Goal: Task Accomplishment & Management: Use online tool/utility

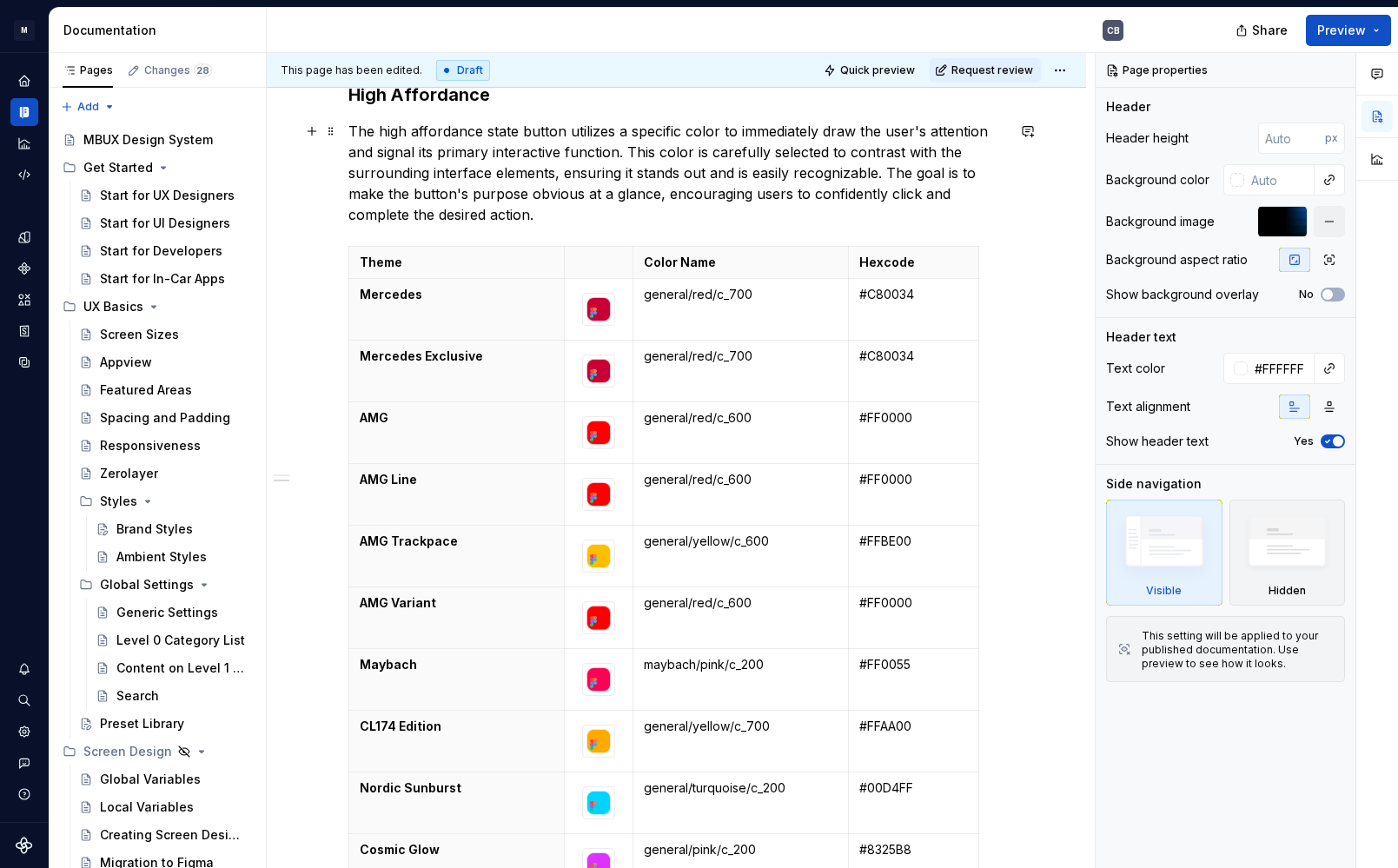
scroll to position [1490, 0]
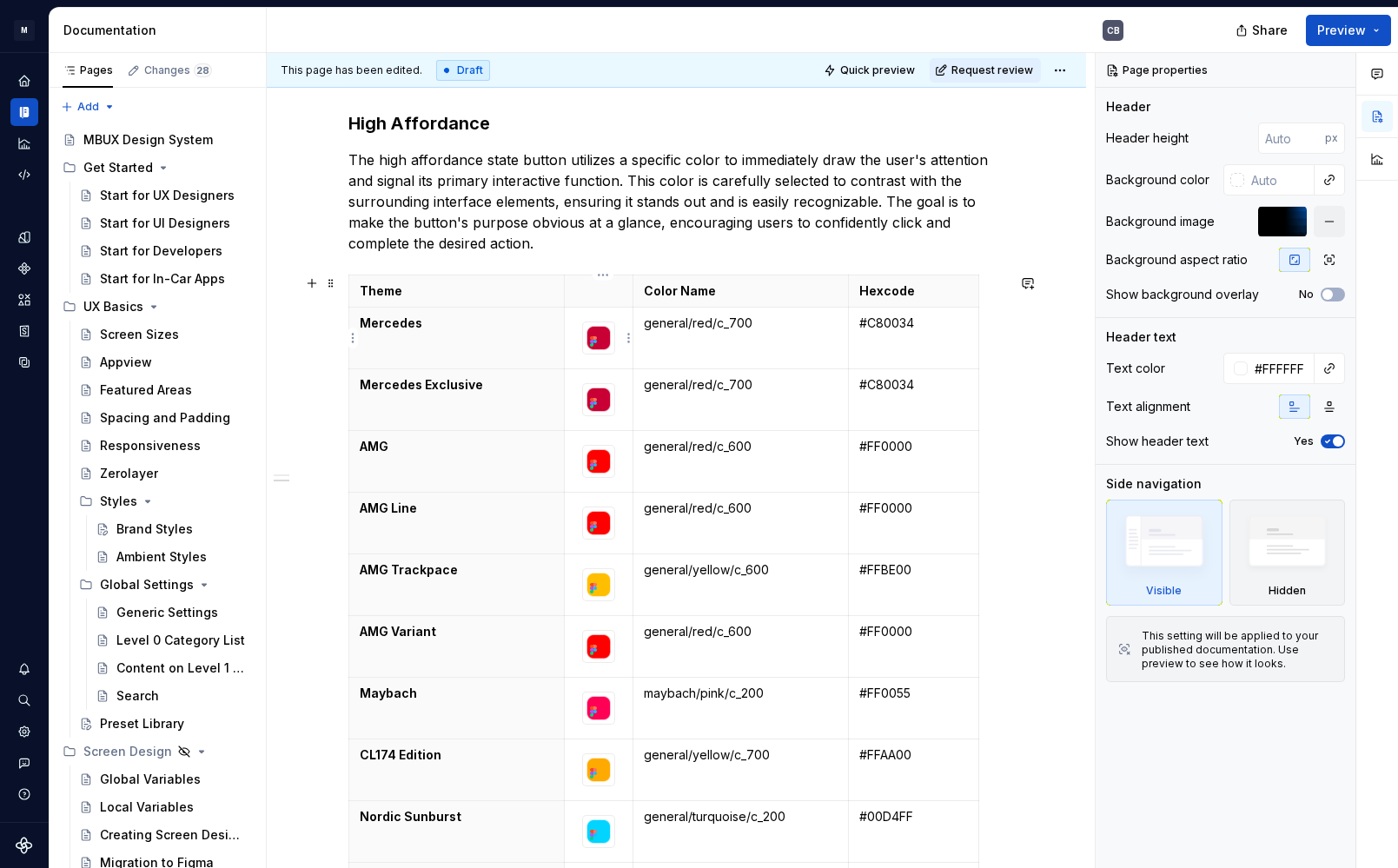
click at [601, 336] on icon at bounding box center [593, 342] width 14 height 14
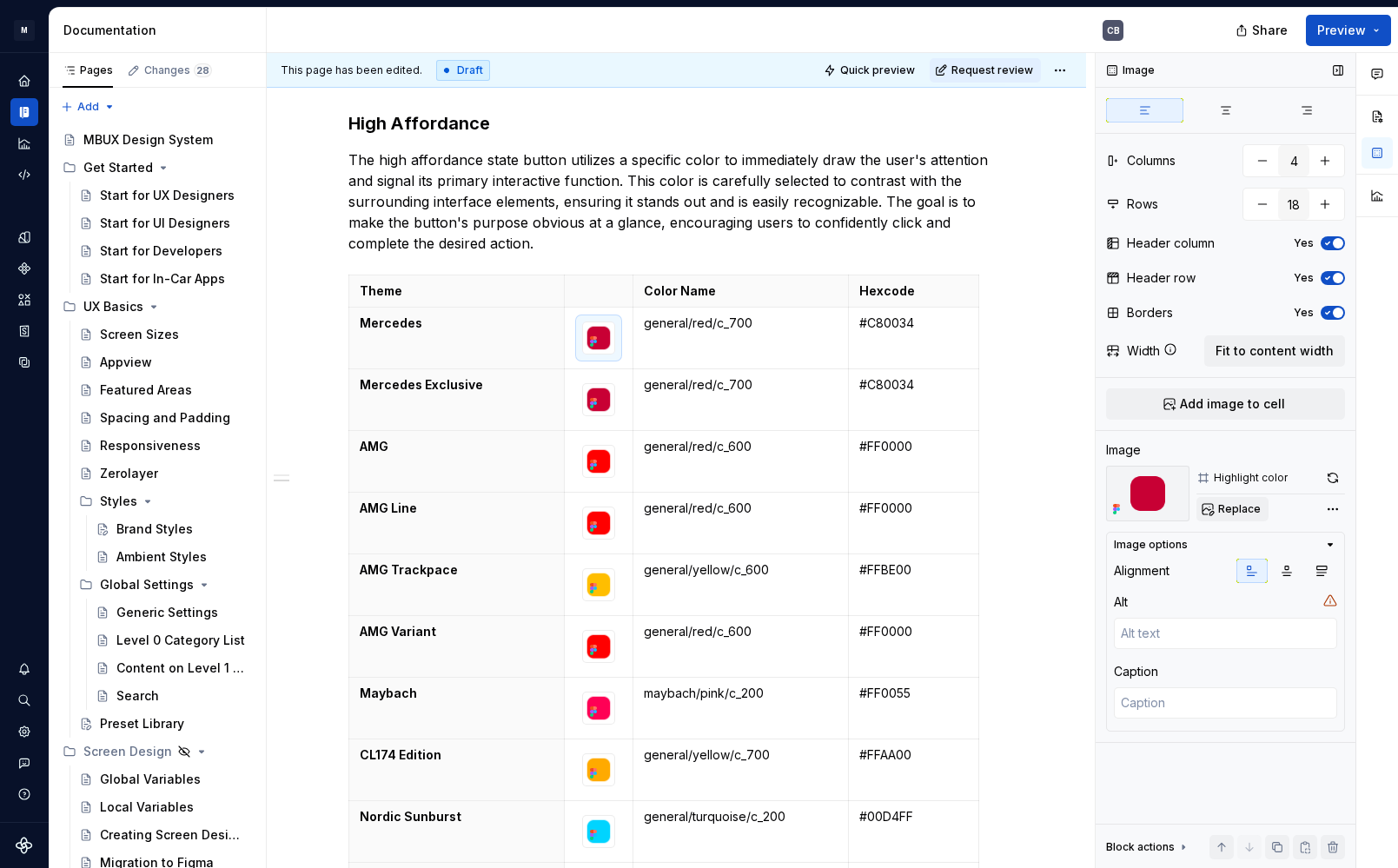
click at [1216, 509] on button "Replace" at bounding box center [1233, 509] width 72 height 24
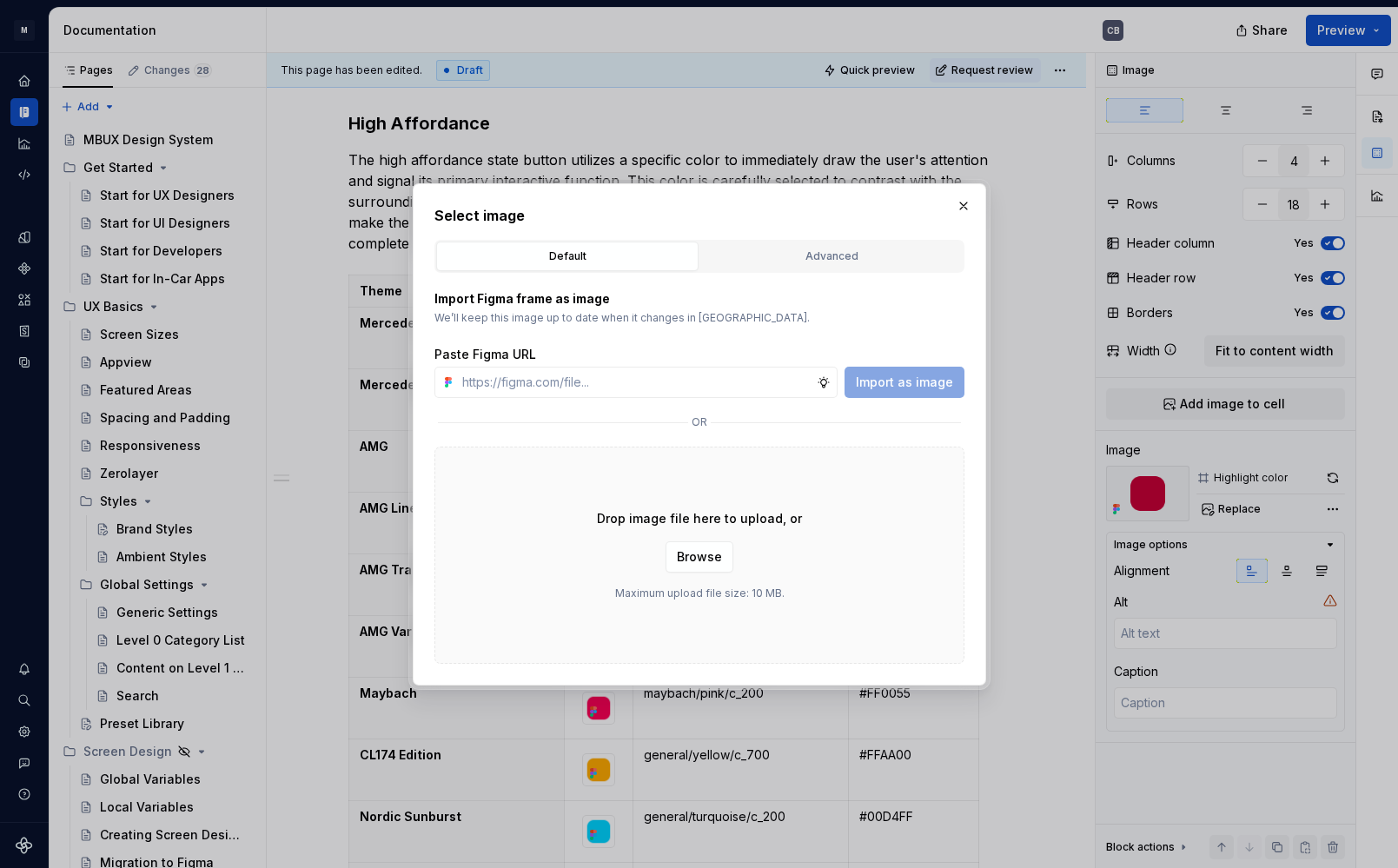
type textarea "*"
paste input "[URL][DOMAIN_NAME]"
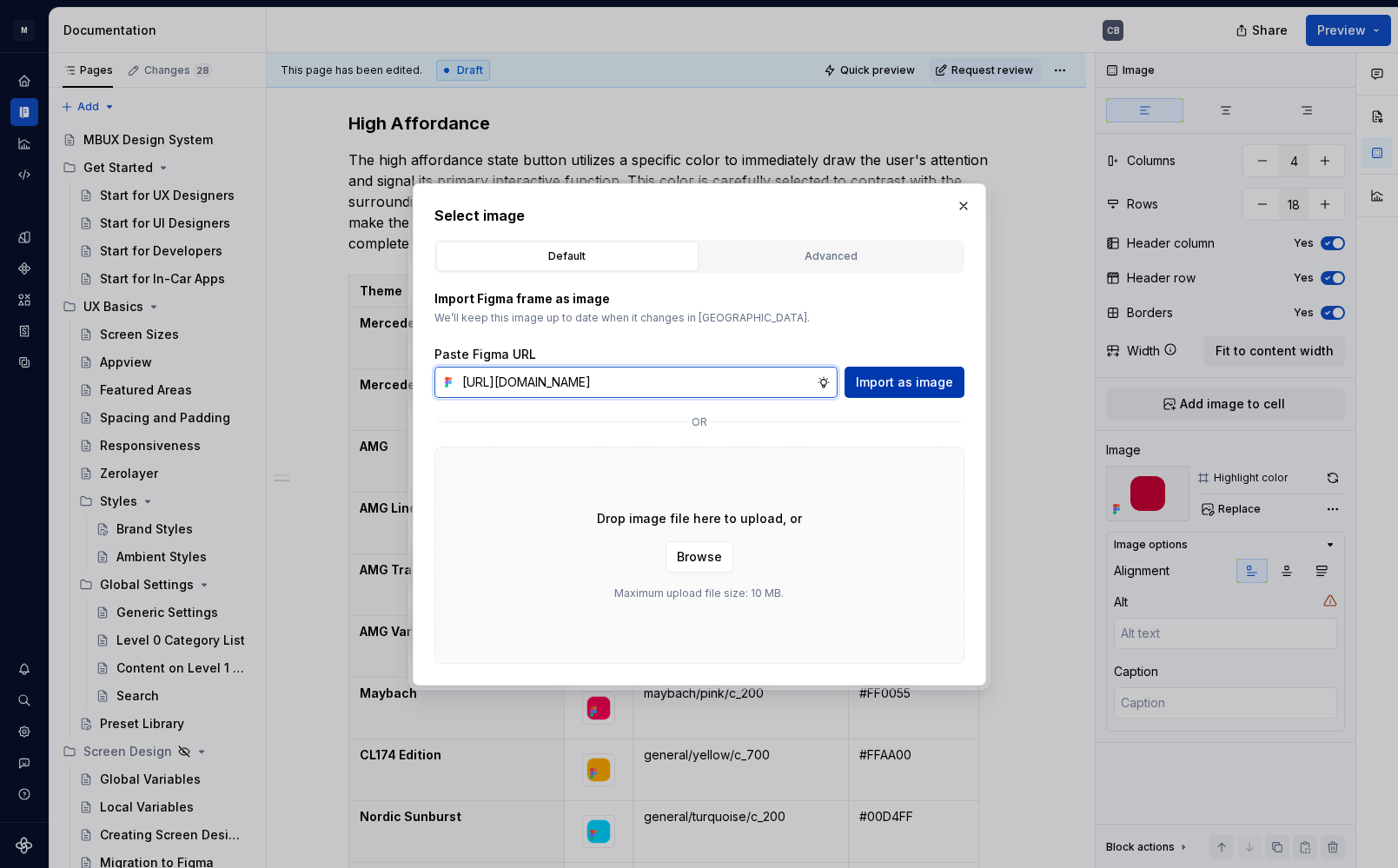
type input "[URL][DOMAIN_NAME]"
click at [933, 368] on button "Import as image" at bounding box center [905, 383] width 120 height 31
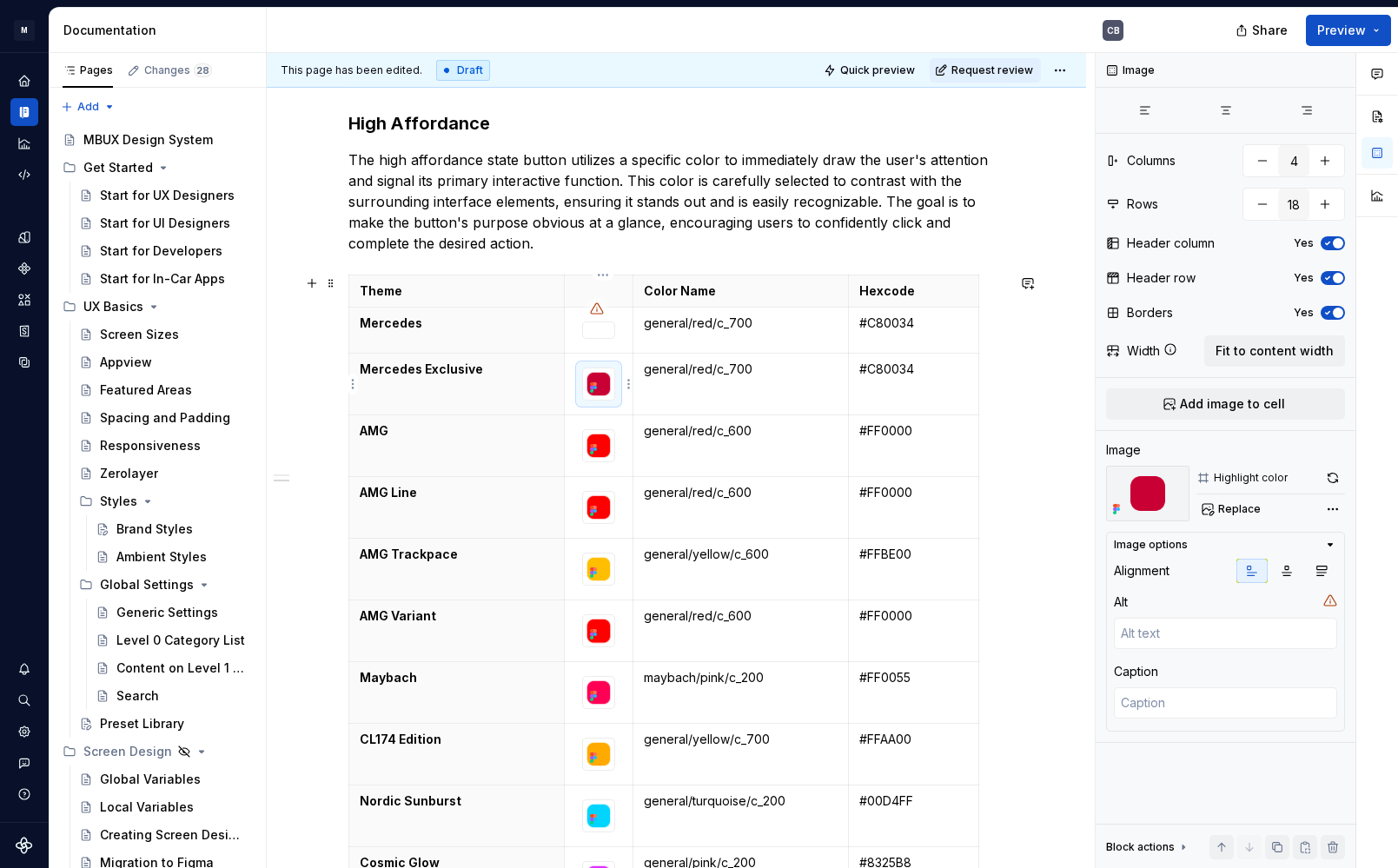
click at [606, 378] on img at bounding box center [599, 384] width 31 height 31
click at [1249, 495] on div "Highlight color Replace" at bounding box center [1271, 493] width 149 height 55
click at [1233, 521] on div "Image Columns 4 Rows 18 Header column Yes Header row Yes Borders Yes Width Fit …" at bounding box center [1226, 461] width 260 height 817
click at [1232, 511] on span "Replace" at bounding box center [1240, 509] width 43 height 14
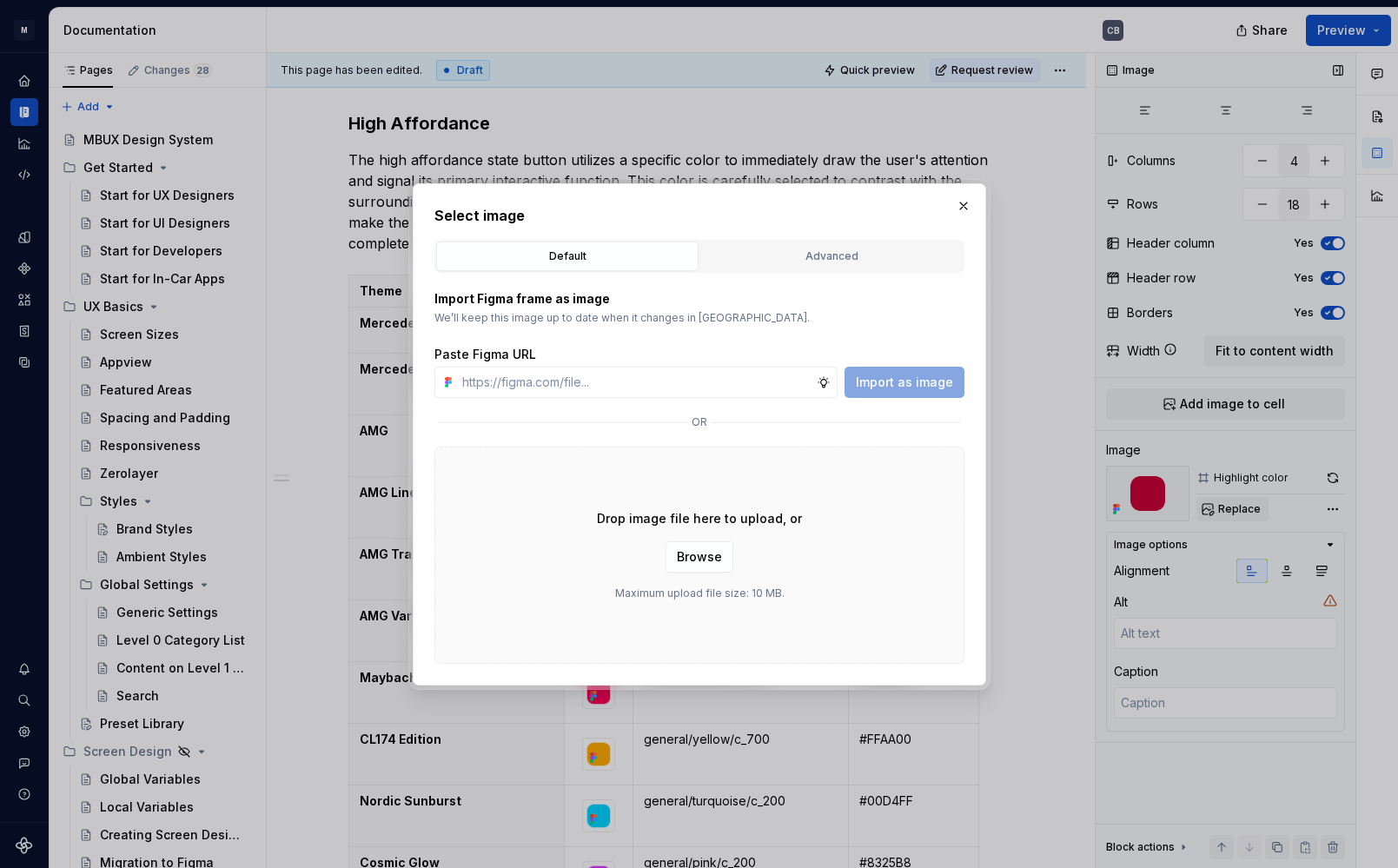
type textarea "*"
type input "[URL][DOMAIN_NAME]"
click at [934, 378] on span "Import as image" at bounding box center [905, 383] width 97 height 17
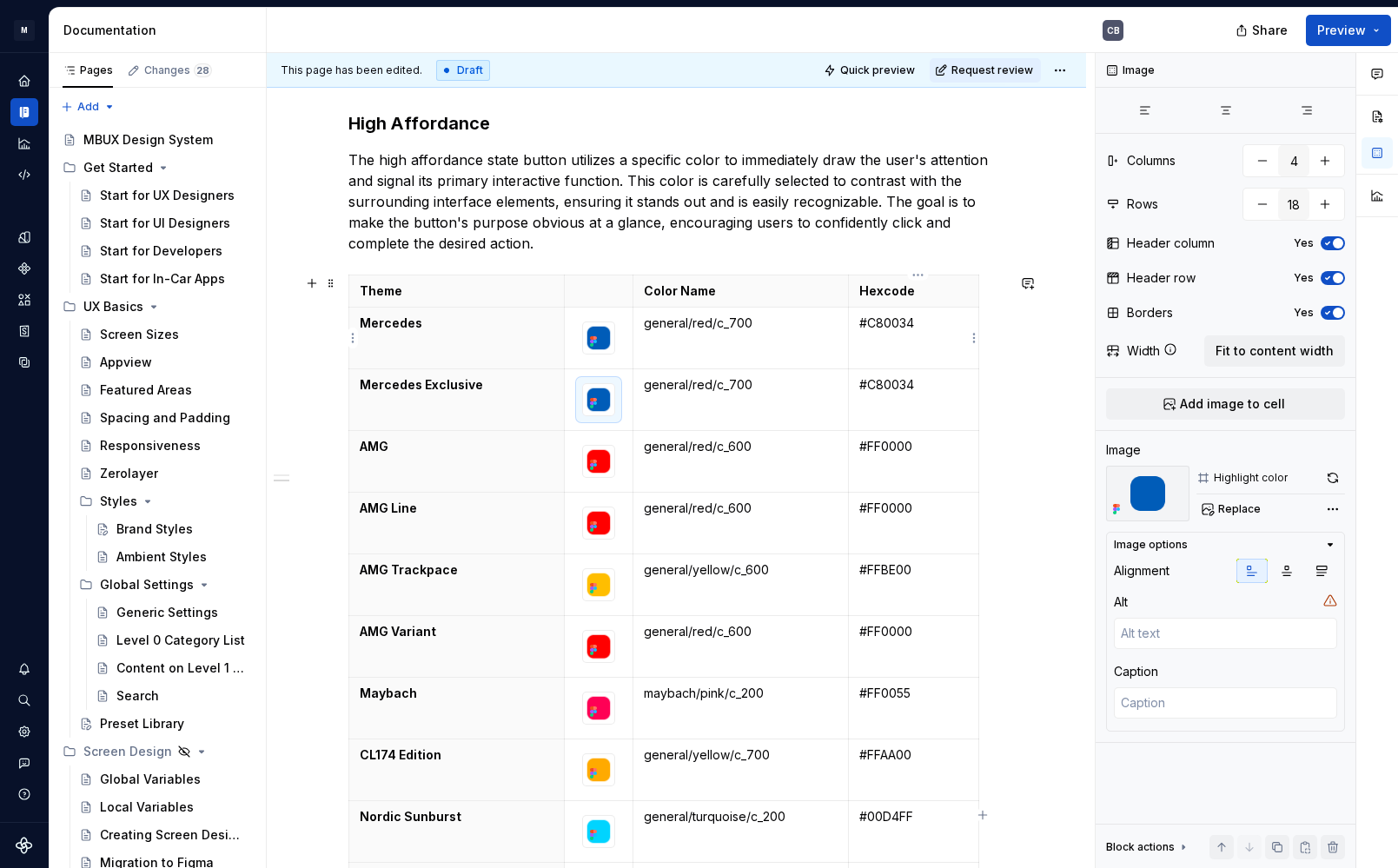
type textarea "*"
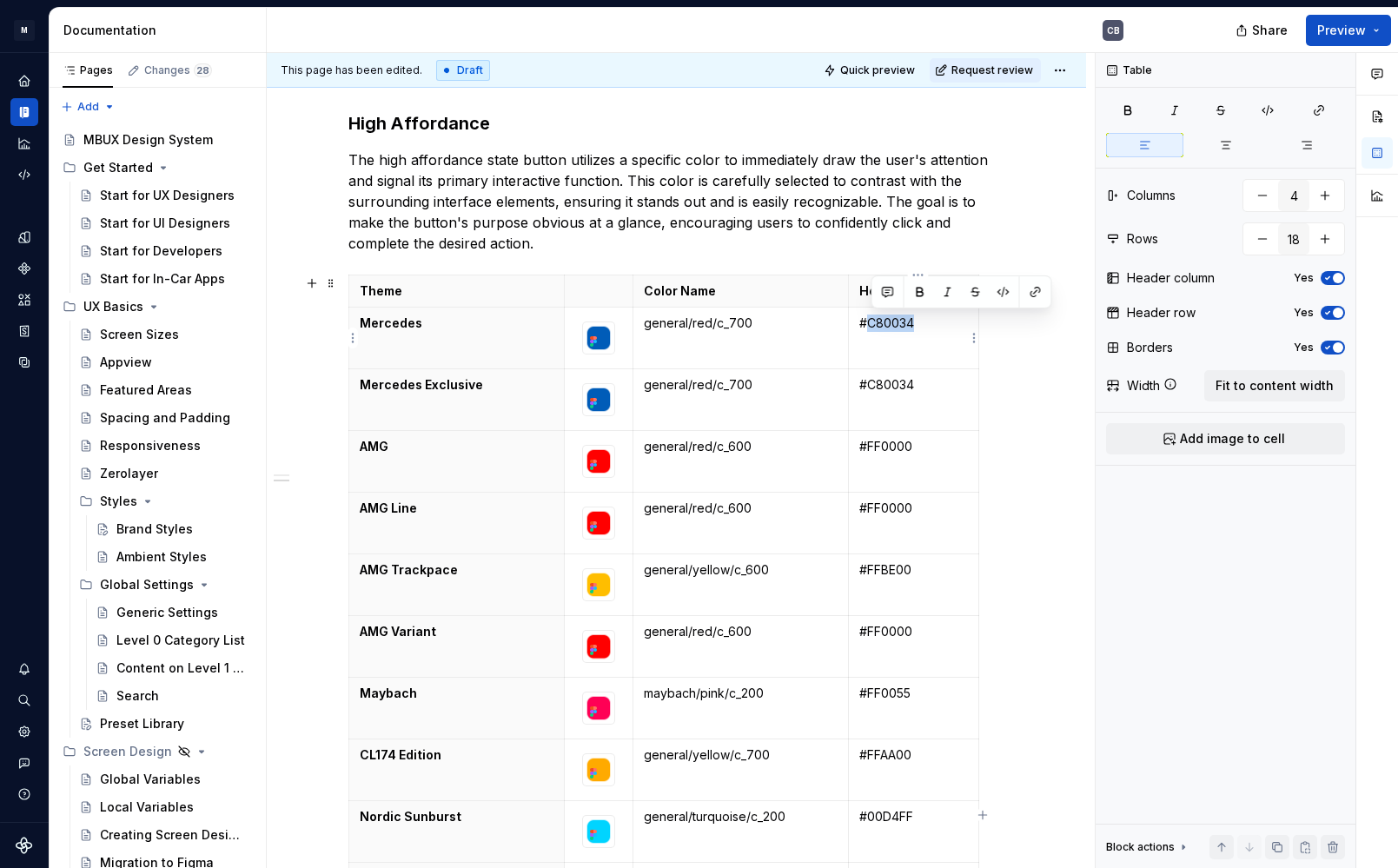
drag, startPoint x: 921, startPoint y: 322, endPoint x: 875, endPoint y: 320, distance: 46.0
click at [875, 321] on p "#C80034" at bounding box center [913, 323] width 108 height 17
drag, startPoint x: 930, startPoint y: 383, endPoint x: 875, endPoint y: 379, distance: 55.1
click at [875, 381] on p "#C80034" at bounding box center [913, 385] width 108 height 17
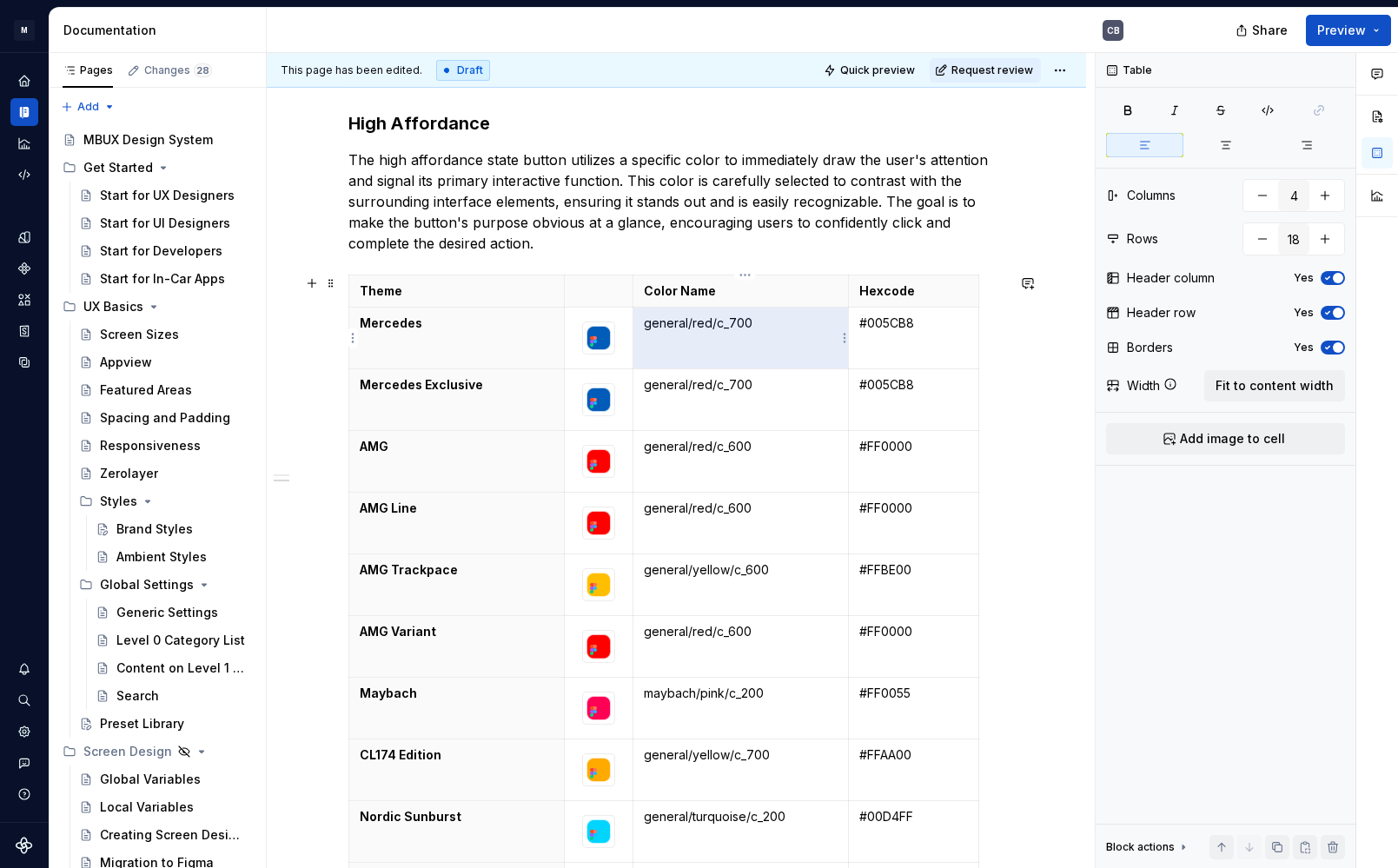
drag, startPoint x: 757, startPoint y: 329, endPoint x: 651, endPoint y: 322, distance: 106.2
click at [651, 323] on p "general/red/c_700" at bounding box center [741, 323] width 194 height 17
click at [651, 322] on p "general/red/c_700" at bounding box center [741, 323] width 194 height 17
click at [707, 331] on p "general/red/c_700" at bounding box center [741, 323] width 194 height 17
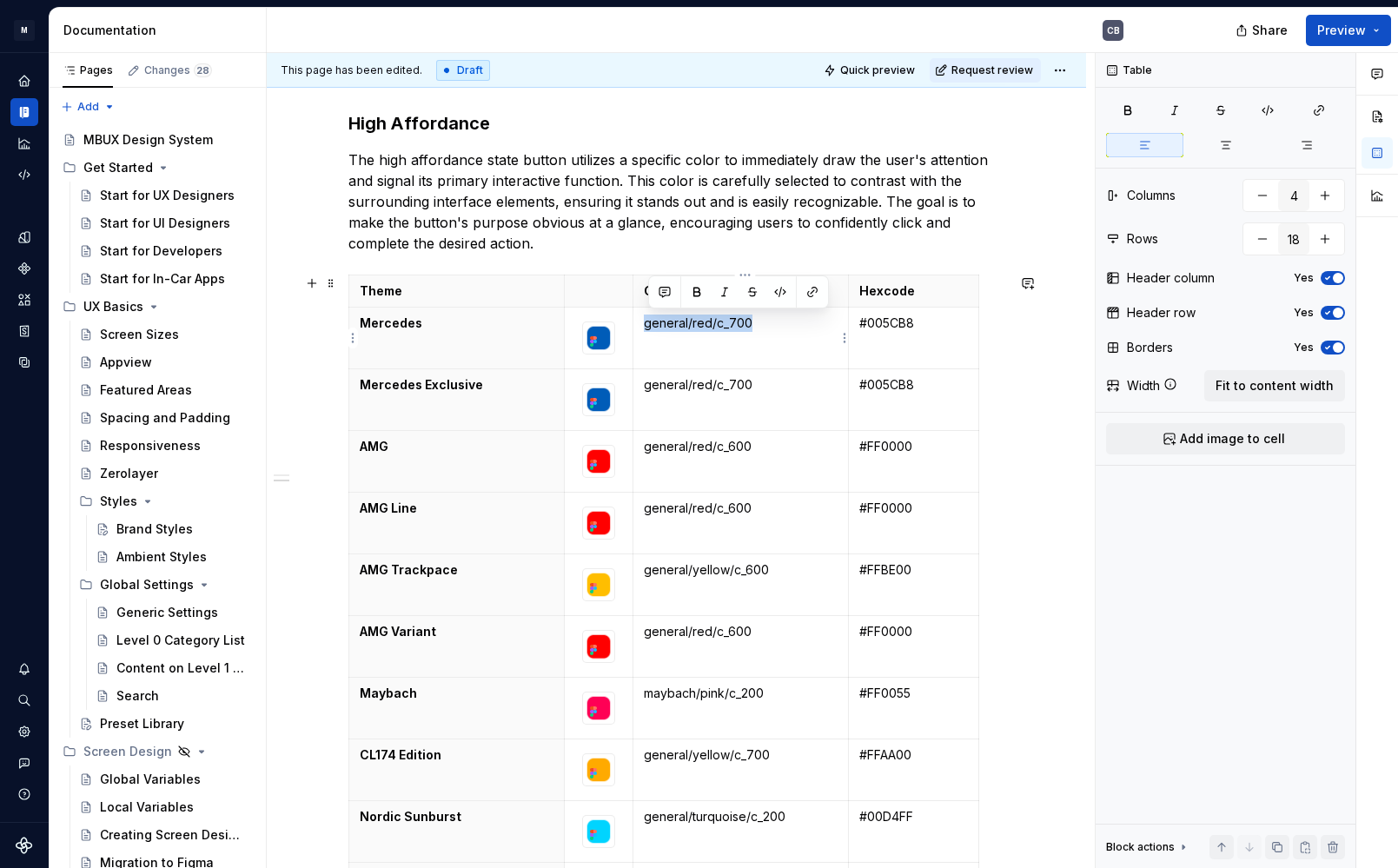
drag, startPoint x: 765, startPoint y: 323, endPoint x: 650, endPoint y: 327, distance: 115.1
click at [650, 327] on p "general/red/c_700" at bounding box center [741, 323] width 194 height 17
drag, startPoint x: 825, startPoint y: 326, endPoint x: 641, endPoint y: 327, distance: 184.0
click at [642, 327] on td "color/button/high_affordance" at bounding box center [741, 339] width 216 height 62
click at [645, 327] on td "color/button/high_affordance" at bounding box center [741, 339] width 216 height 62
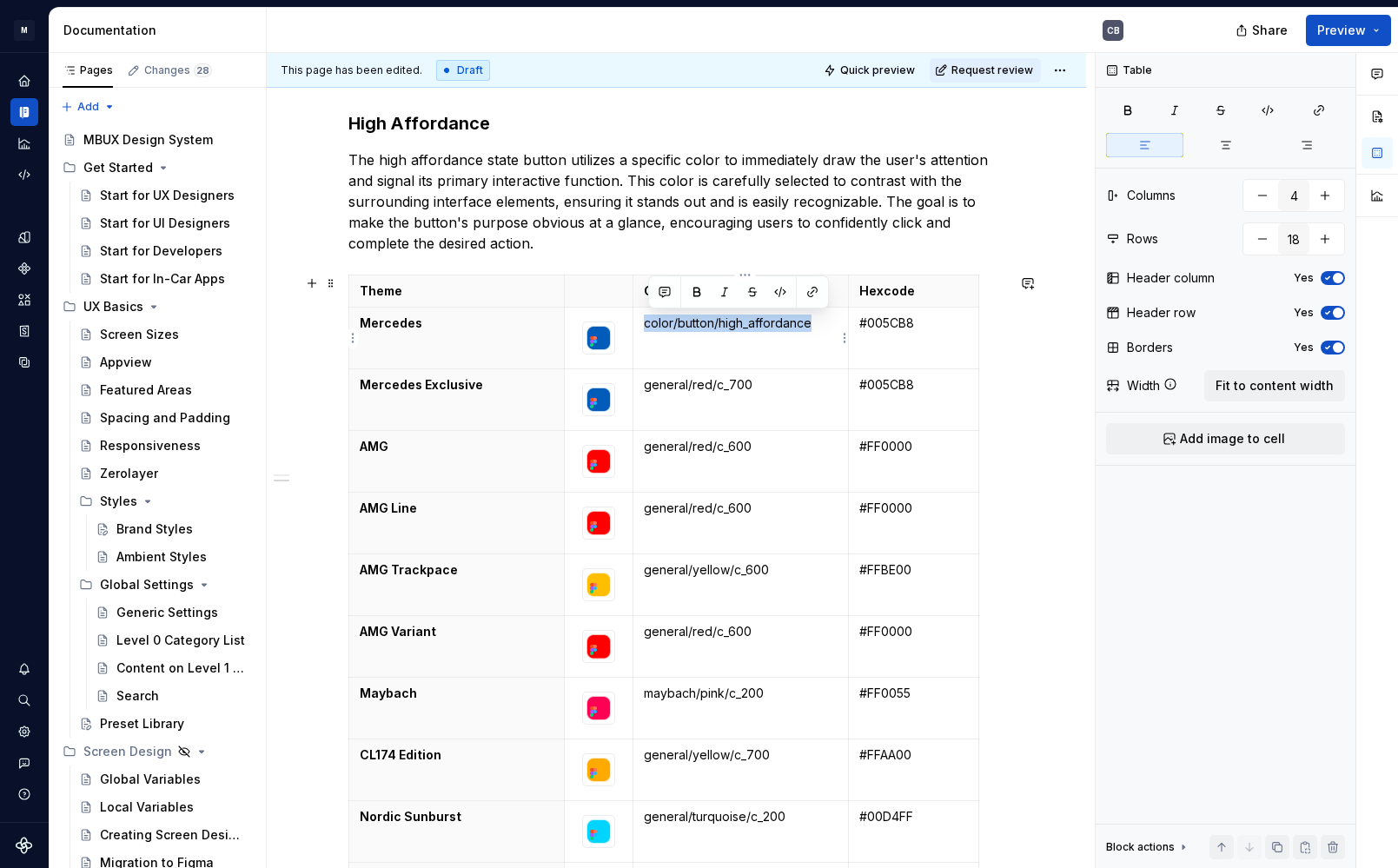
drag, startPoint x: 646, startPoint y: 327, endPoint x: 812, endPoint y: 319, distance: 166.2
click at [812, 319] on td "color/button/high_affordance" at bounding box center [741, 339] width 216 height 62
copy p "color/button/high_affordance"
click at [752, 401] on td "general/red/c_700" at bounding box center [741, 400] width 216 height 62
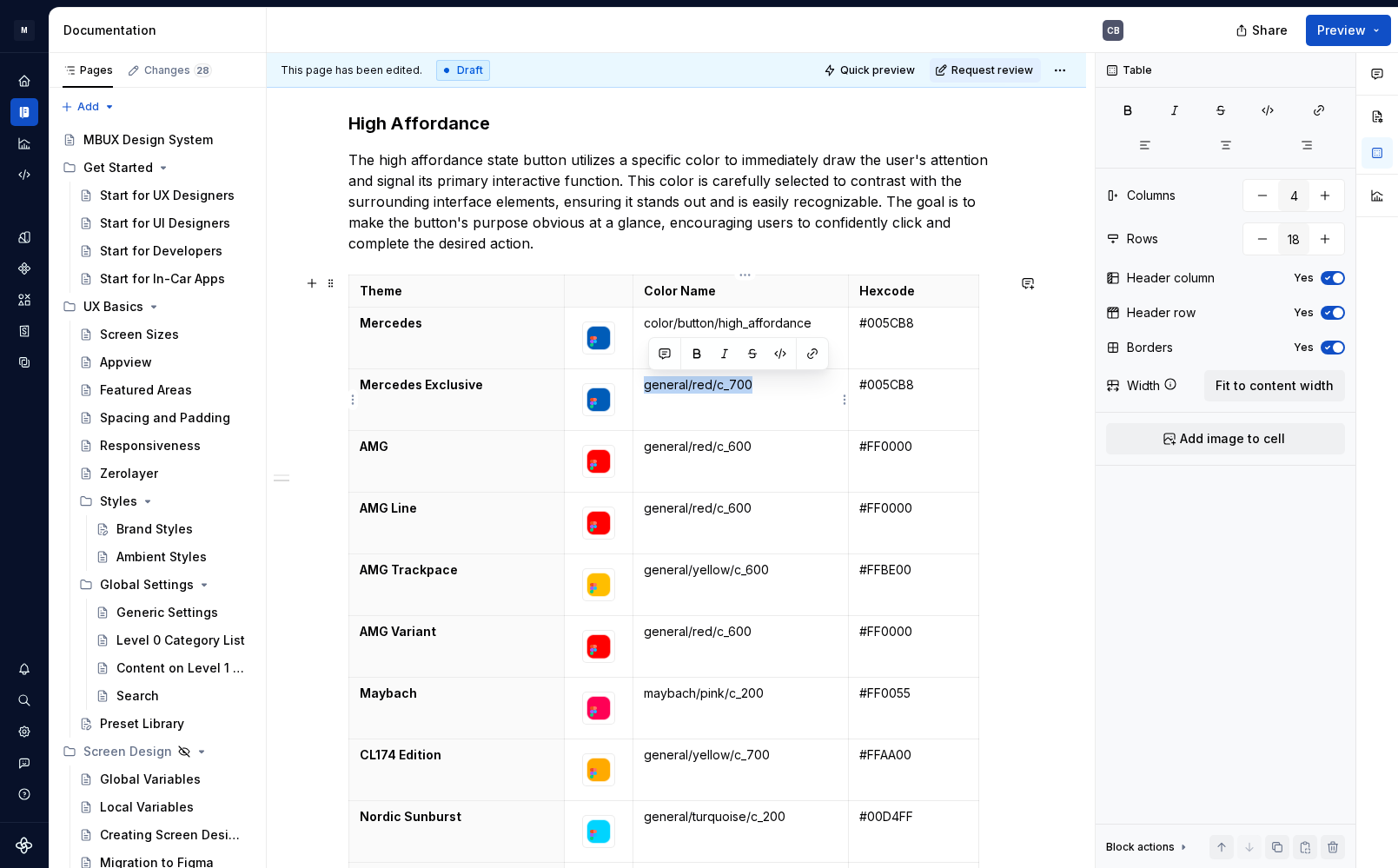
drag, startPoint x: 755, startPoint y: 395, endPoint x: 650, endPoint y: 385, distance: 105.5
click at [650, 385] on td "general/red/c_700" at bounding box center [741, 400] width 216 height 62
drag, startPoint x: 770, startPoint y: 445, endPoint x: 649, endPoint y: 447, distance: 121.0
click at [649, 448] on p "general/red/c_600" at bounding box center [741, 447] width 194 height 17
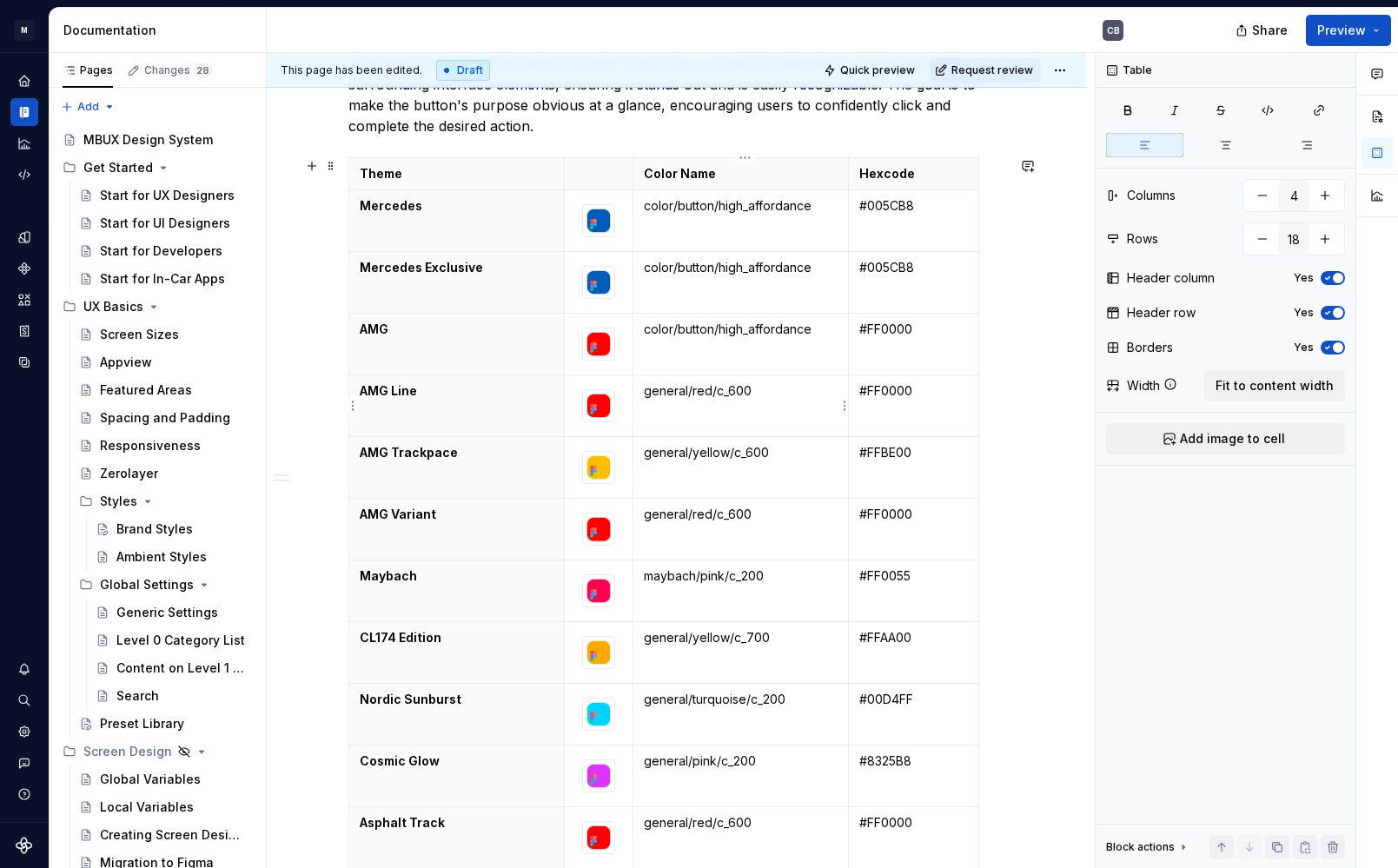
click at [741, 394] on p "general/red/c_600" at bounding box center [741, 391] width 194 height 17
drag, startPoint x: 762, startPoint y: 393, endPoint x: 651, endPoint y: 392, distance: 111.0
click at [651, 392] on p "general/red/c_600" at bounding box center [741, 391] width 194 height 17
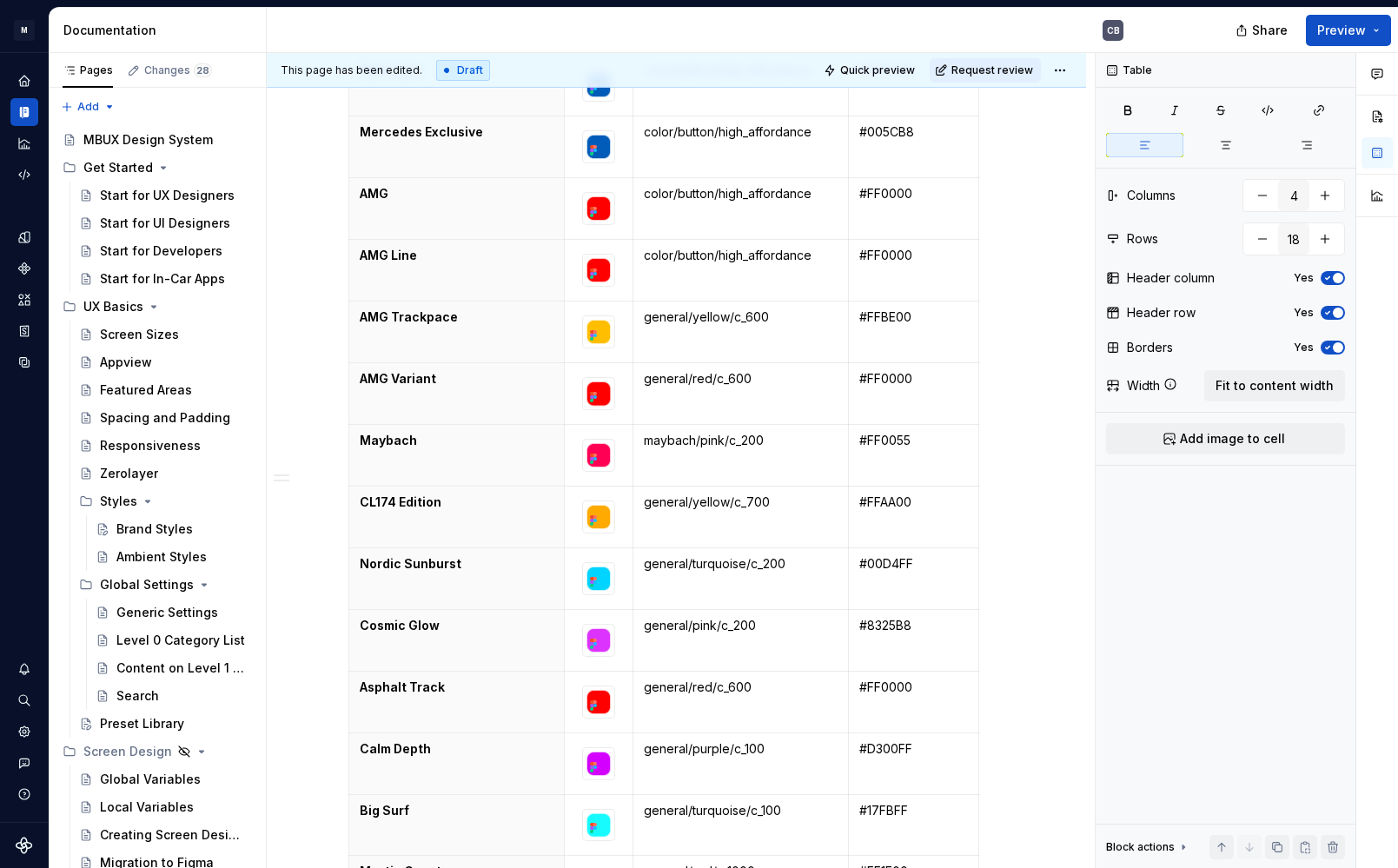
scroll to position [1751, 0]
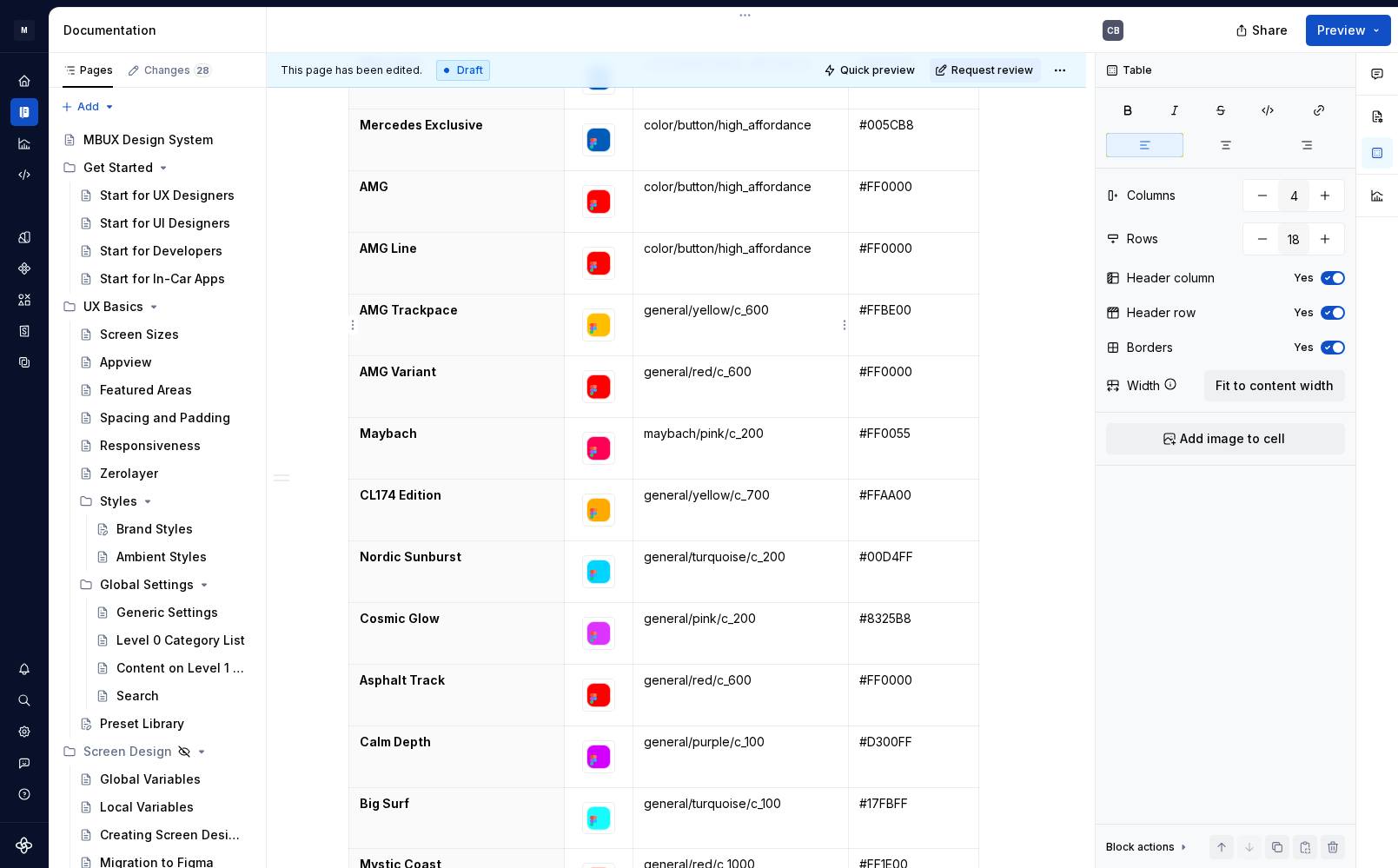
click at [792, 317] on p "general/yellow/c_600" at bounding box center [741, 311] width 194 height 17
drag, startPoint x: 783, startPoint y: 317, endPoint x: 650, endPoint y: 313, distance: 133.1
click at [650, 313] on p "general/yellow/c_600" at bounding box center [741, 311] width 194 height 17
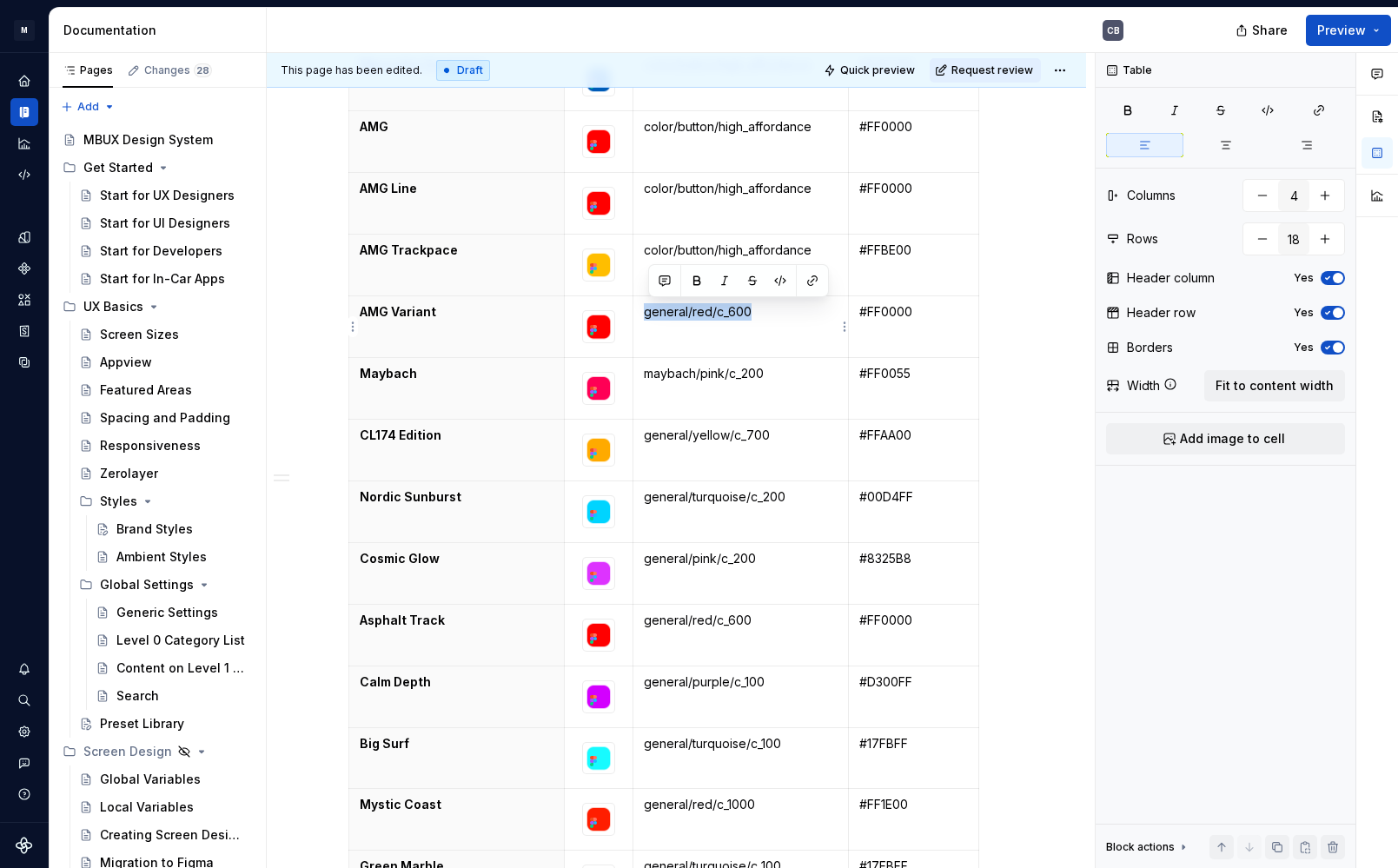
drag, startPoint x: 650, startPoint y: 313, endPoint x: 755, endPoint y: 315, distance: 105.0
click at [755, 315] on p "general/red/c_600" at bounding box center [741, 312] width 194 height 17
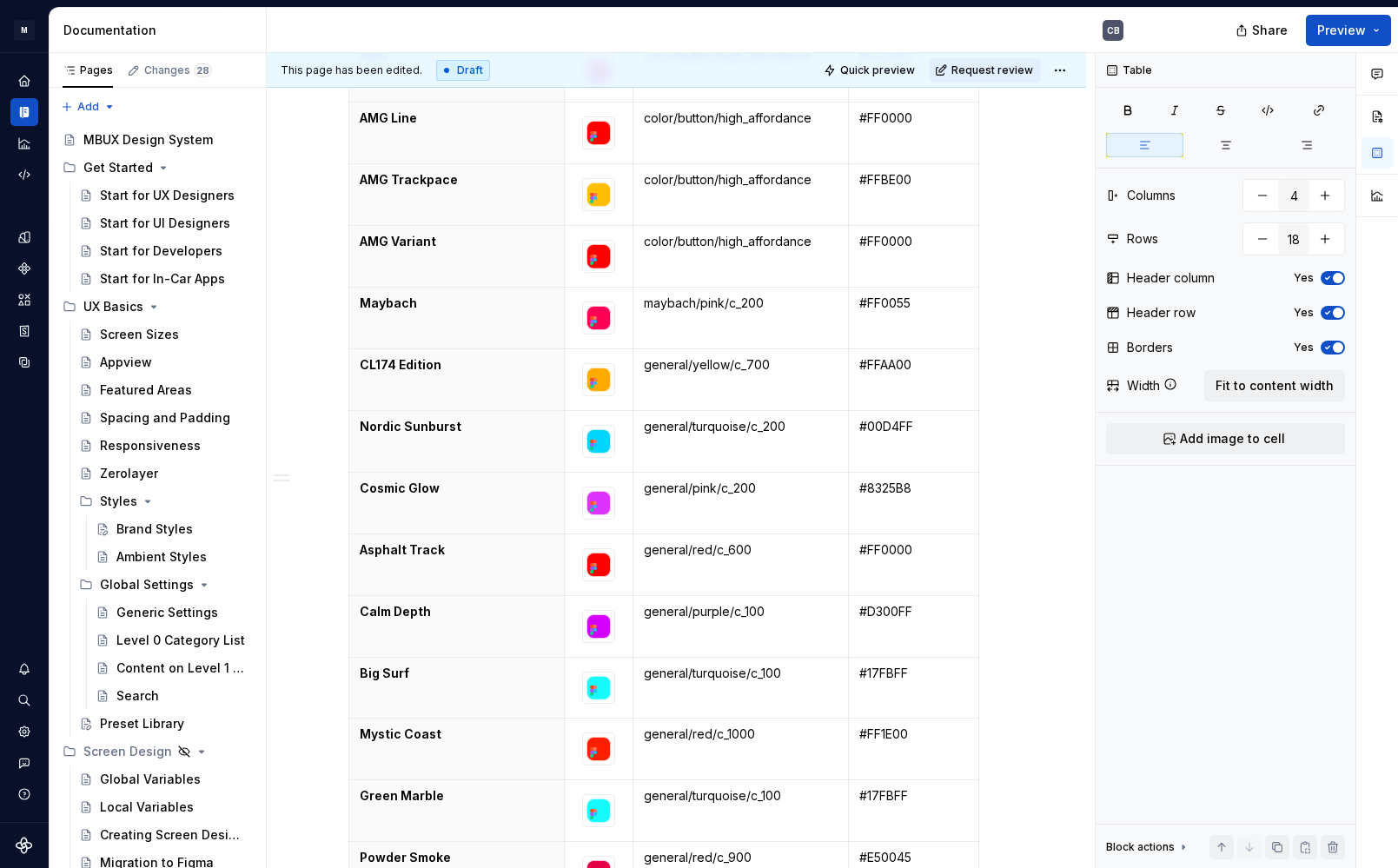
scroll to position [1894, 0]
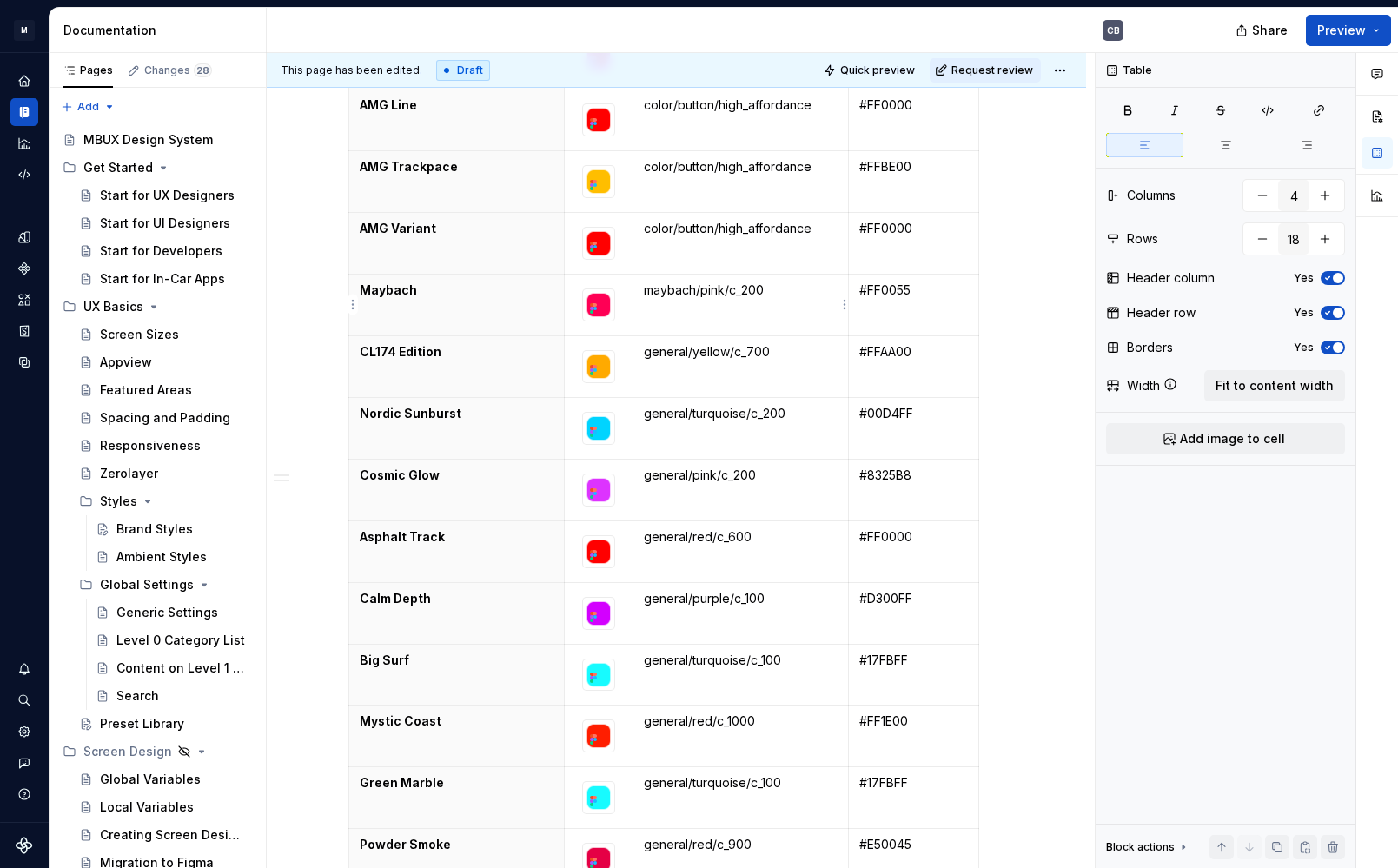
click at [715, 292] on p "maybach/pink/c_200" at bounding box center [741, 290] width 194 height 17
drag, startPoint x: 649, startPoint y: 293, endPoint x: 770, endPoint y: 293, distance: 121.0
click at [770, 293] on p "maybach/pink/c_200" at bounding box center [741, 290] width 194 height 17
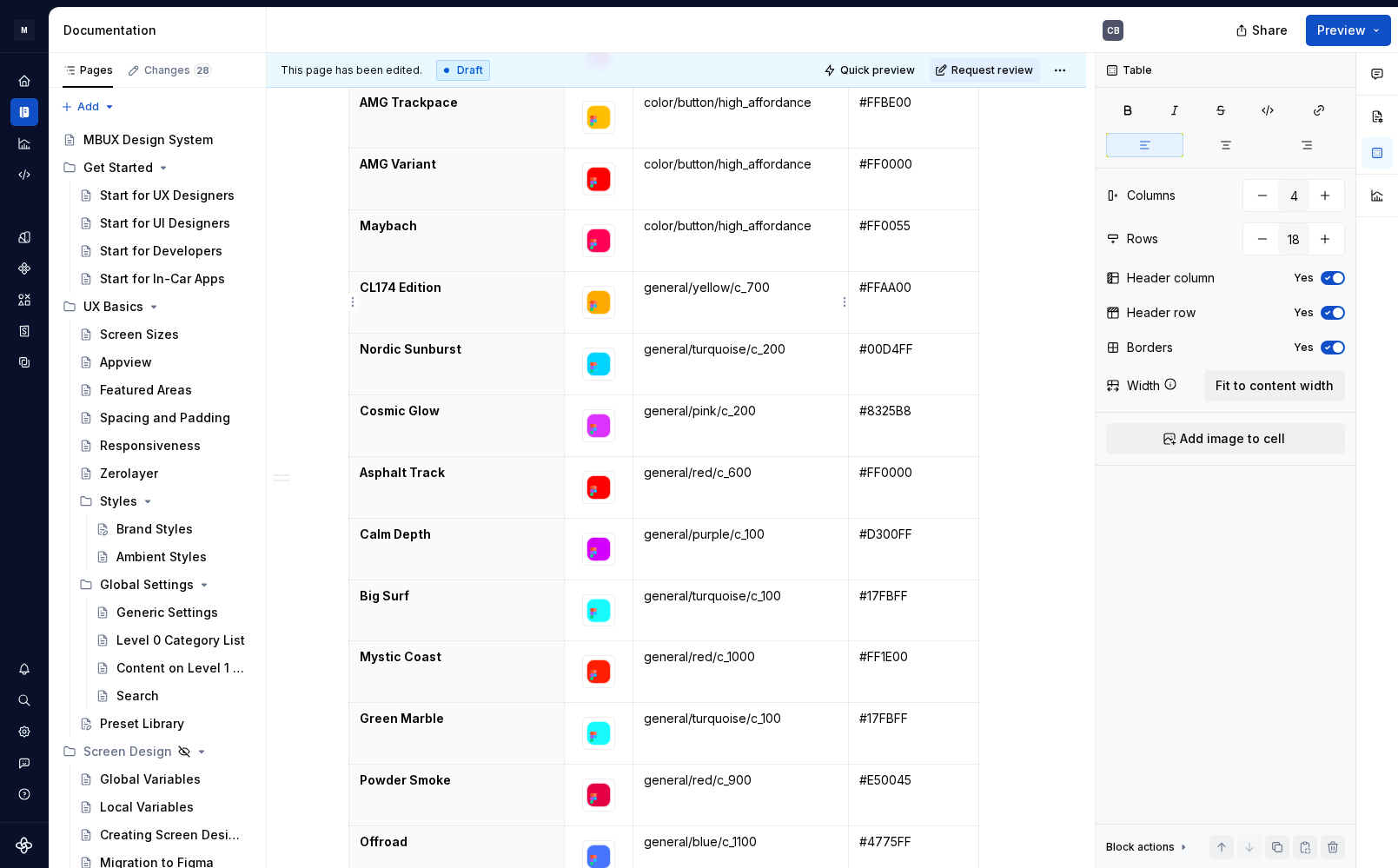
click at [651, 288] on p "general/yellow/c_700" at bounding box center [741, 287] width 194 height 17
drag, startPoint x: 651, startPoint y: 288, endPoint x: 772, endPoint y: 286, distance: 121.0
click at [772, 286] on p "general/yellow/c_700" at bounding box center [741, 287] width 194 height 17
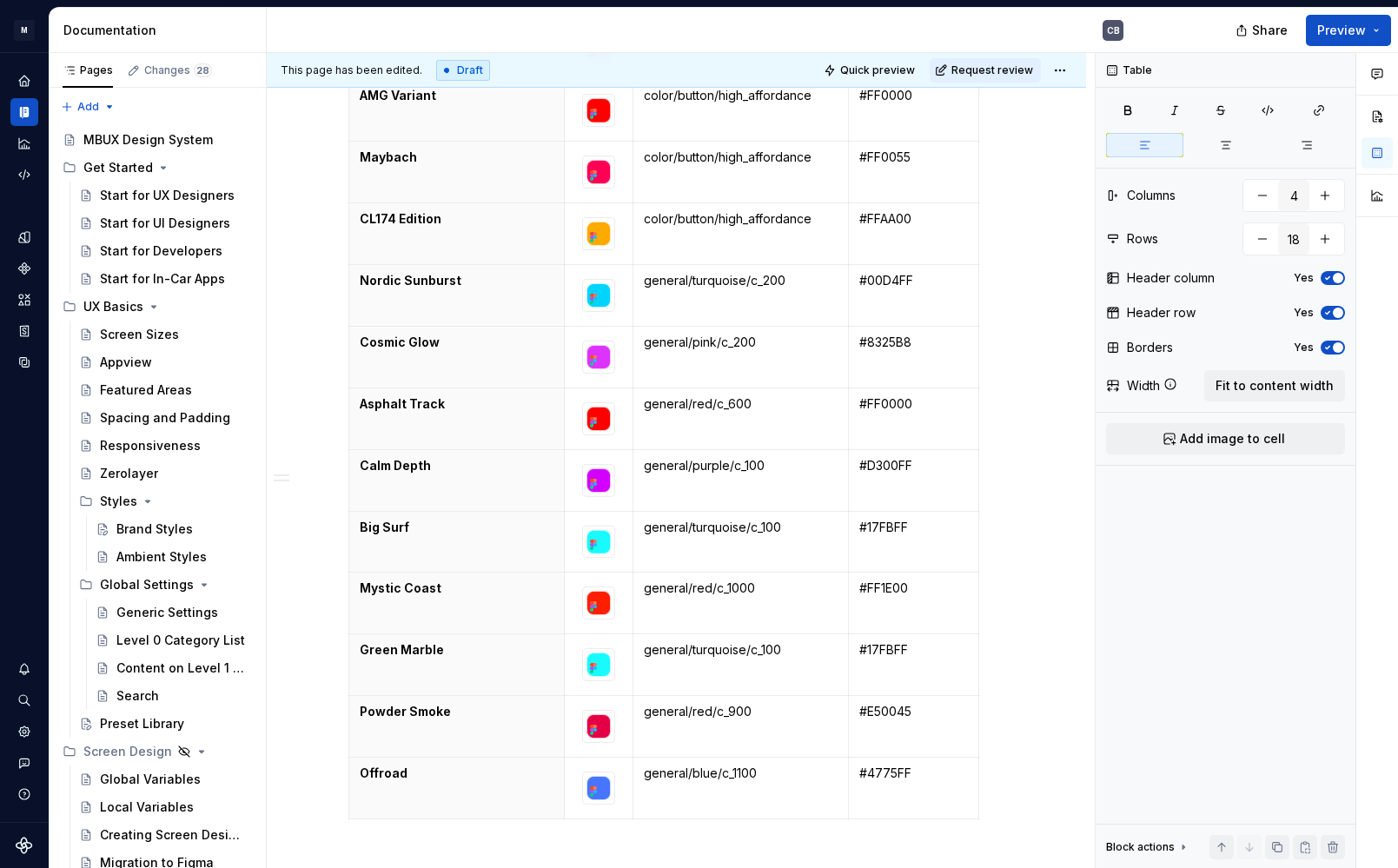
scroll to position [2044, 0]
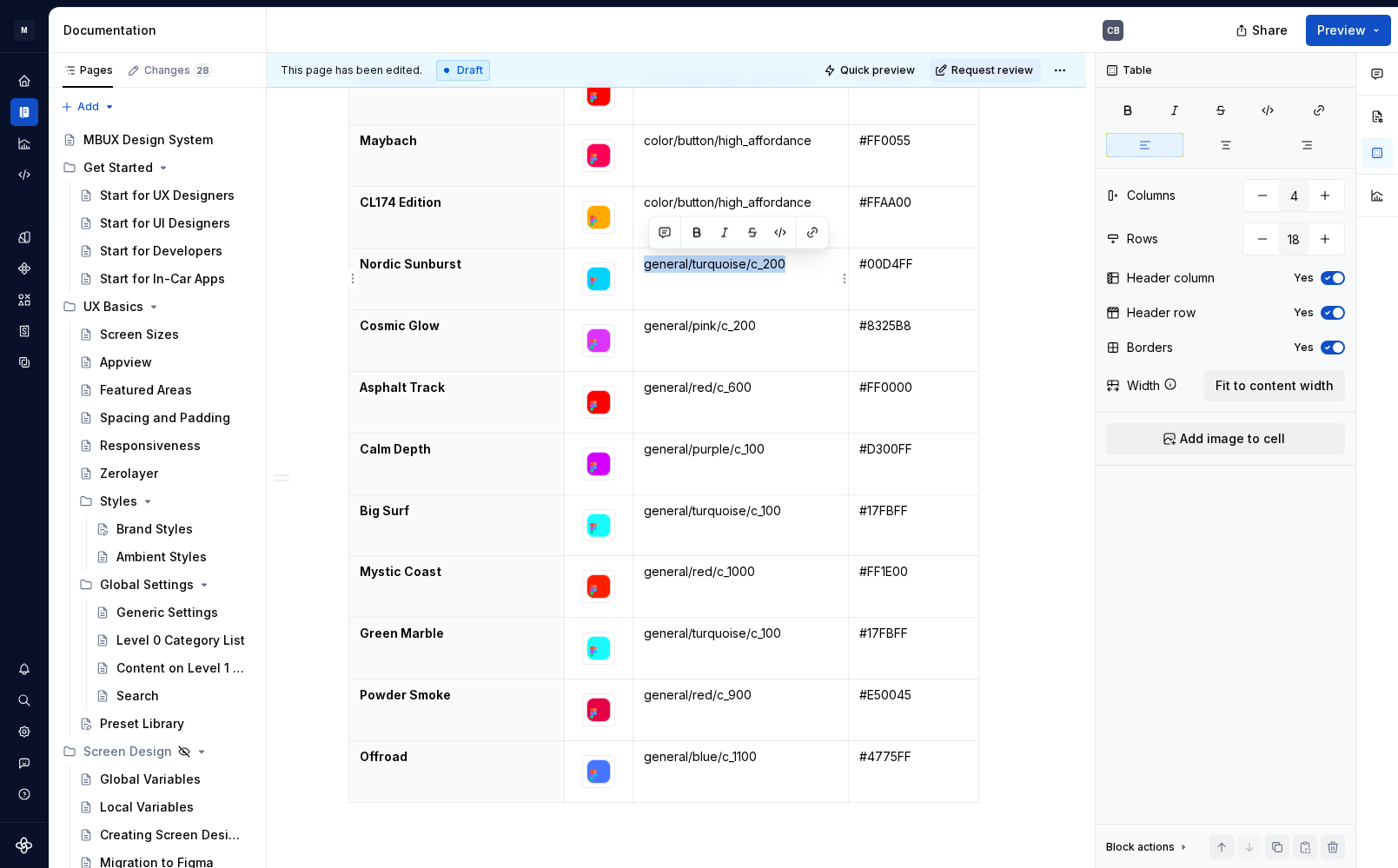
drag, startPoint x: 649, startPoint y: 266, endPoint x: 825, endPoint y: 274, distance: 176.2
click at [825, 274] on td "general/turquoise/c_200" at bounding box center [741, 279] width 216 height 62
drag, startPoint x: 649, startPoint y: 328, endPoint x: 784, endPoint y: 337, distance: 135.3
click at [784, 337] on td "general/pink/c_200" at bounding box center [741, 341] width 216 height 62
drag, startPoint x: 645, startPoint y: 387, endPoint x: 762, endPoint y: 387, distance: 117.0
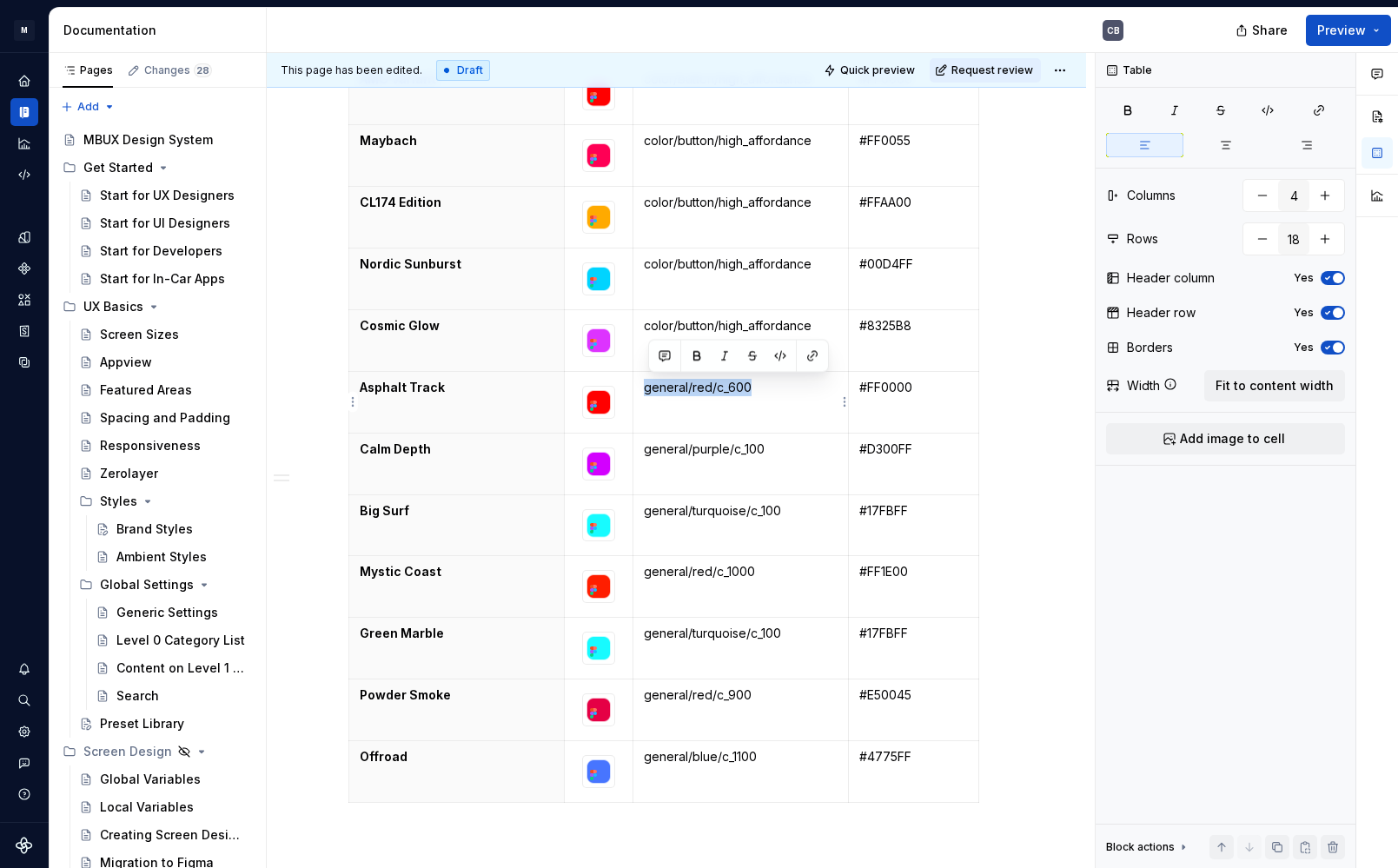
click at [762, 387] on td "general/red/c_600" at bounding box center [741, 402] width 216 height 62
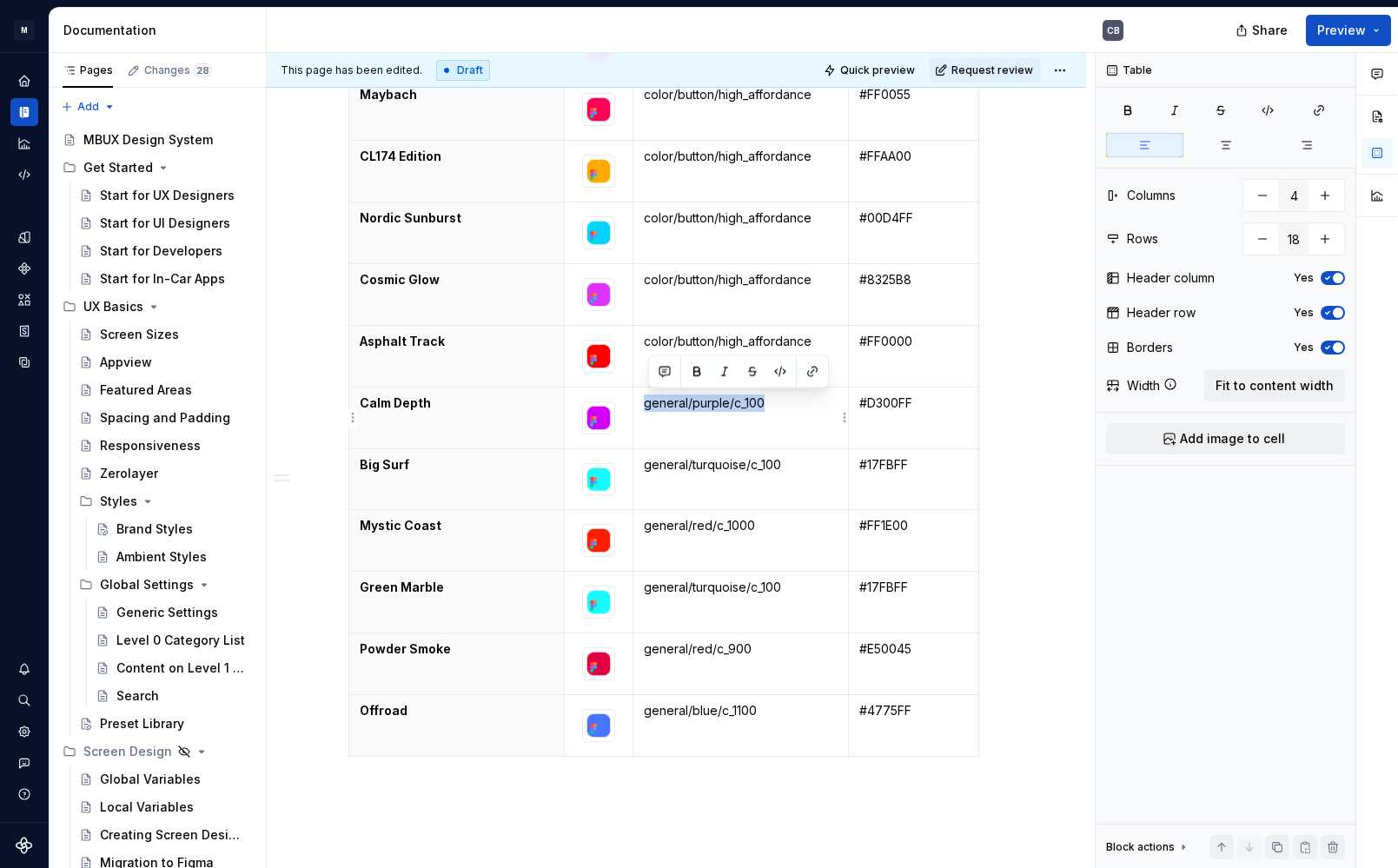
drag, startPoint x: 650, startPoint y: 402, endPoint x: 768, endPoint y: 403, distance: 118.0
click at [768, 403] on p "general/purple/c_100" at bounding box center [741, 403] width 194 height 17
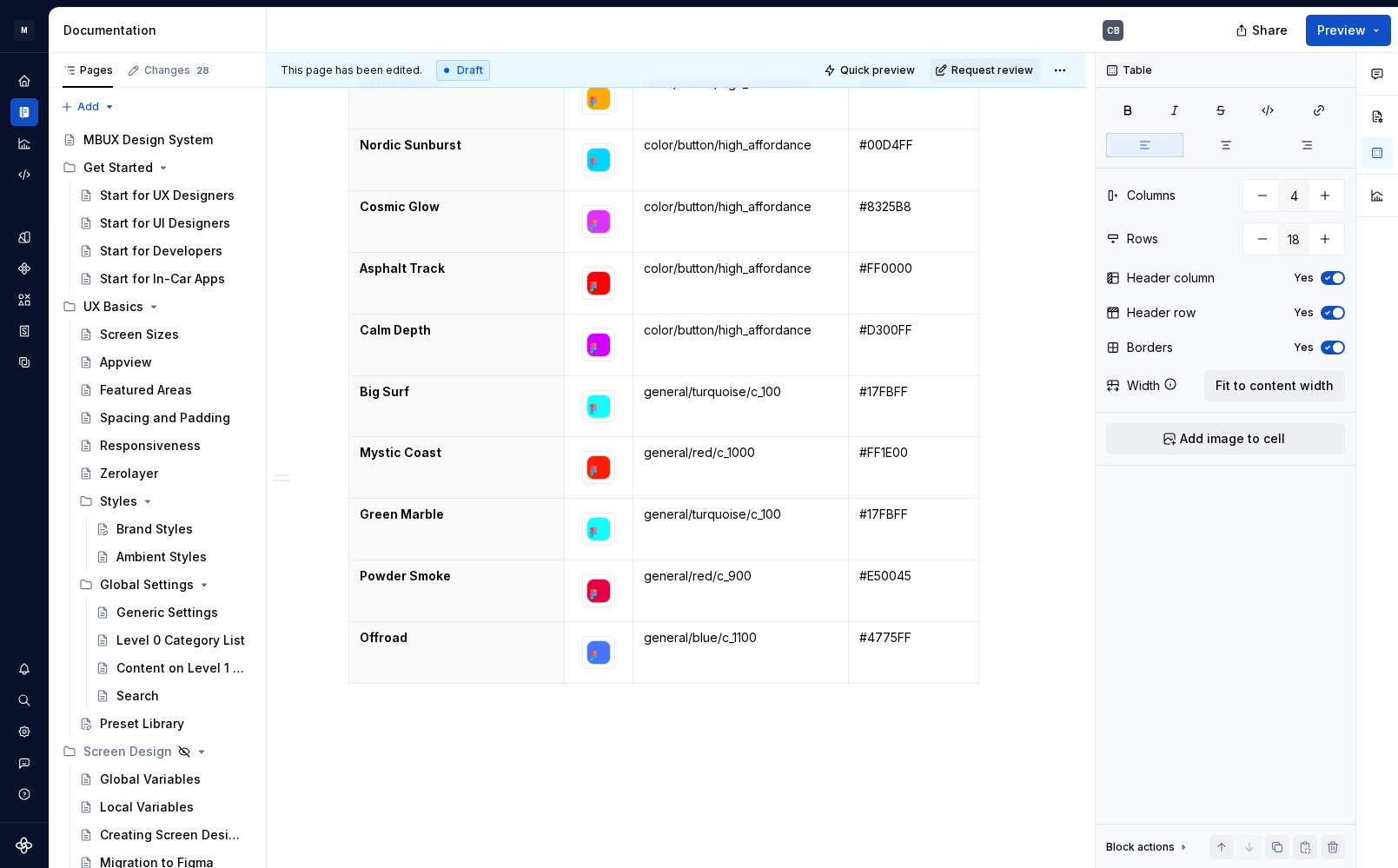
scroll to position [2165, 0]
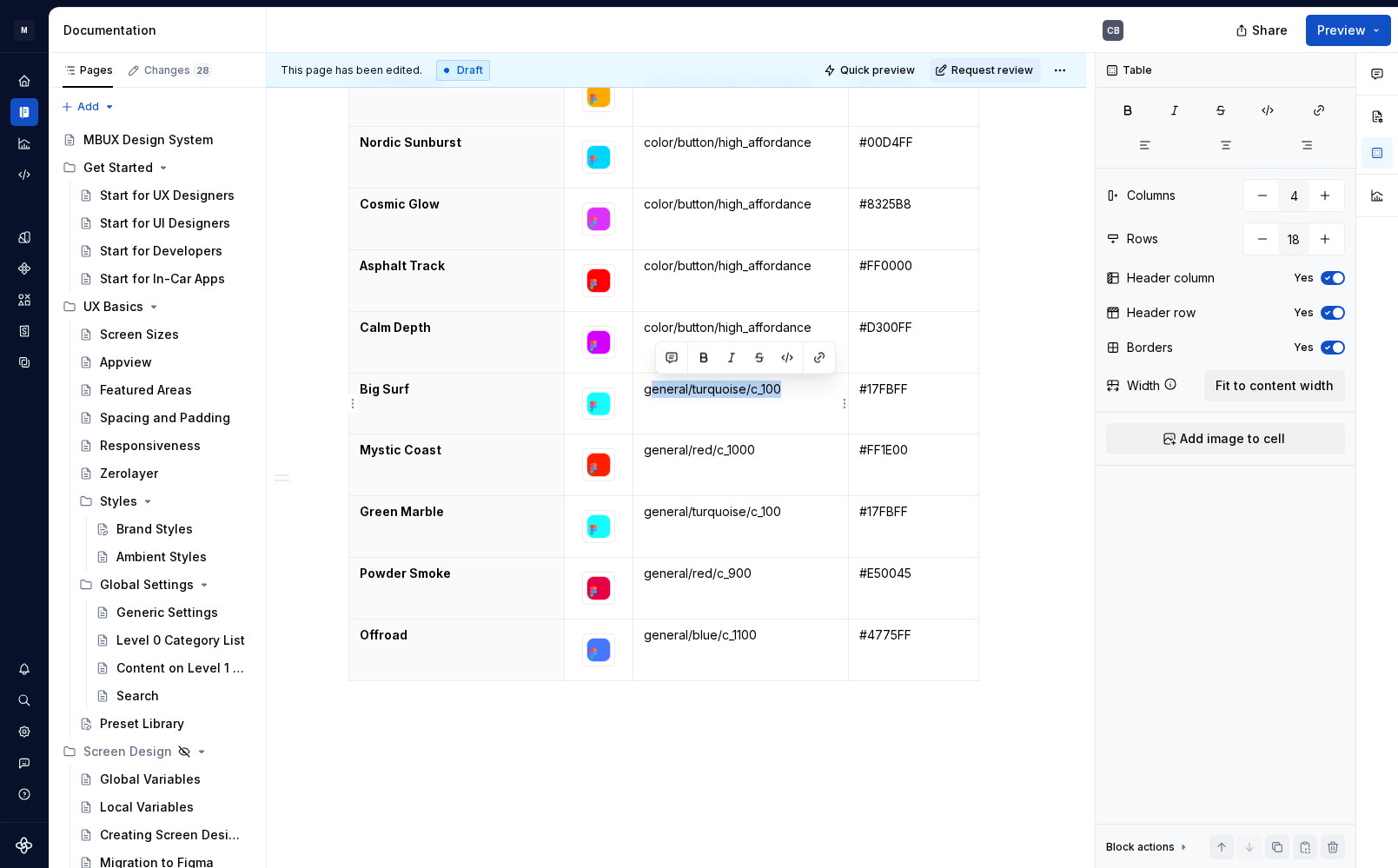
drag, startPoint x: 652, startPoint y: 386, endPoint x: 776, endPoint y: 407, distance: 125.8
click at [776, 407] on td "general/turquoise/c_100" at bounding box center [741, 404] width 216 height 62
drag, startPoint x: 762, startPoint y: 444, endPoint x: 648, endPoint y: 444, distance: 114.0
click at [648, 444] on p "general/red/c_1000" at bounding box center [741, 451] width 194 height 17
drag, startPoint x: 645, startPoint y: 516, endPoint x: 787, endPoint y: 508, distance: 142.2
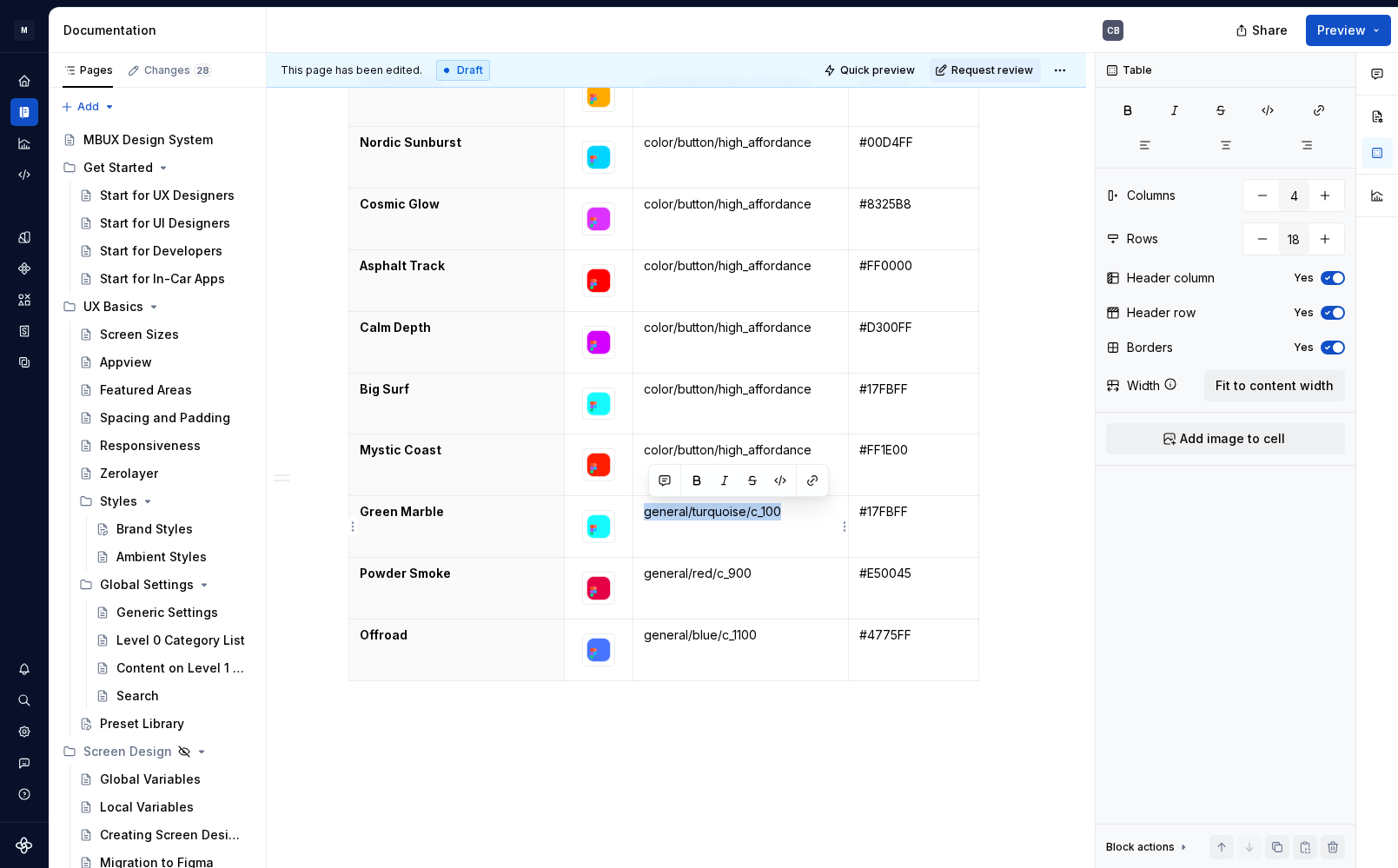
click at [787, 508] on td "general/turquoise/c_100" at bounding box center [741, 527] width 216 height 62
drag, startPoint x: 649, startPoint y: 572, endPoint x: 760, endPoint y: 574, distance: 111.0
click at [760, 574] on p "general/red/c_900" at bounding box center [741, 574] width 194 height 17
drag, startPoint x: 646, startPoint y: 635, endPoint x: 783, endPoint y: 635, distance: 137.0
click at [783, 635] on td "general/blue/c_1100" at bounding box center [741, 651] width 216 height 62
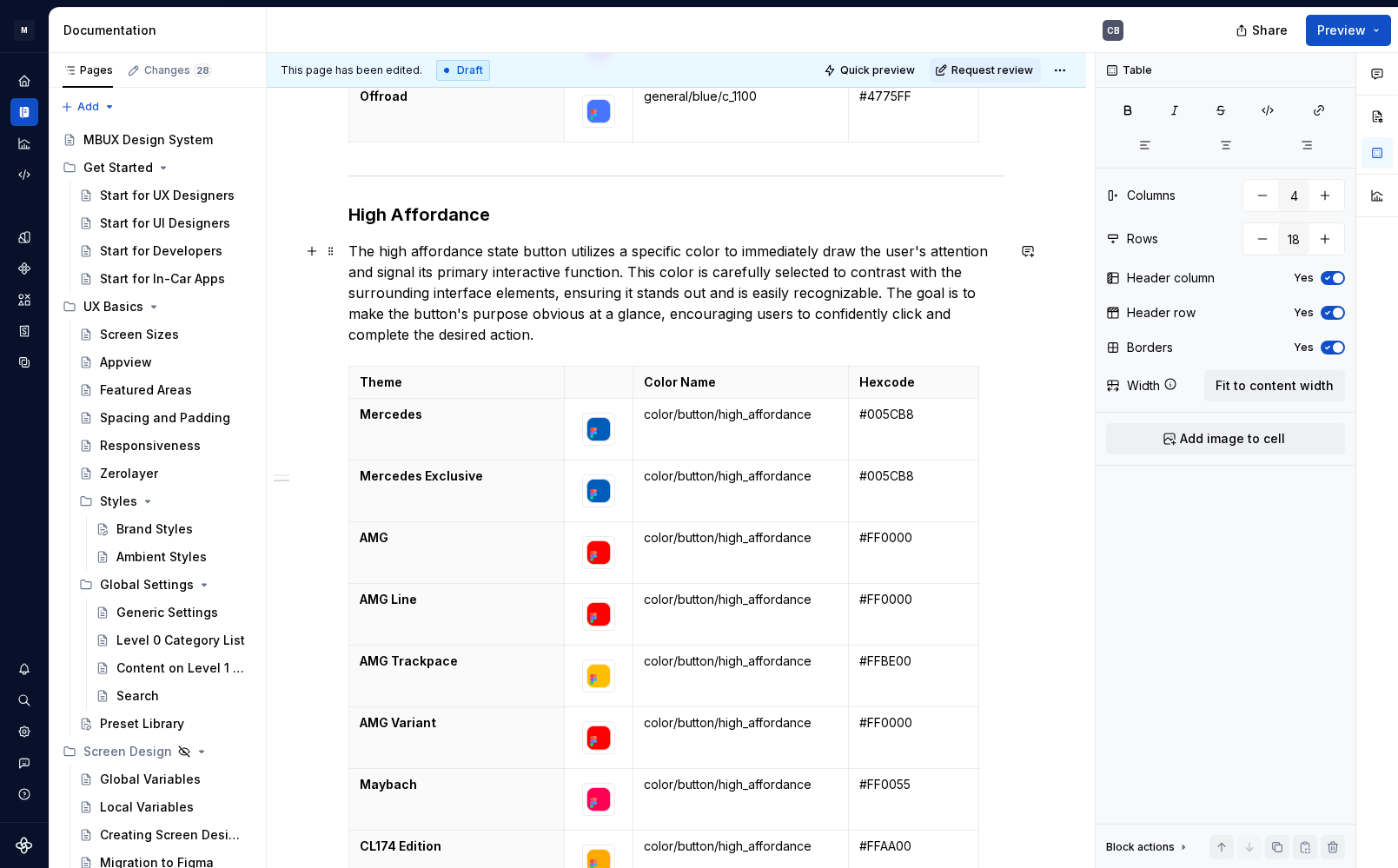
scroll to position [1446, 0]
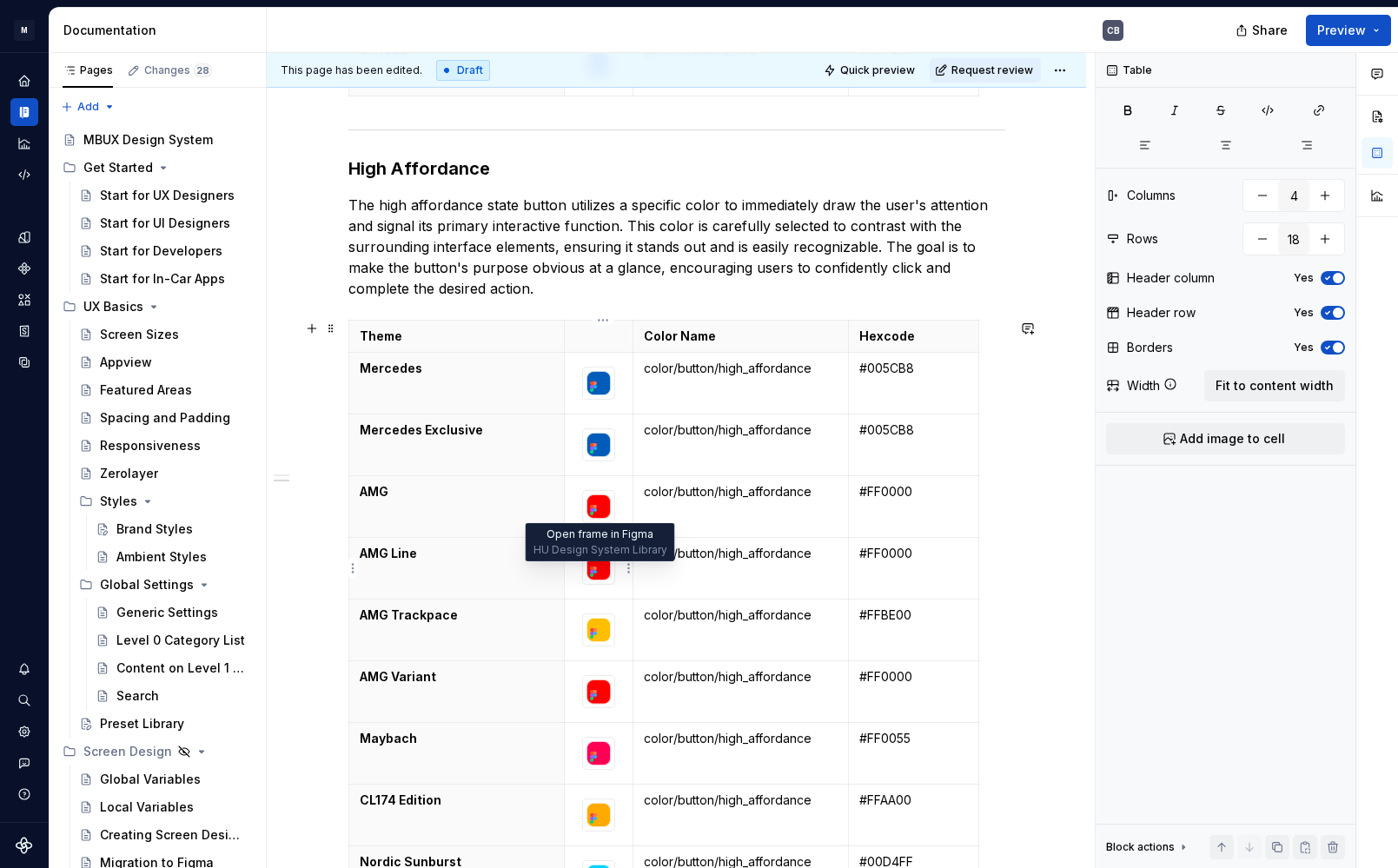
click at [595, 565] on icon at bounding box center [593, 572] width 14 height 14
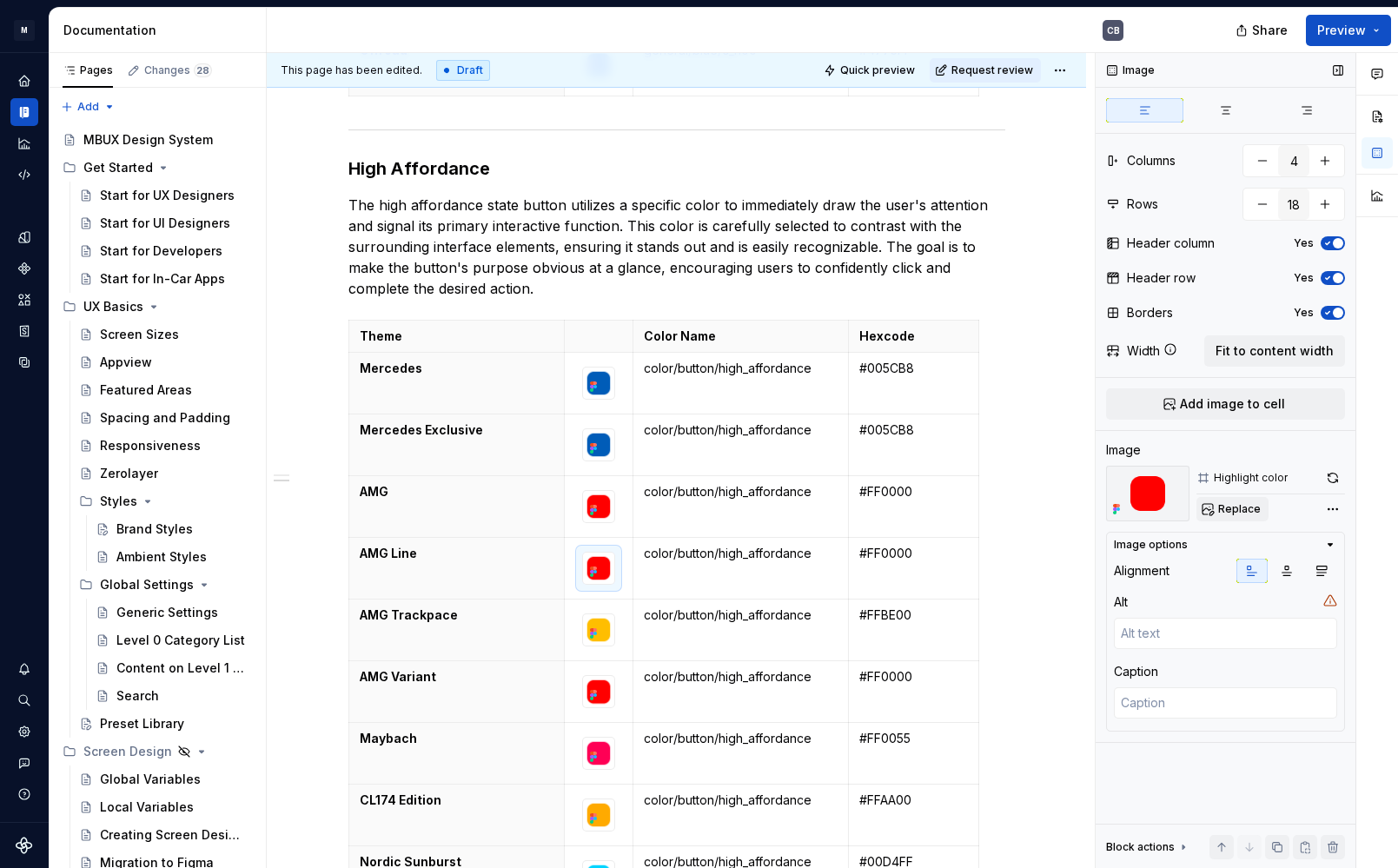
click at [1223, 501] on button "Replace" at bounding box center [1233, 509] width 72 height 24
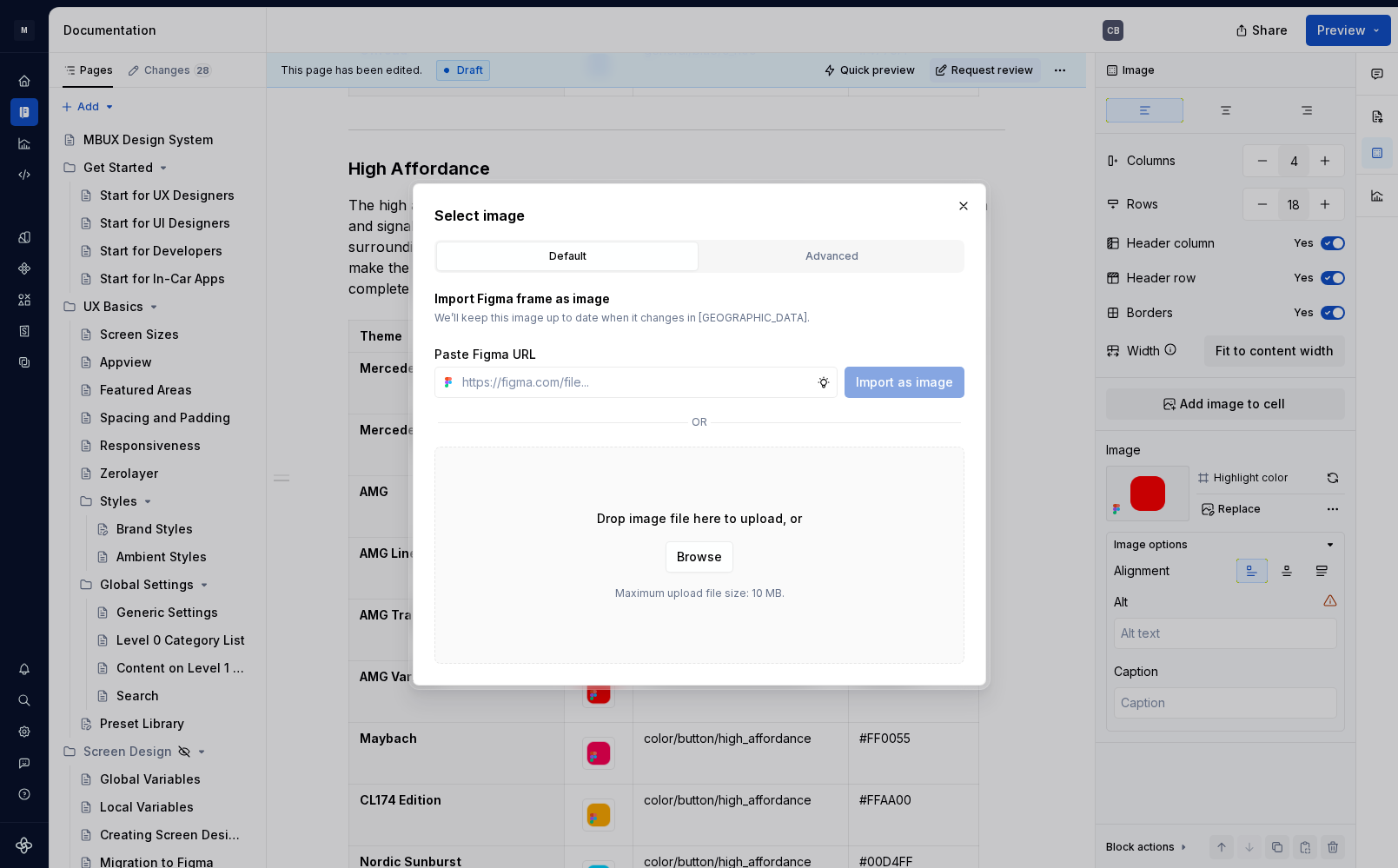
type textarea "*"
type input "[URL][DOMAIN_NAME]"
click at [928, 371] on button "Import as image" at bounding box center [905, 383] width 120 height 31
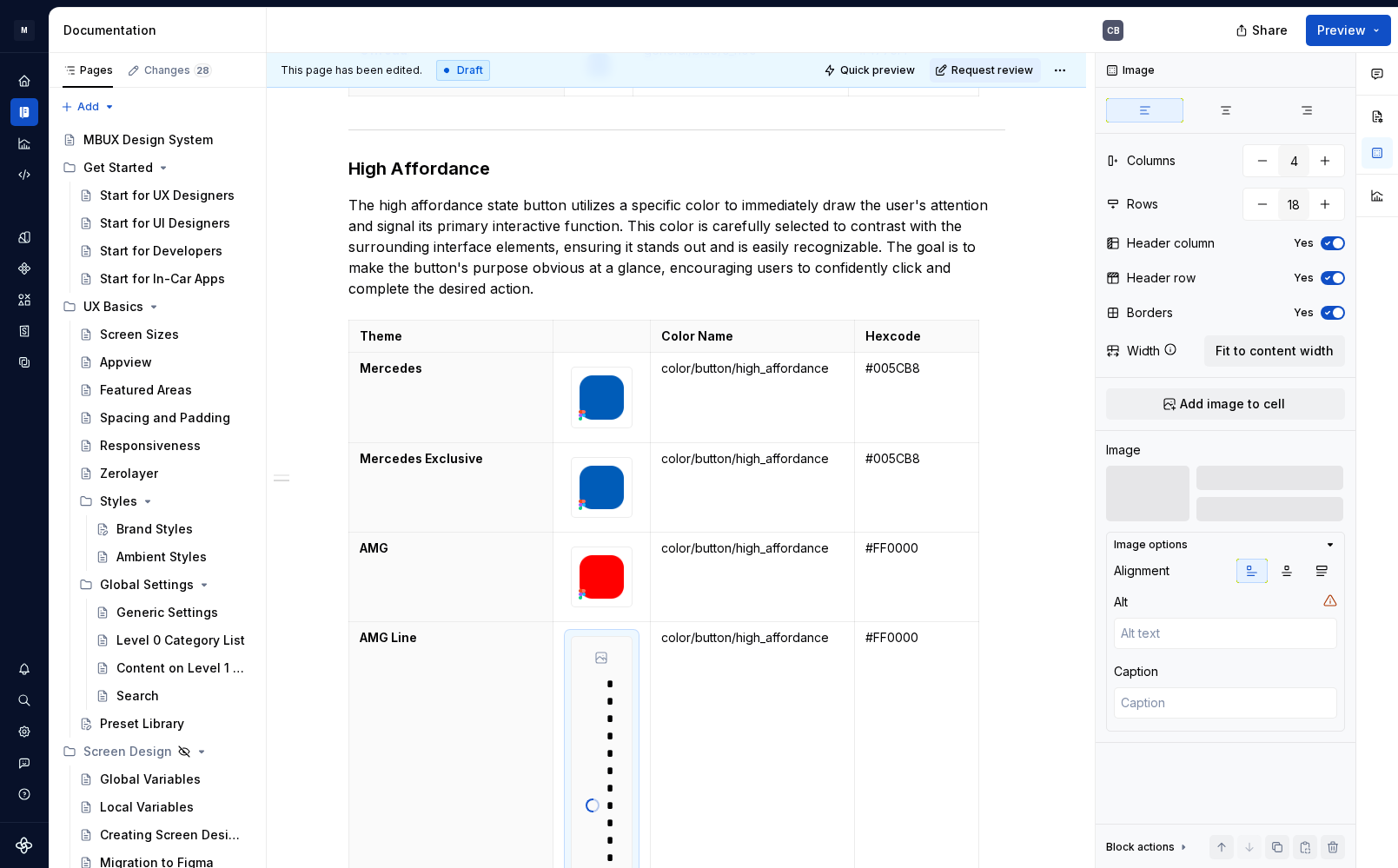
scroll to position [1531, 0]
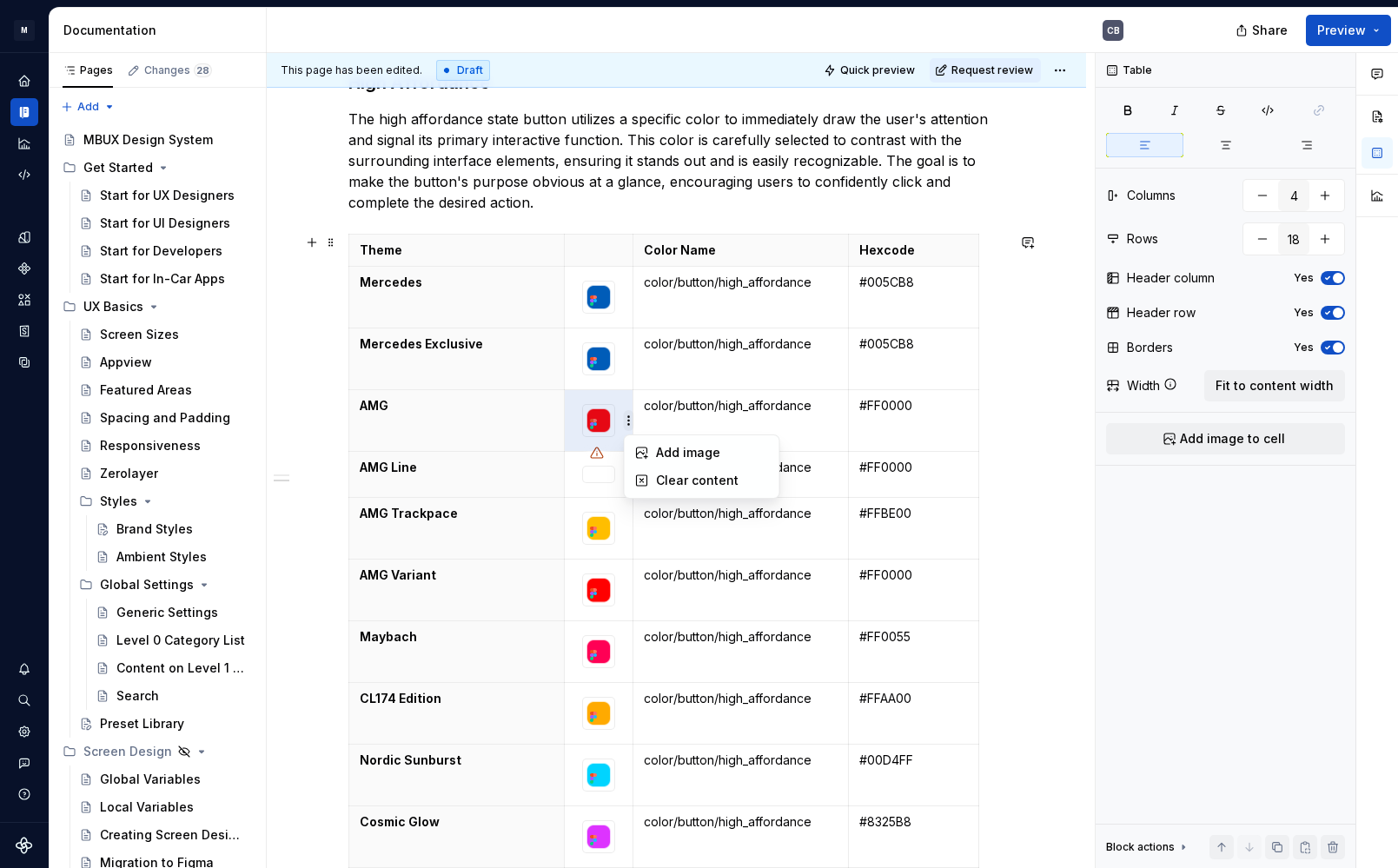
click at [629, 420] on html "M MBUX-DesignSystem CB Dataset Default Documentation CB Share Preview Pages Cha…" at bounding box center [699, 434] width 1398 height 868
click at [616, 398] on html "M MBUX-DesignSystem CB Dataset Default Documentation CB Share Preview Pages Cha…" at bounding box center [699, 434] width 1398 height 868
click at [705, 418] on td "color/button/high_affordance" at bounding box center [741, 421] width 216 height 62
click at [601, 423] on icon at bounding box center [593, 424] width 14 height 14
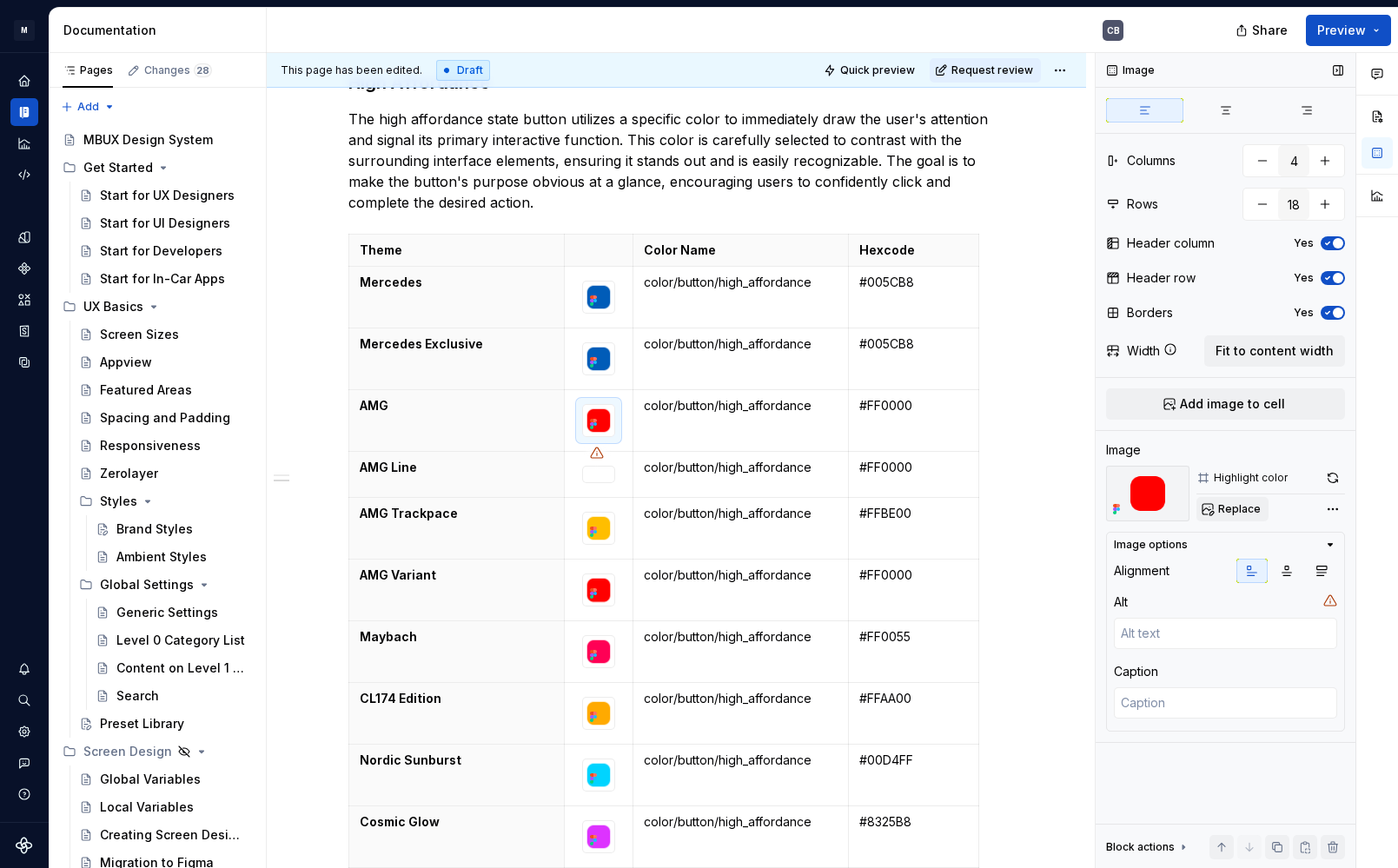
click at [1228, 514] on span "Replace" at bounding box center [1240, 509] width 43 height 14
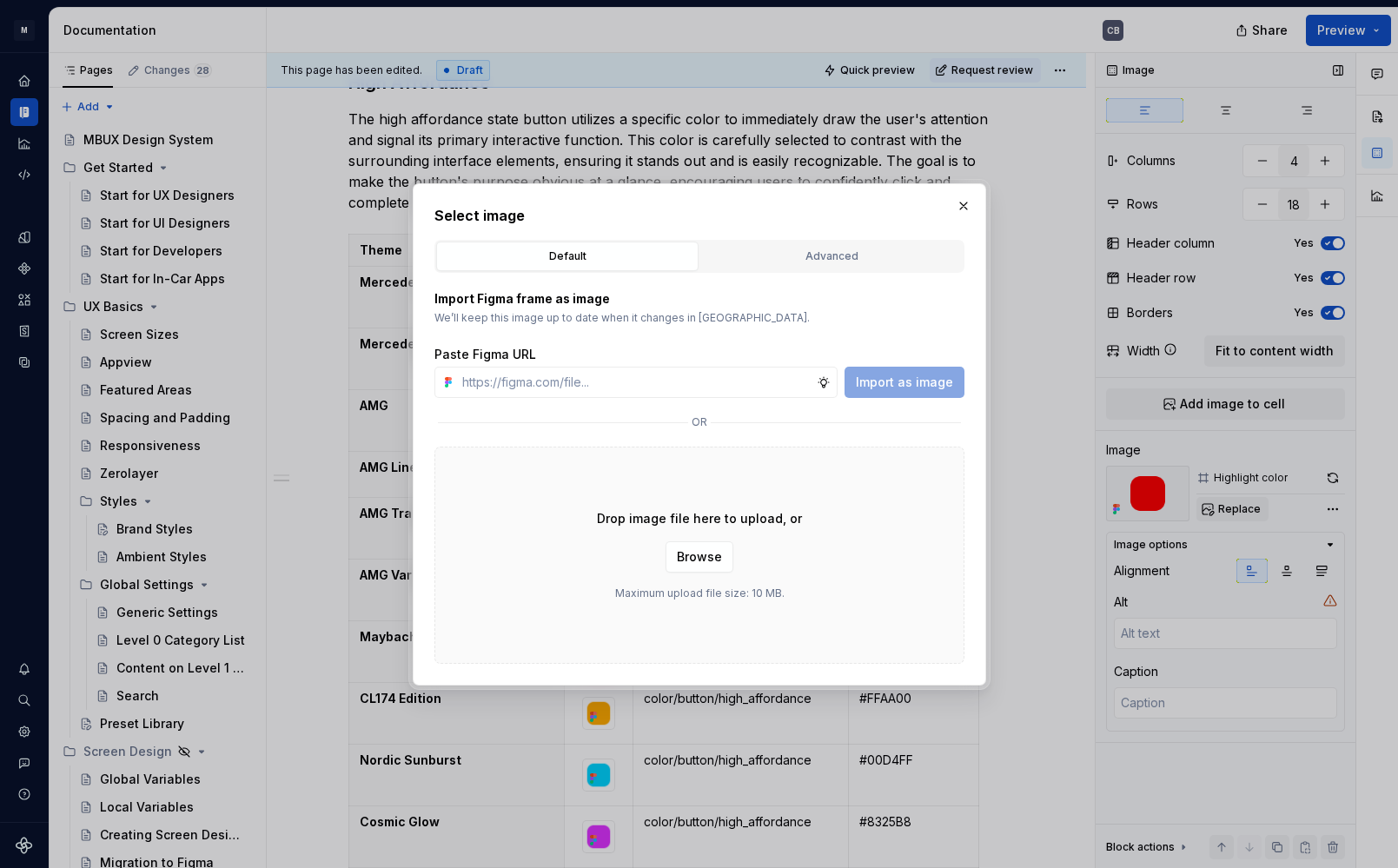
type textarea "*"
type input "[URL][DOMAIN_NAME]"
click at [909, 385] on span "Import as image" at bounding box center [905, 383] width 97 height 17
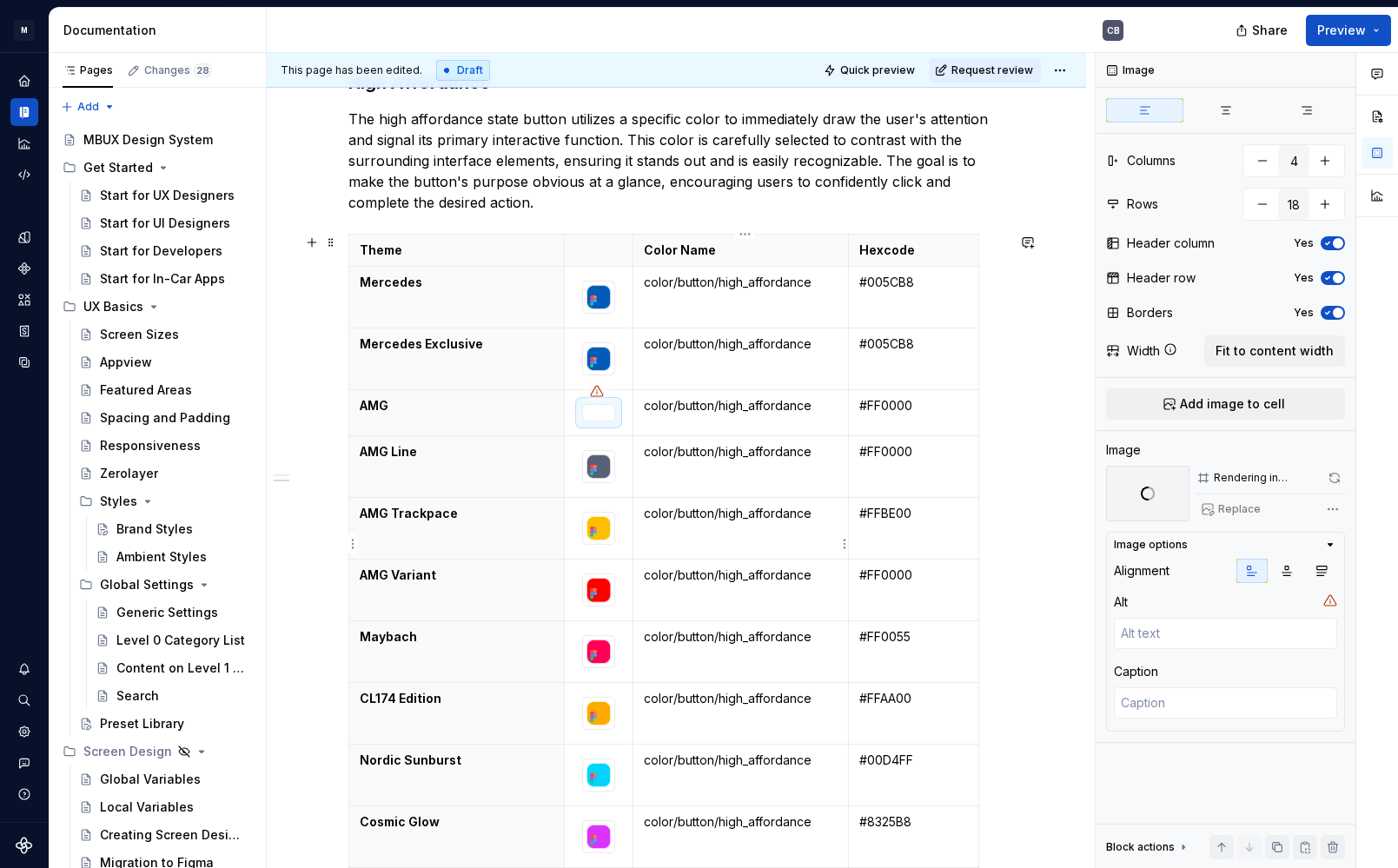
click at [626, 560] on td at bounding box center [598, 529] width 69 height 62
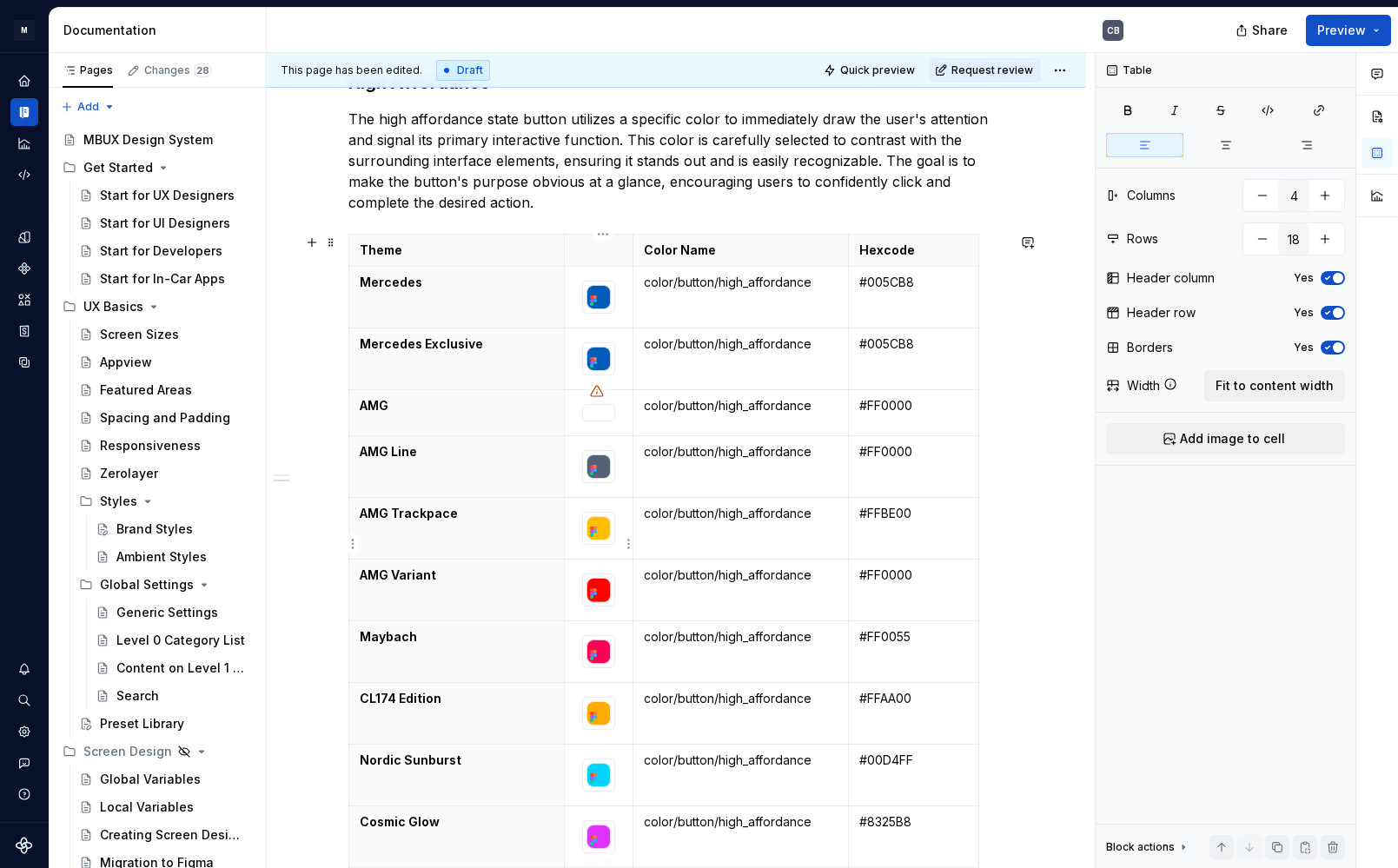
click at [619, 560] on td at bounding box center [598, 529] width 69 height 62
click at [616, 545] on div at bounding box center [599, 528] width 33 height 33
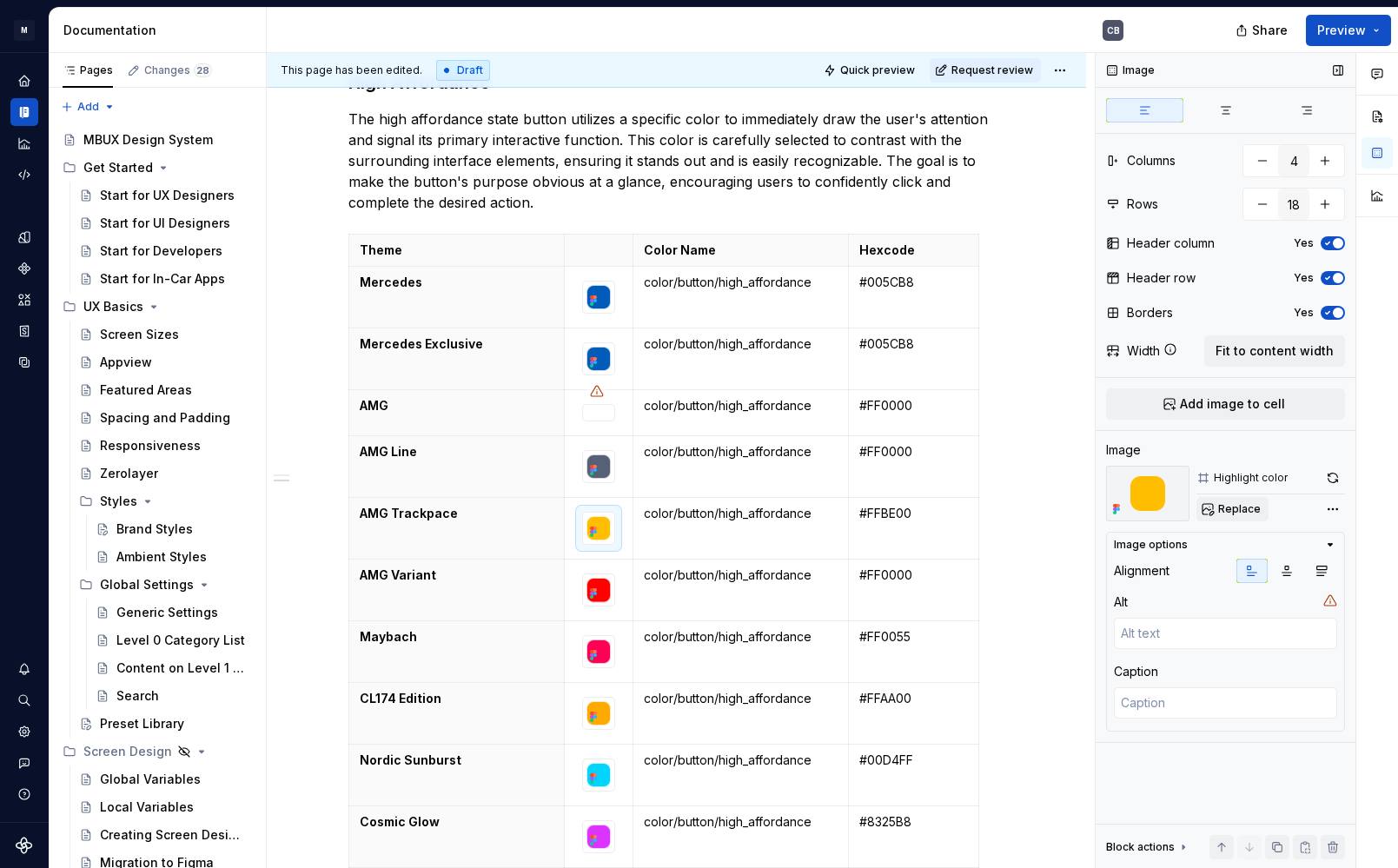
click at [1207, 506] on button "Replace" at bounding box center [1233, 509] width 72 height 24
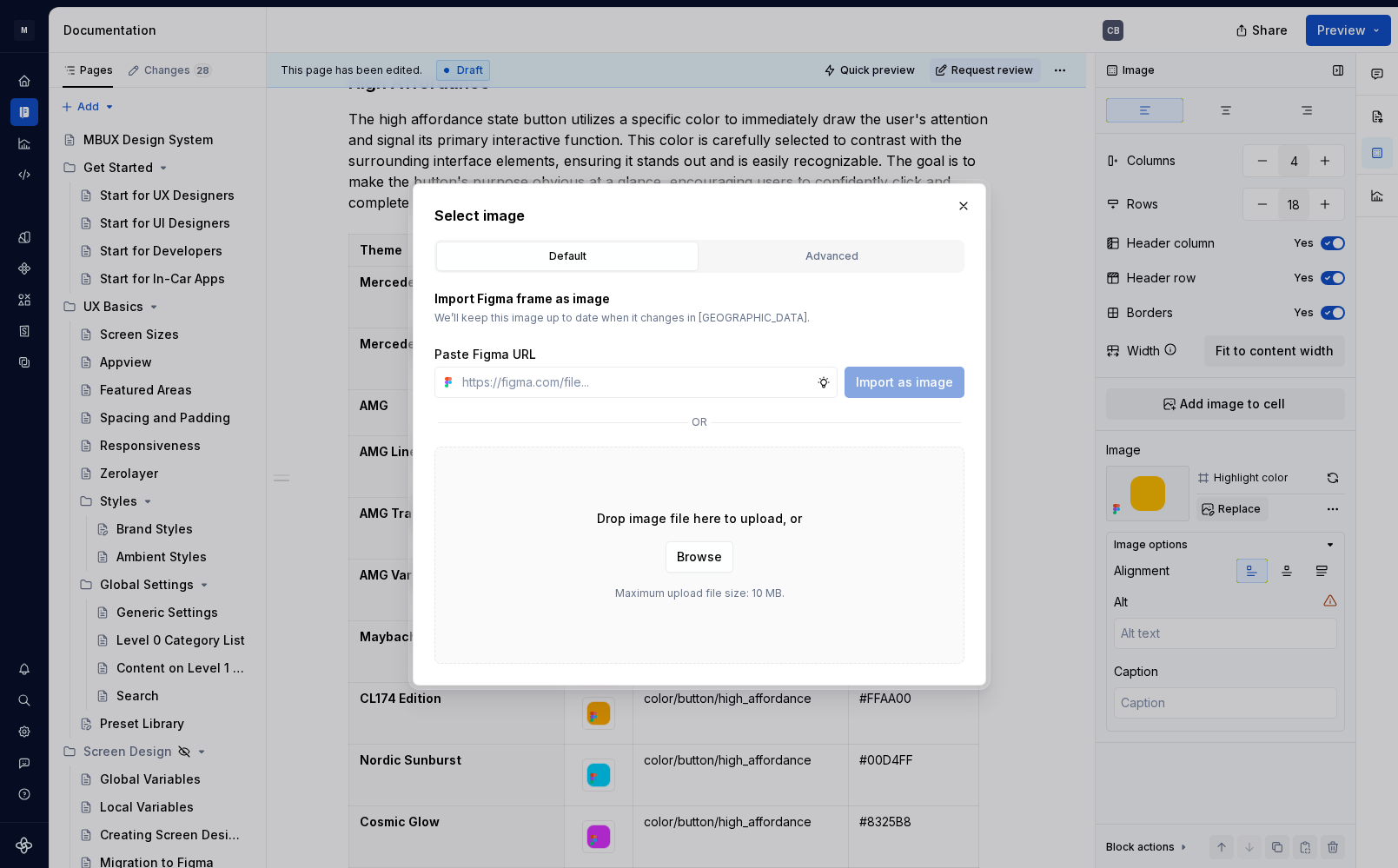
type textarea "*"
type input "[URL][DOMAIN_NAME]"
click at [907, 378] on span "Import as image" at bounding box center [905, 383] width 97 height 17
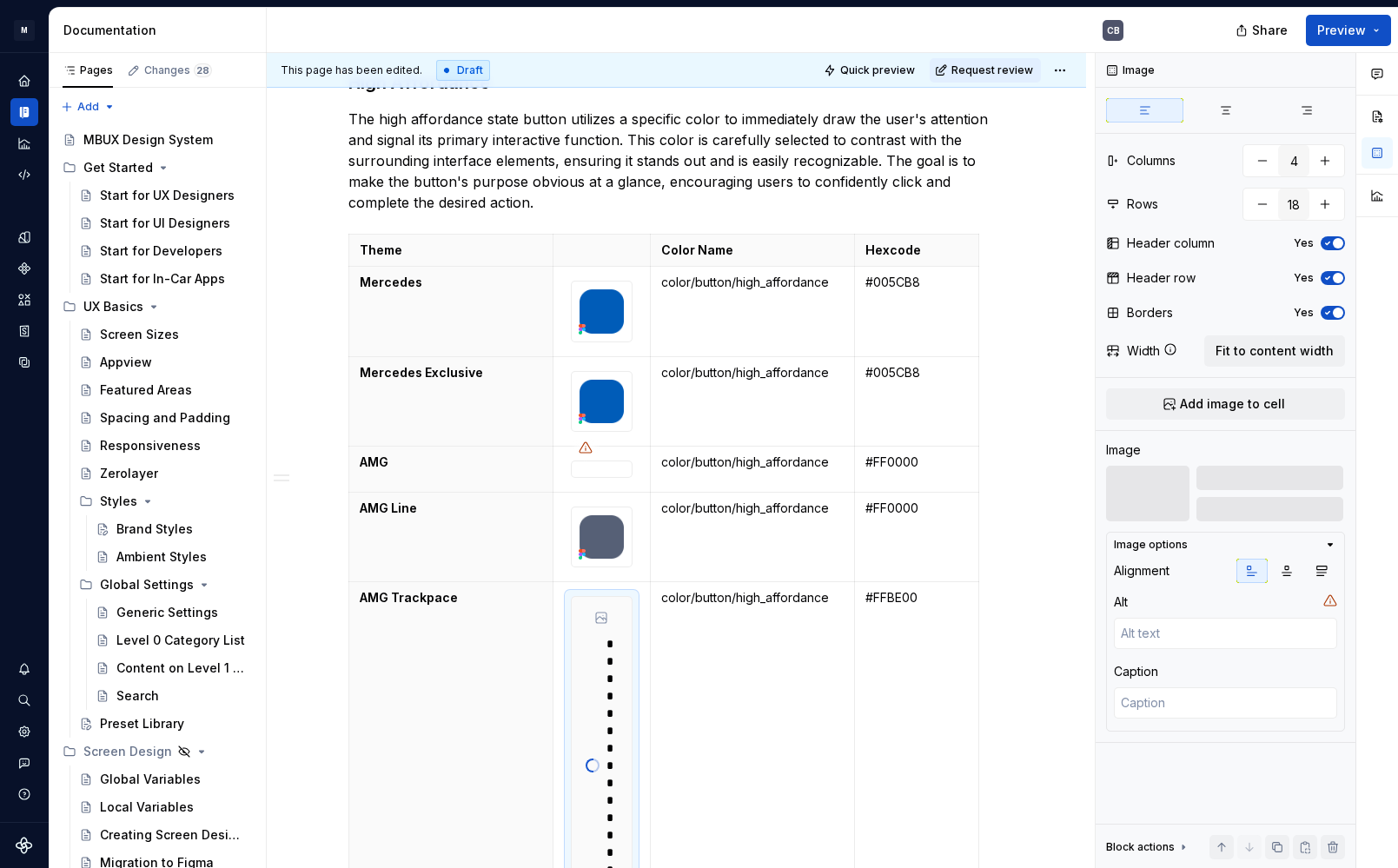
scroll to position [1621, 0]
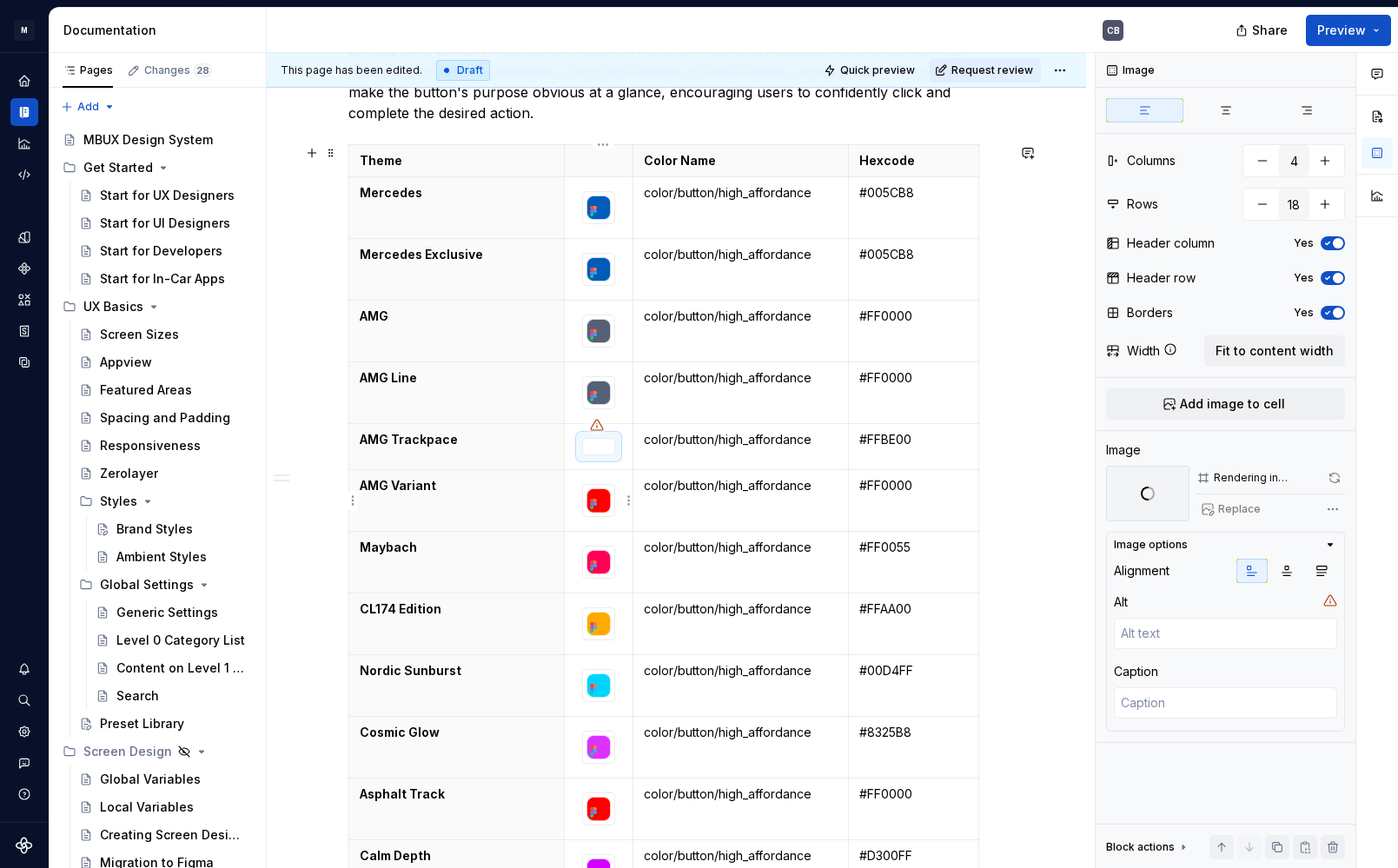
click at [616, 517] on div at bounding box center [599, 501] width 33 height 33
click at [1215, 514] on button "Replace" at bounding box center [1233, 509] width 72 height 24
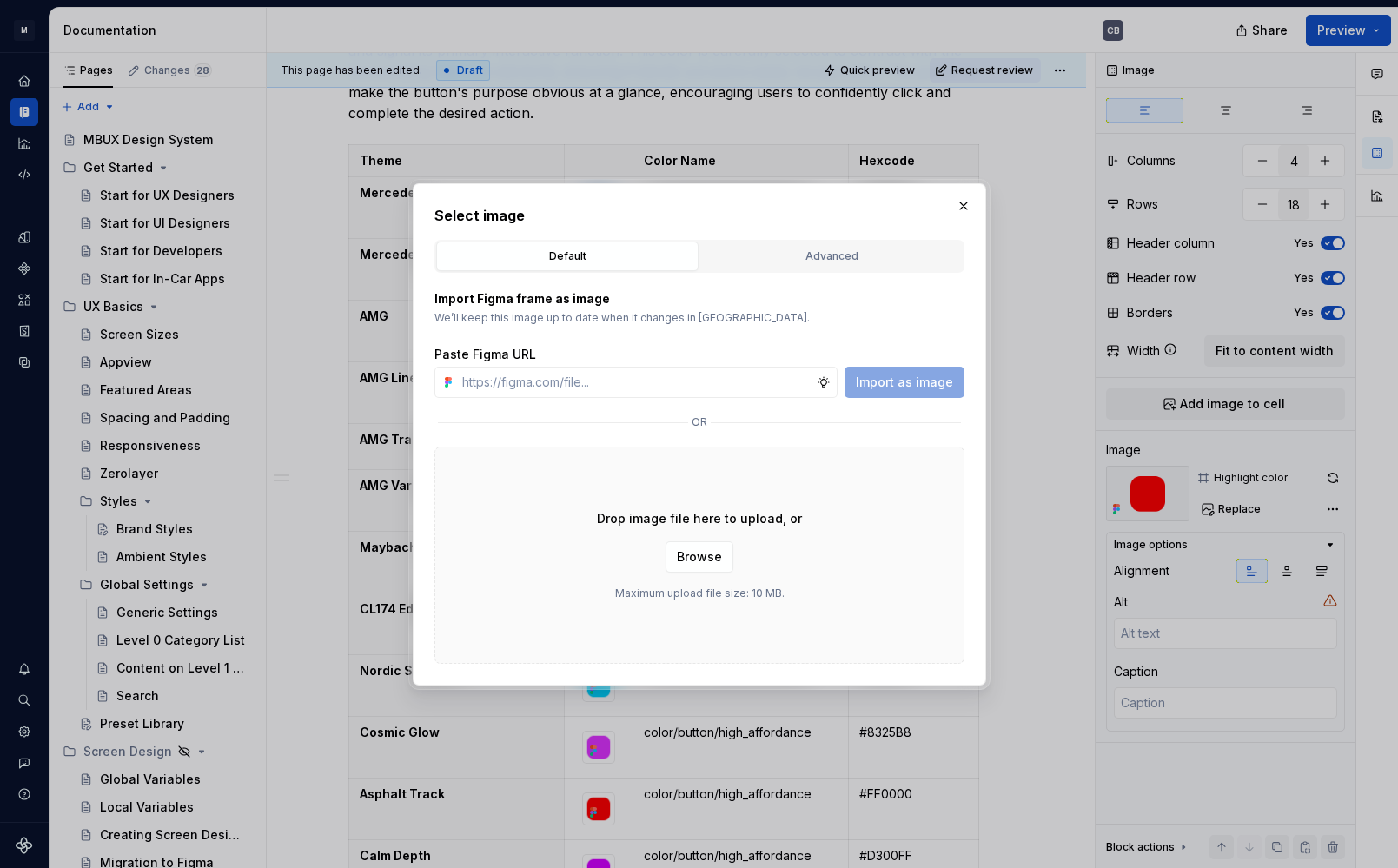
type textarea "*"
type input "[URL][DOMAIN_NAME]"
click at [916, 388] on span "Import as image" at bounding box center [905, 383] width 97 height 17
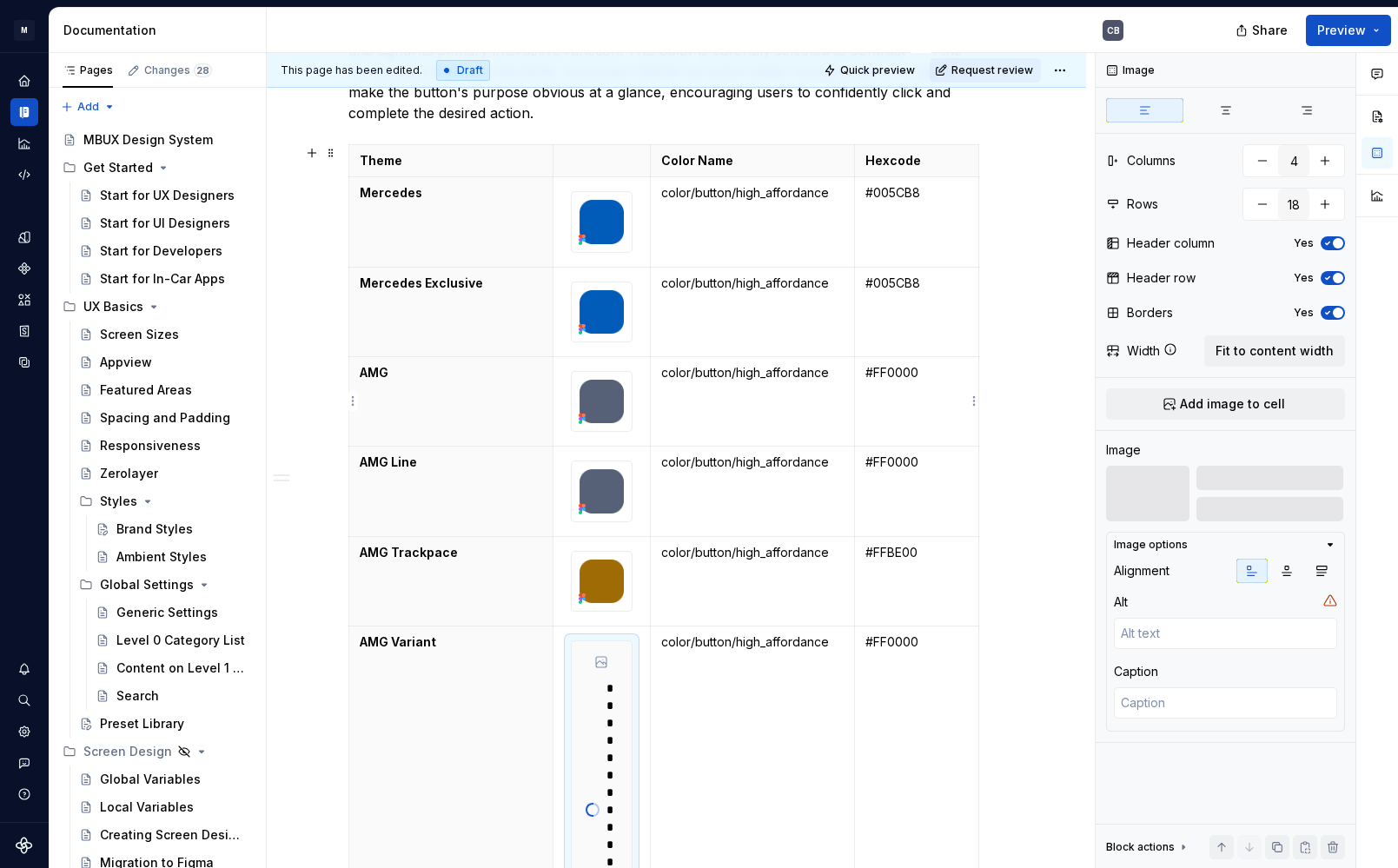
scroll to position [1712, 0]
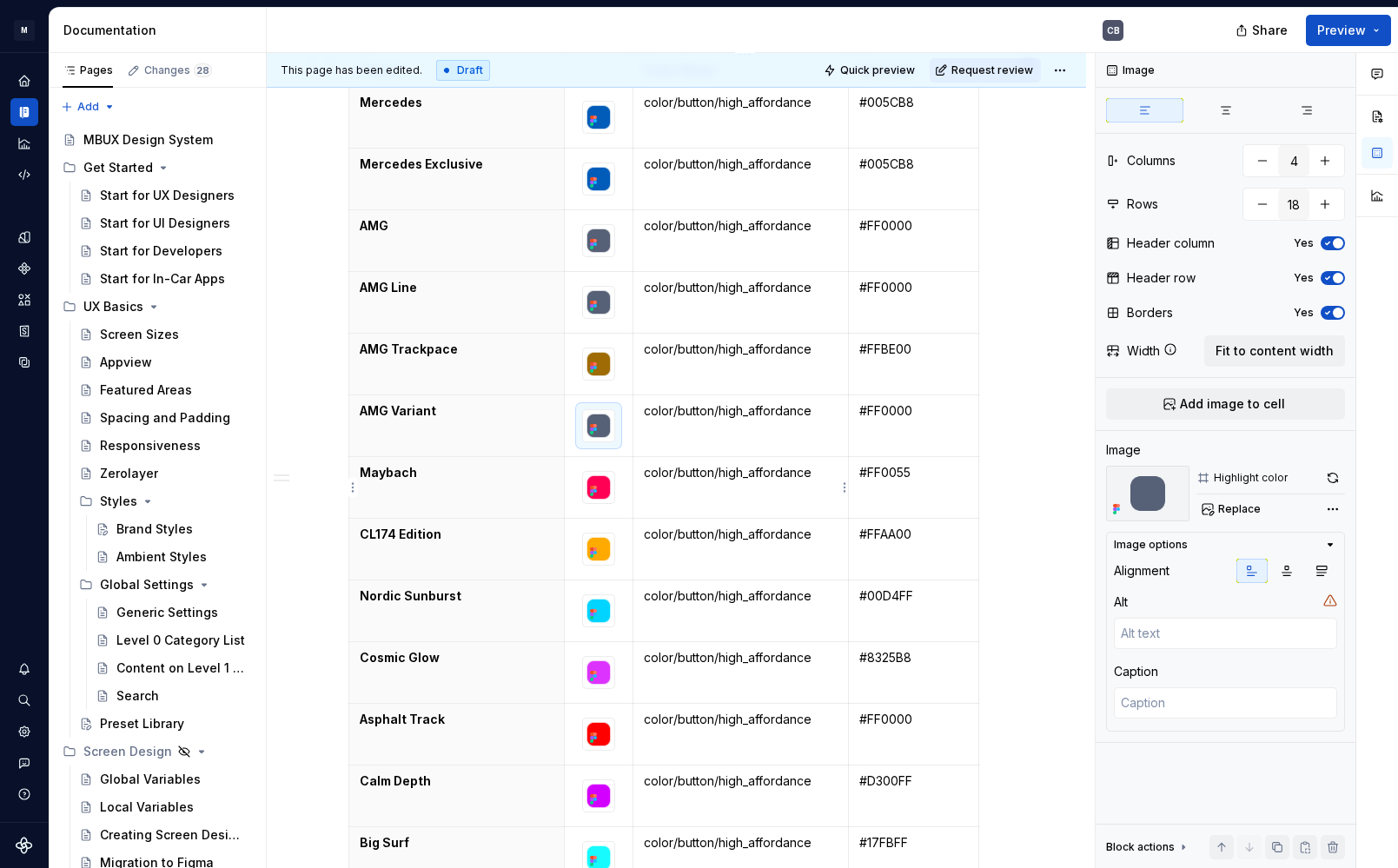
click at [628, 511] on td at bounding box center [598, 488] width 69 height 62
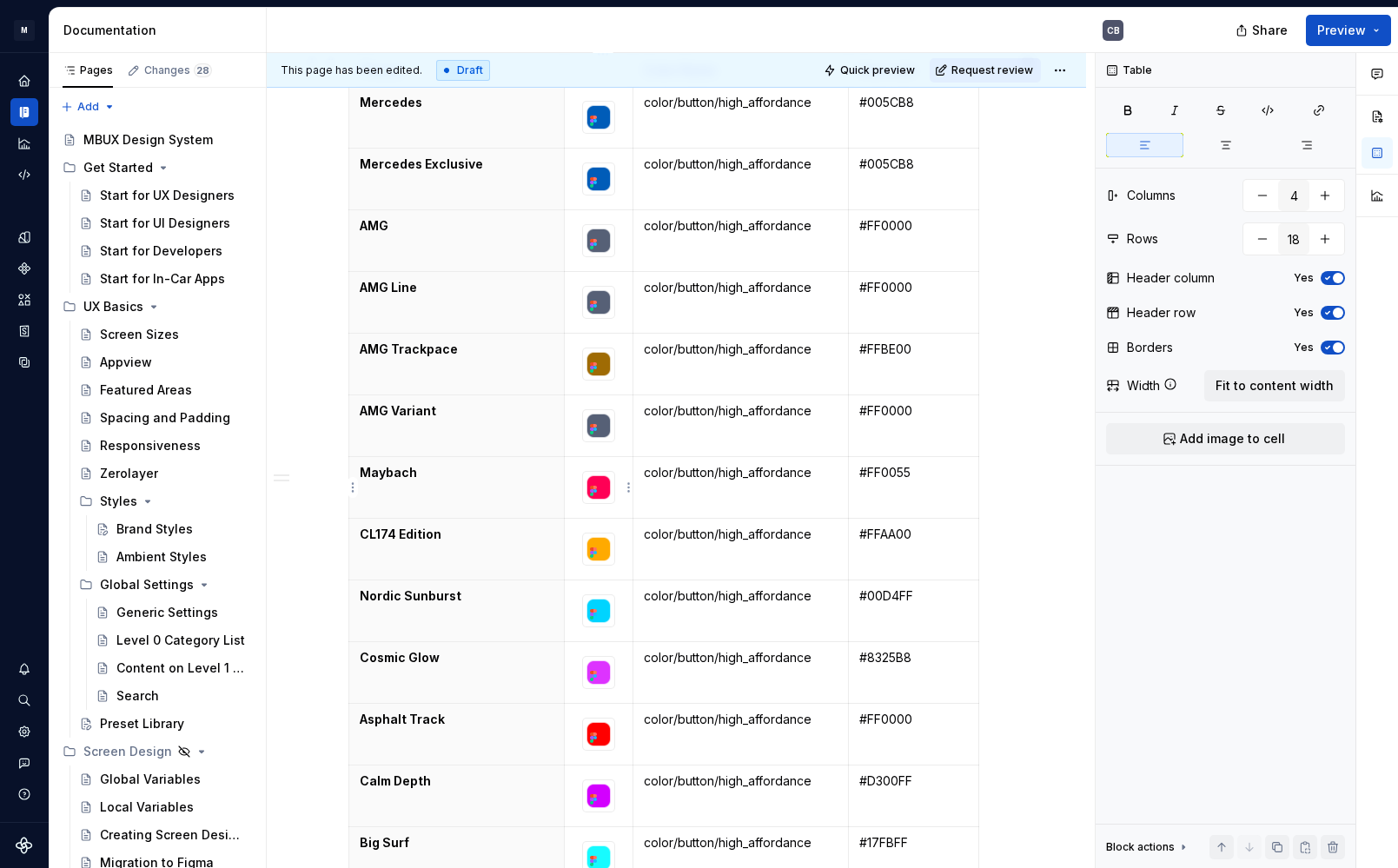
click at [616, 504] on div at bounding box center [599, 487] width 33 height 33
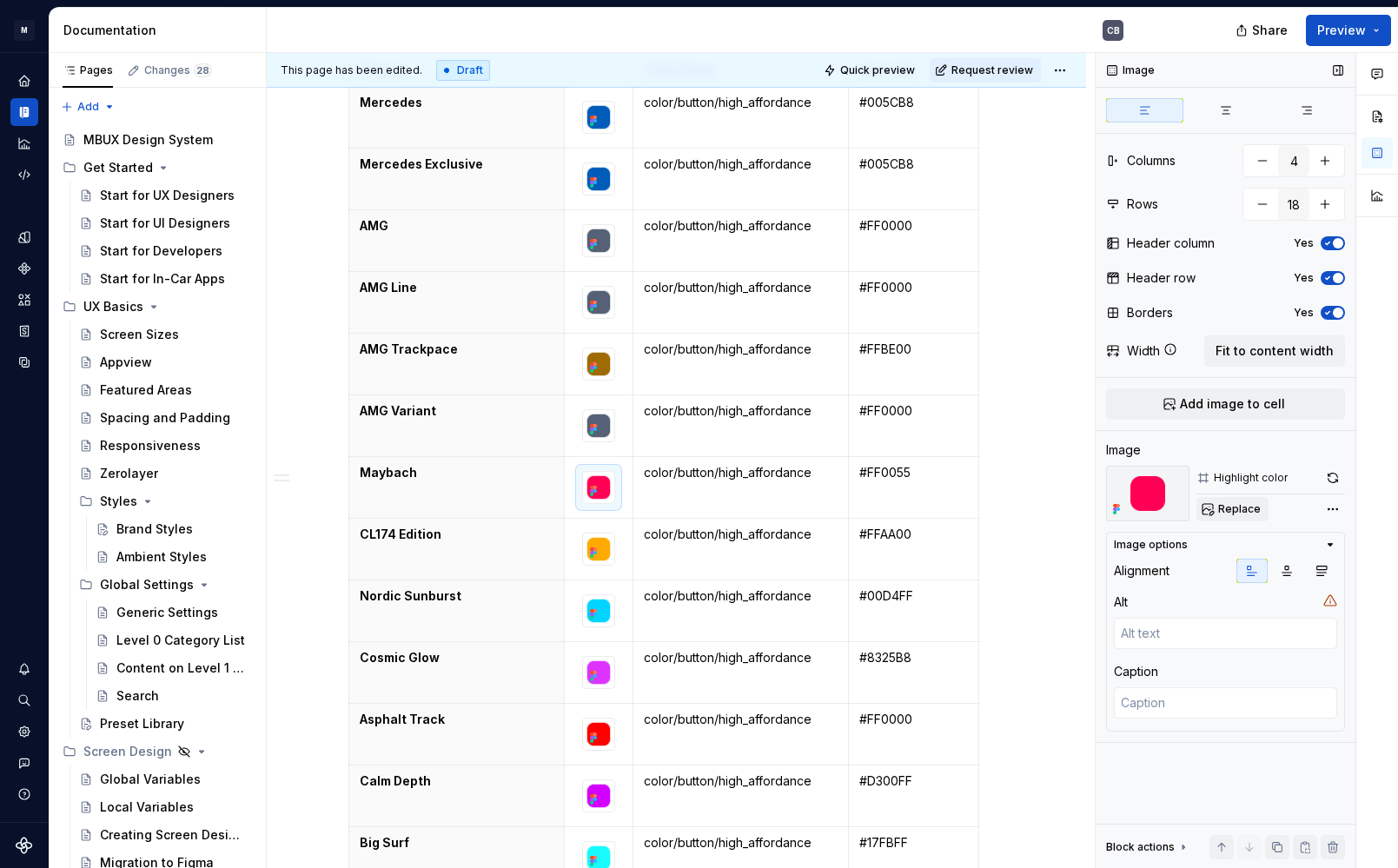
click at [1227, 504] on span "Replace" at bounding box center [1240, 509] width 43 height 14
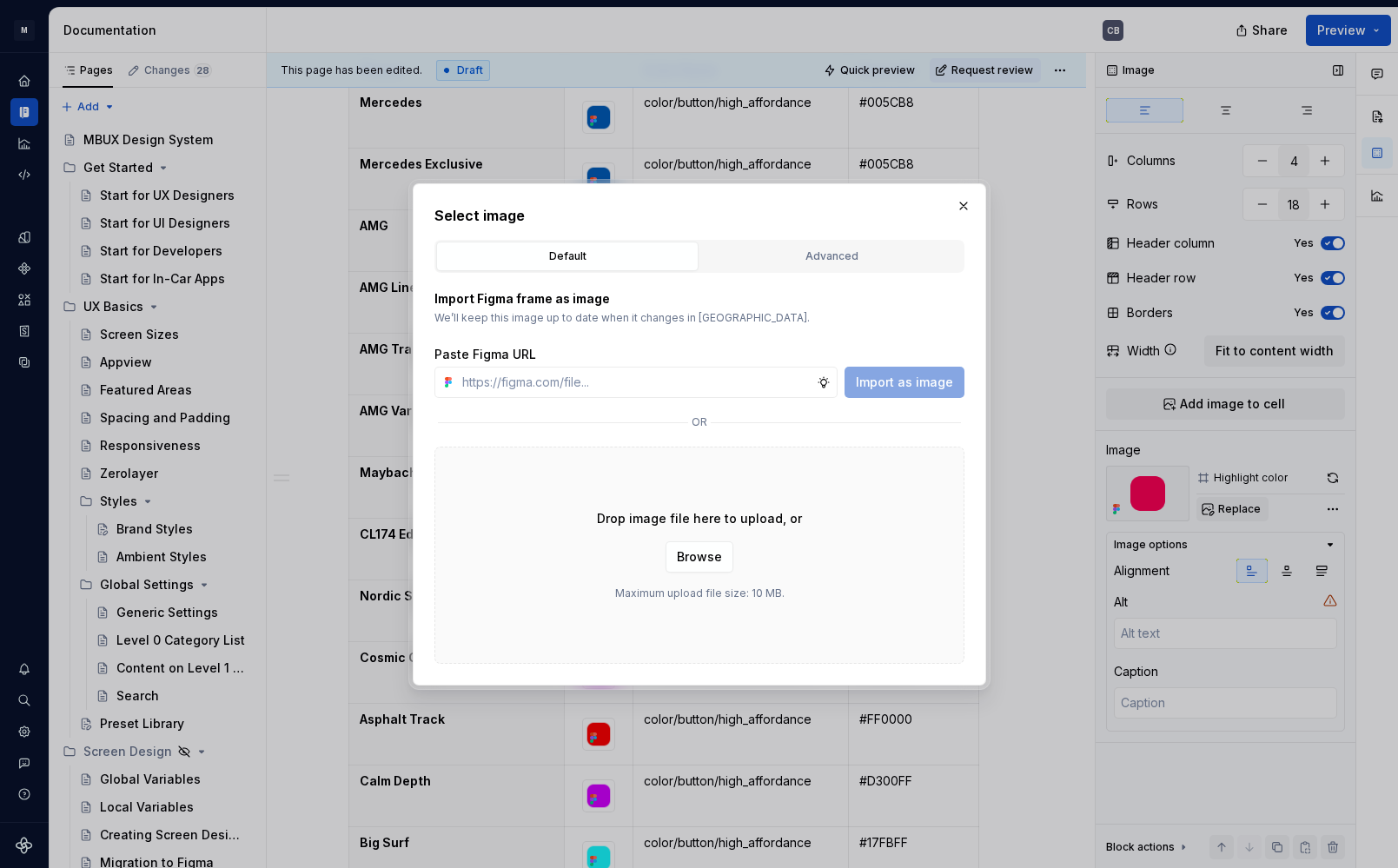
type textarea "*"
type input "[URL][DOMAIN_NAME]"
click at [936, 381] on span "Import as image" at bounding box center [905, 383] width 97 height 17
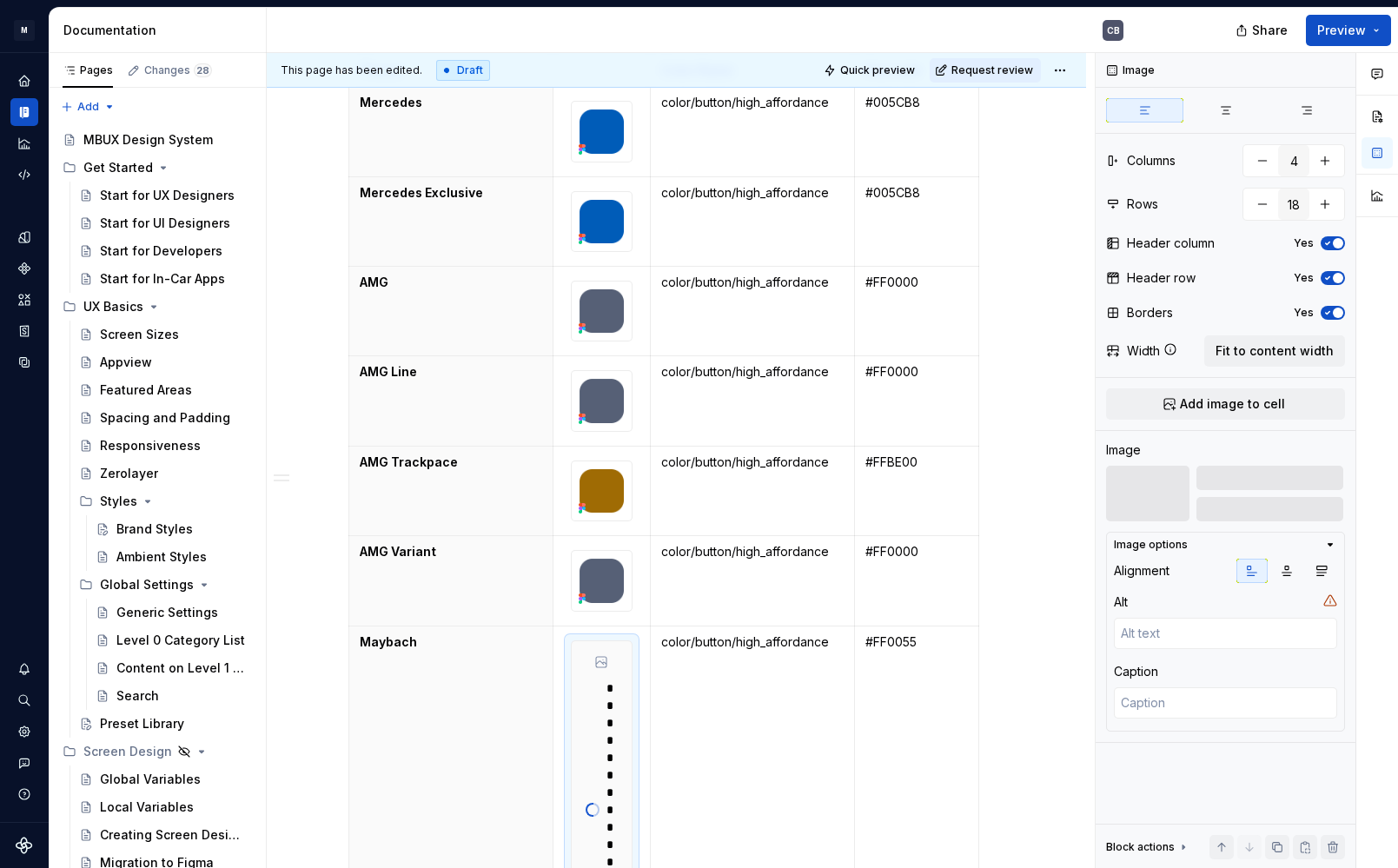
scroll to position [1801, 0]
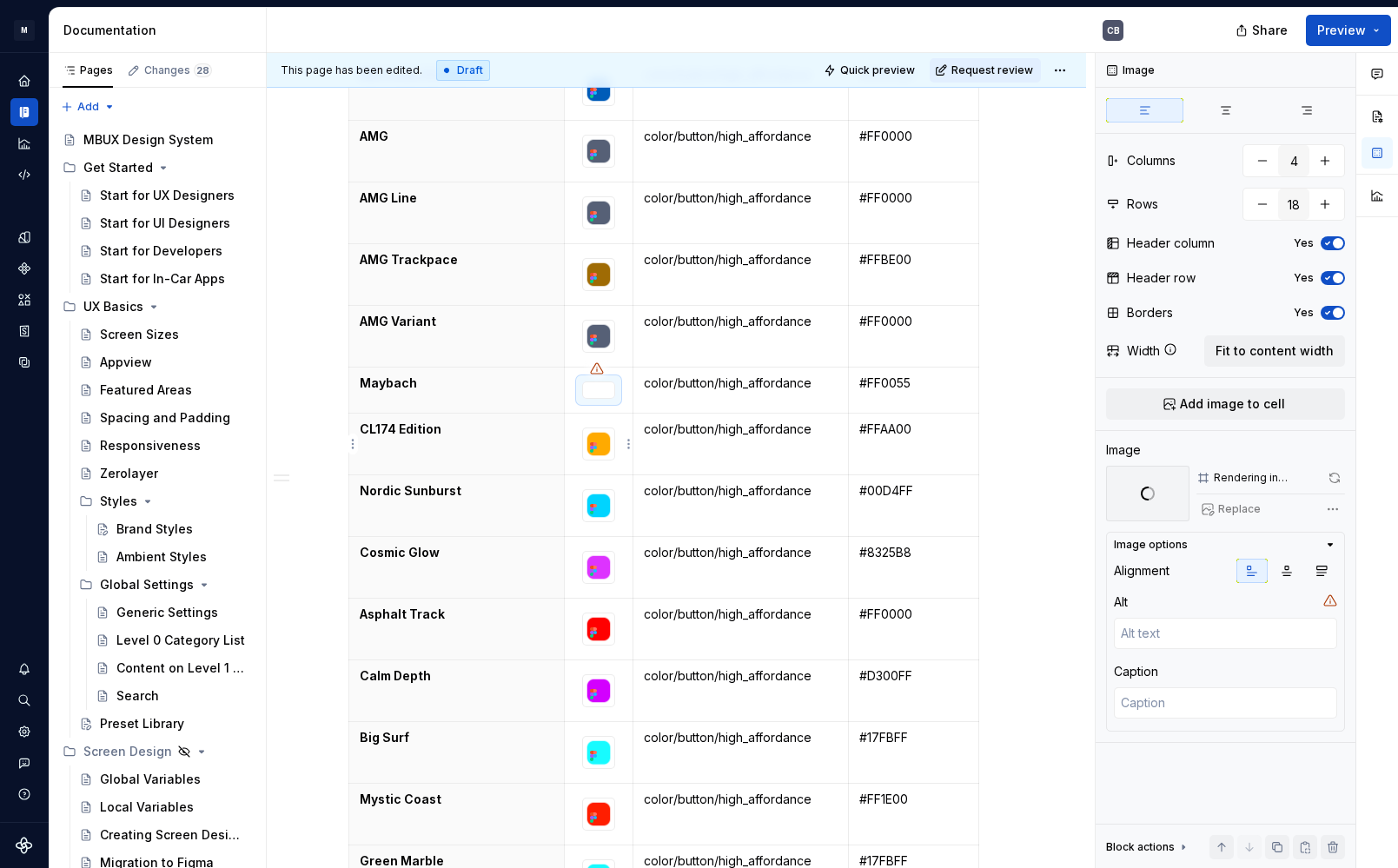
click at [616, 460] on div at bounding box center [599, 444] width 33 height 33
click at [1216, 516] on button "Replace" at bounding box center [1233, 509] width 72 height 24
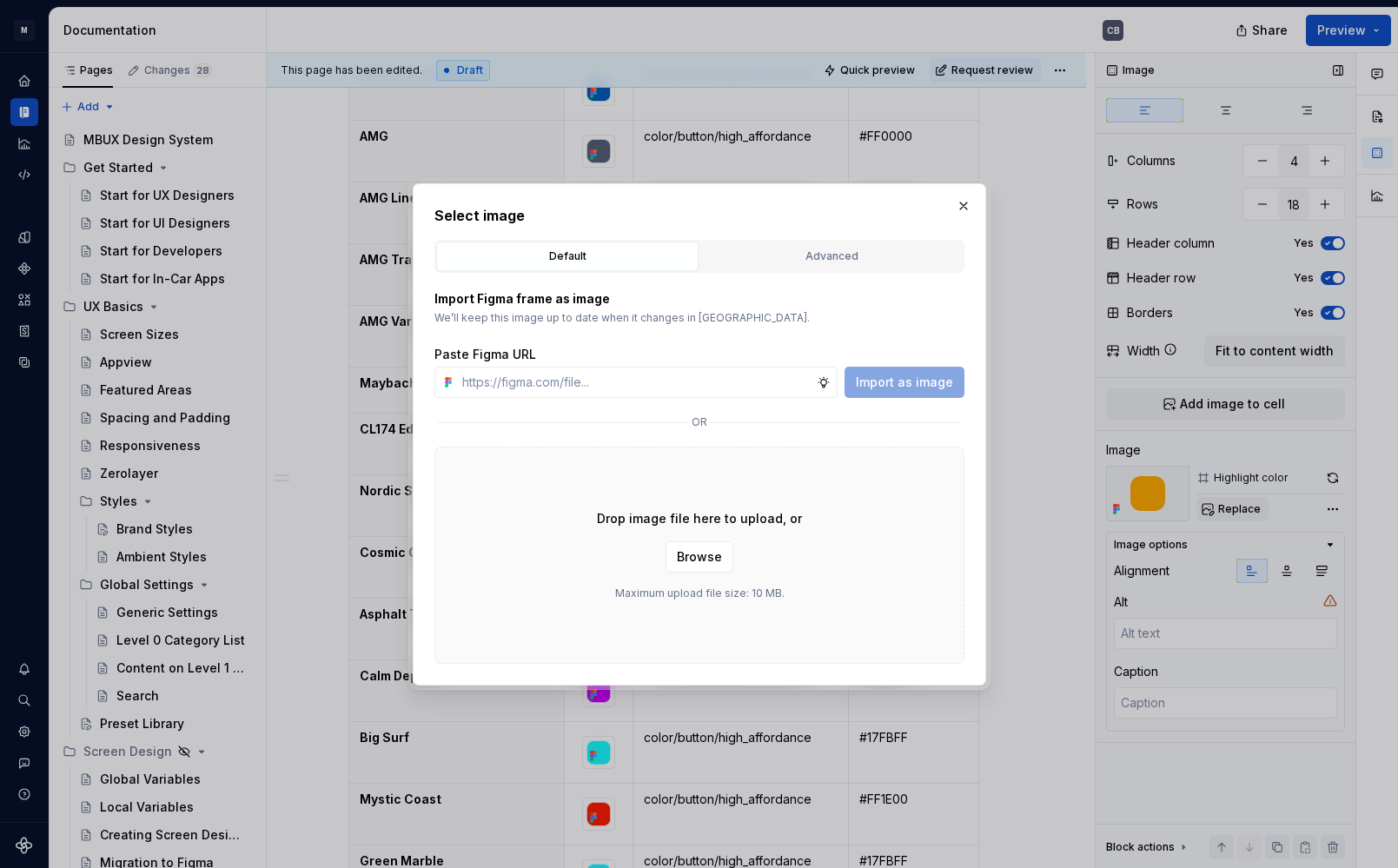
type textarea "*"
type input "[URL][DOMAIN_NAME]"
click at [947, 378] on span "Import as image" at bounding box center [905, 383] width 97 height 17
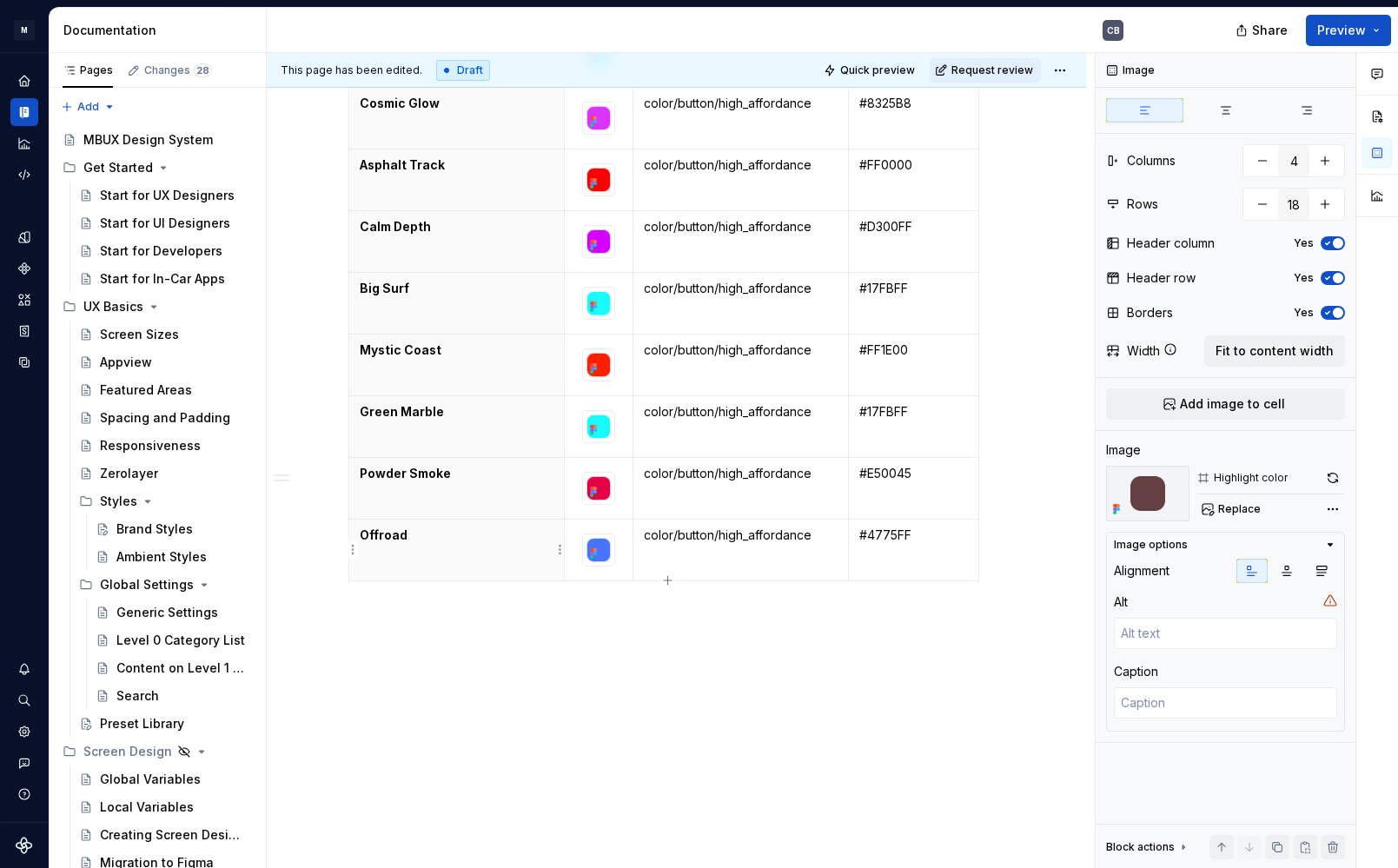
scroll to position [2266, 0]
click at [614, 563] on img at bounding box center [599, 551] width 31 height 31
click at [1235, 509] on span "Replace" at bounding box center [1240, 509] width 43 height 14
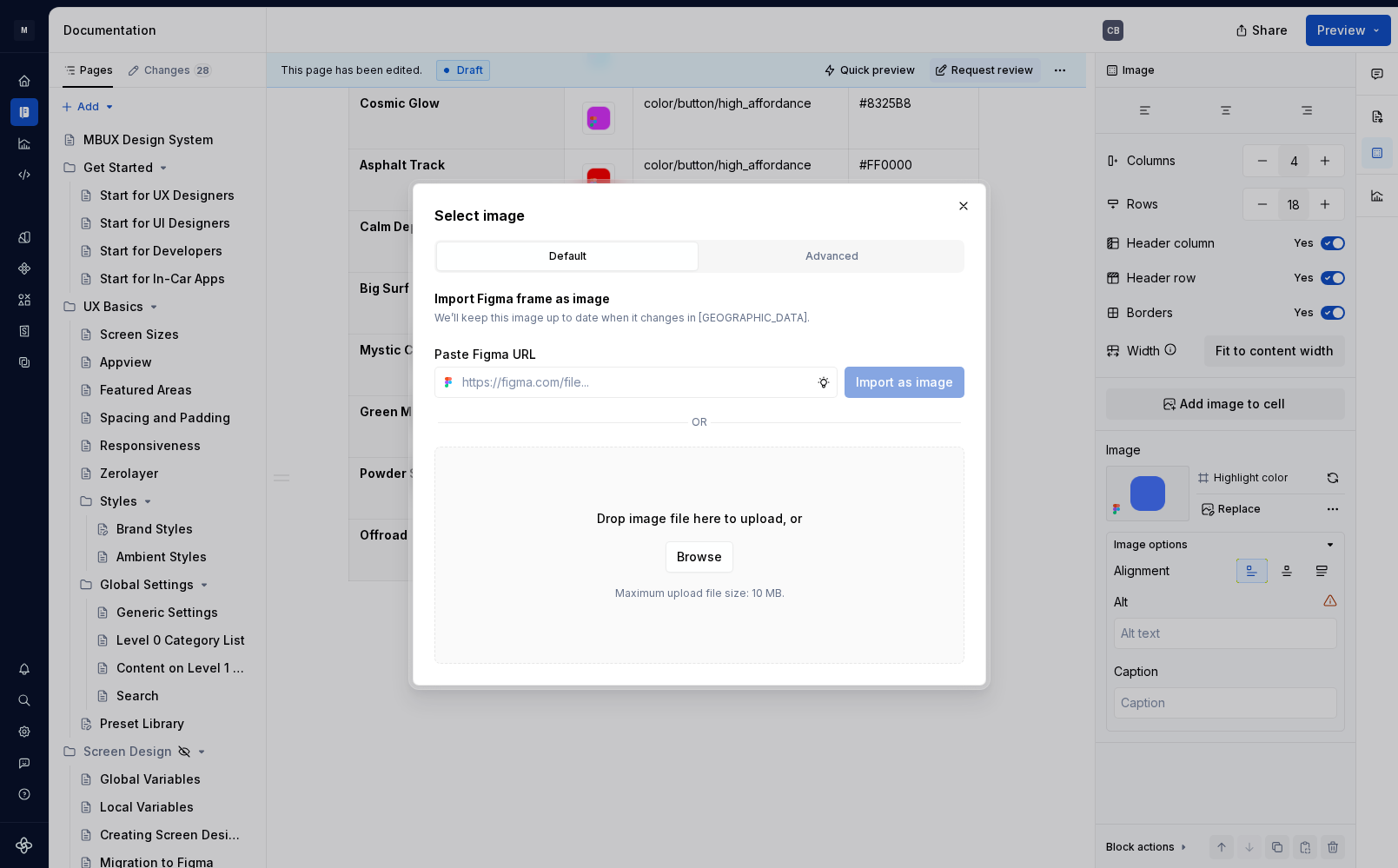
type textarea "*"
type input "[URL][DOMAIN_NAME]"
click at [936, 379] on span "Import as image" at bounding box center [905, 383] width 97 height 17
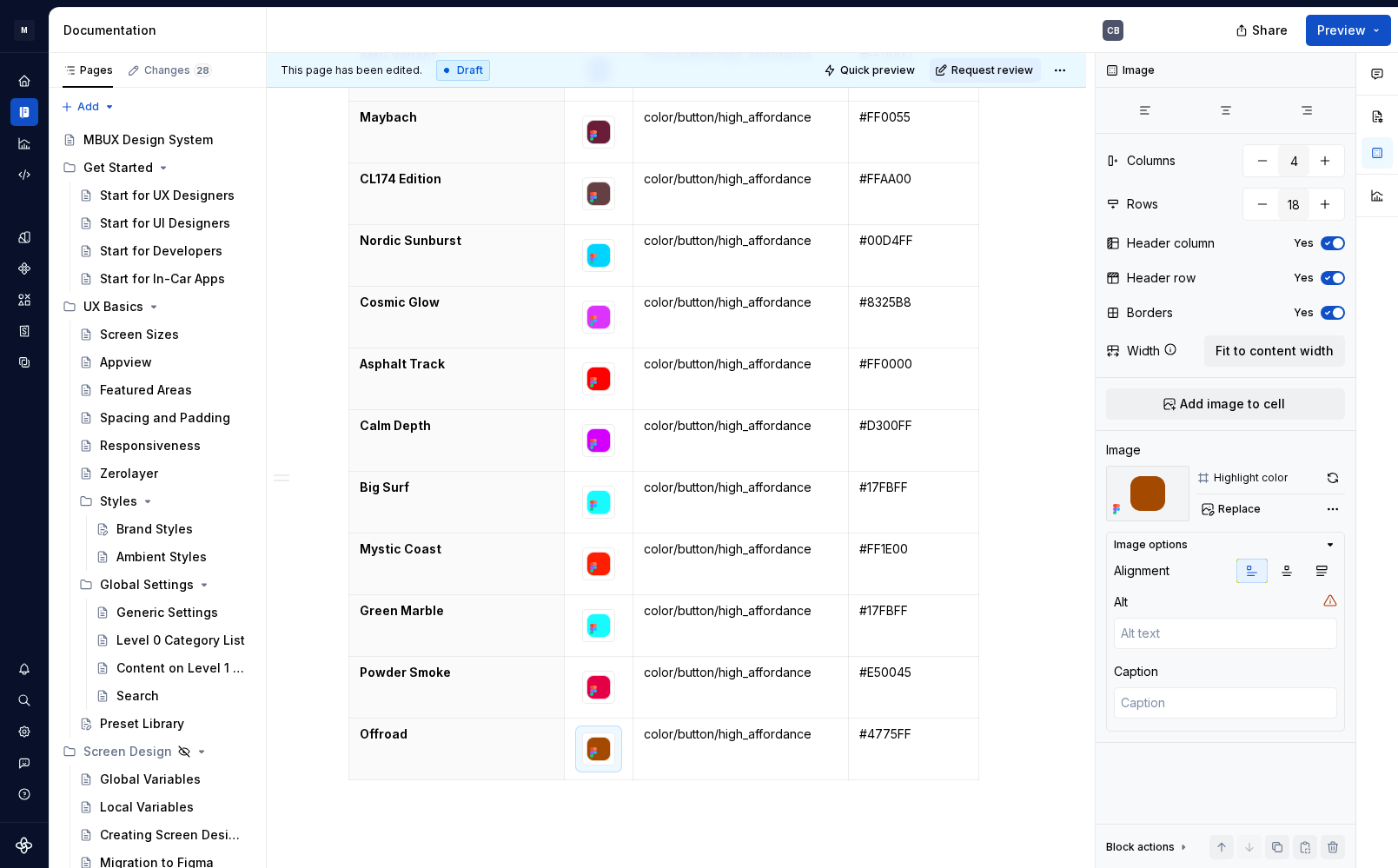
scroll to position [2053, 0]
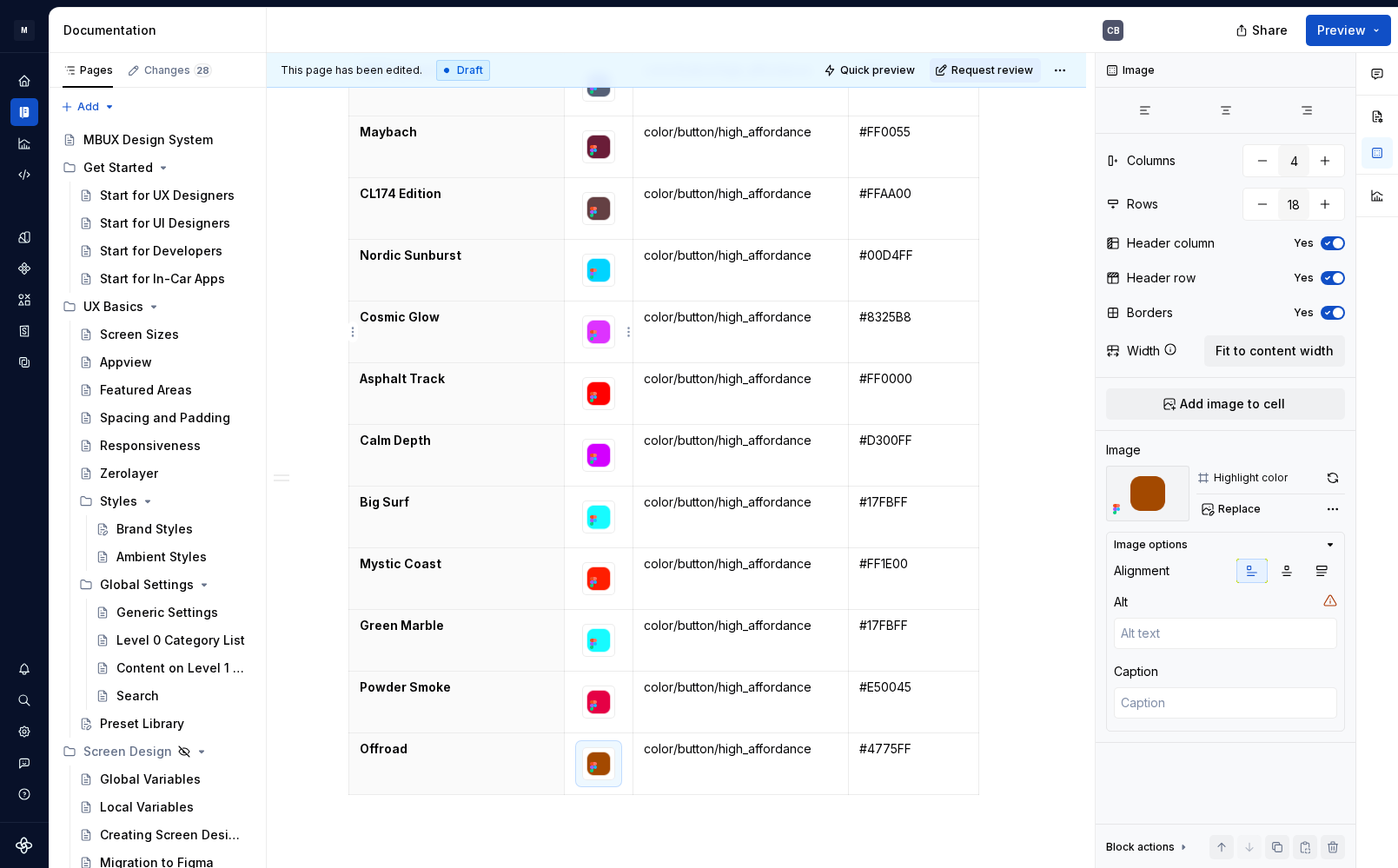
click at [616, 348] on div at bounding box center [599, 332] width 33 height 33
click at [1206, 509] on button "Replace" at bounding box center [1233, 509] width 72 height 24
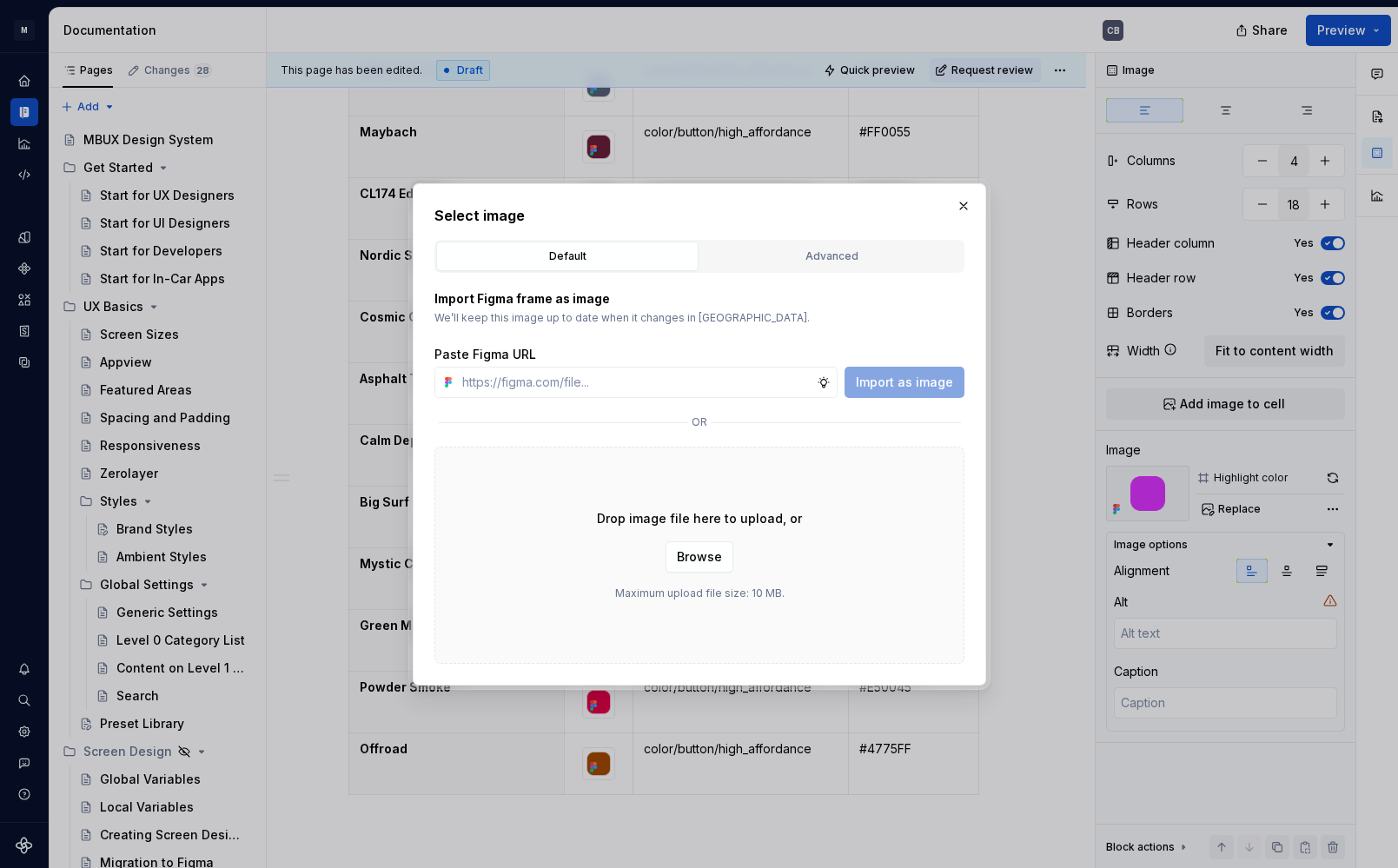
type textarea "*"
type input "[URL][DOMAIN_NAME]"
click at [909, 393] on button "Import as image" at bounding box center [905, 383] width 120 height 31
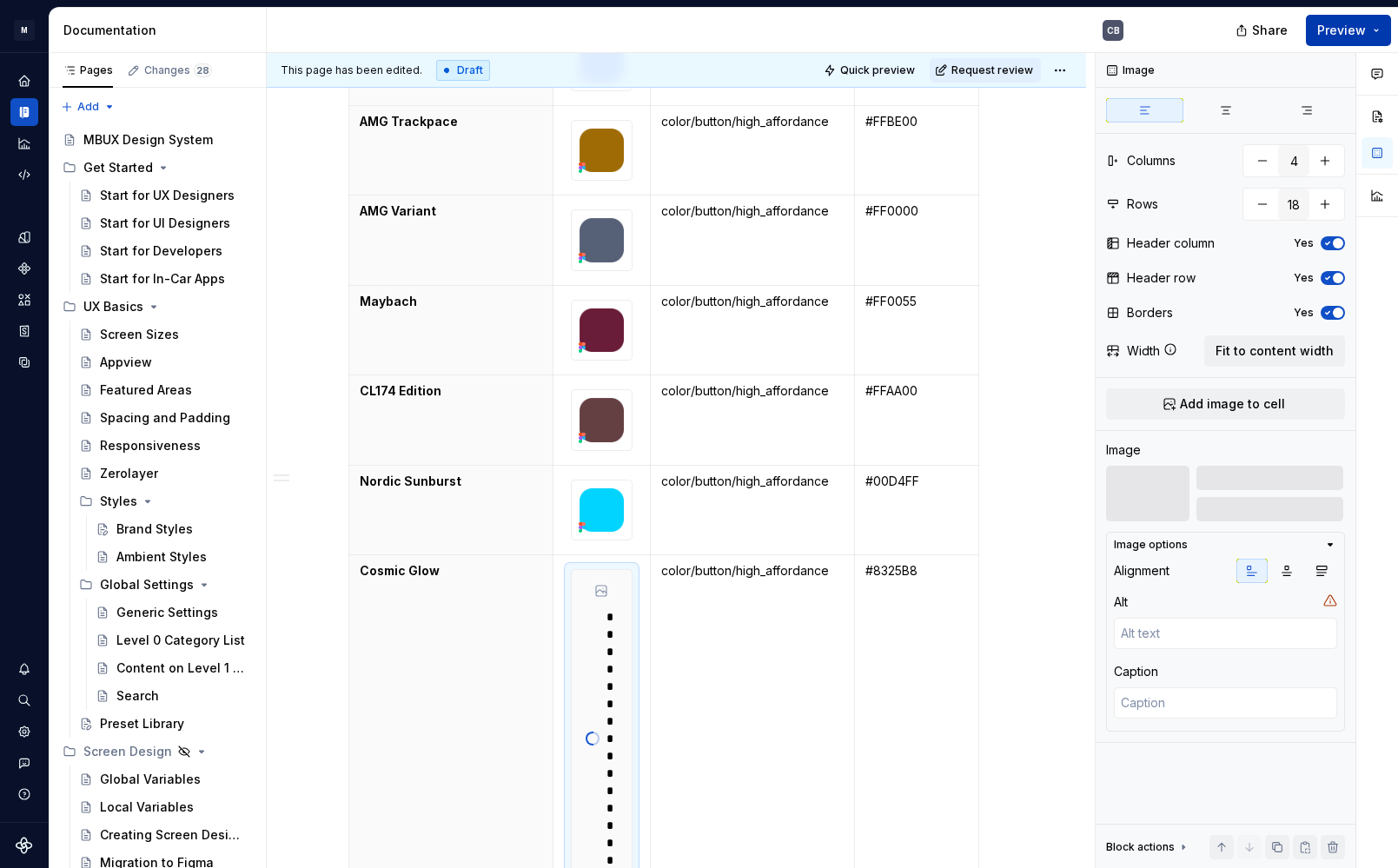
scroll to position [2071, 0]
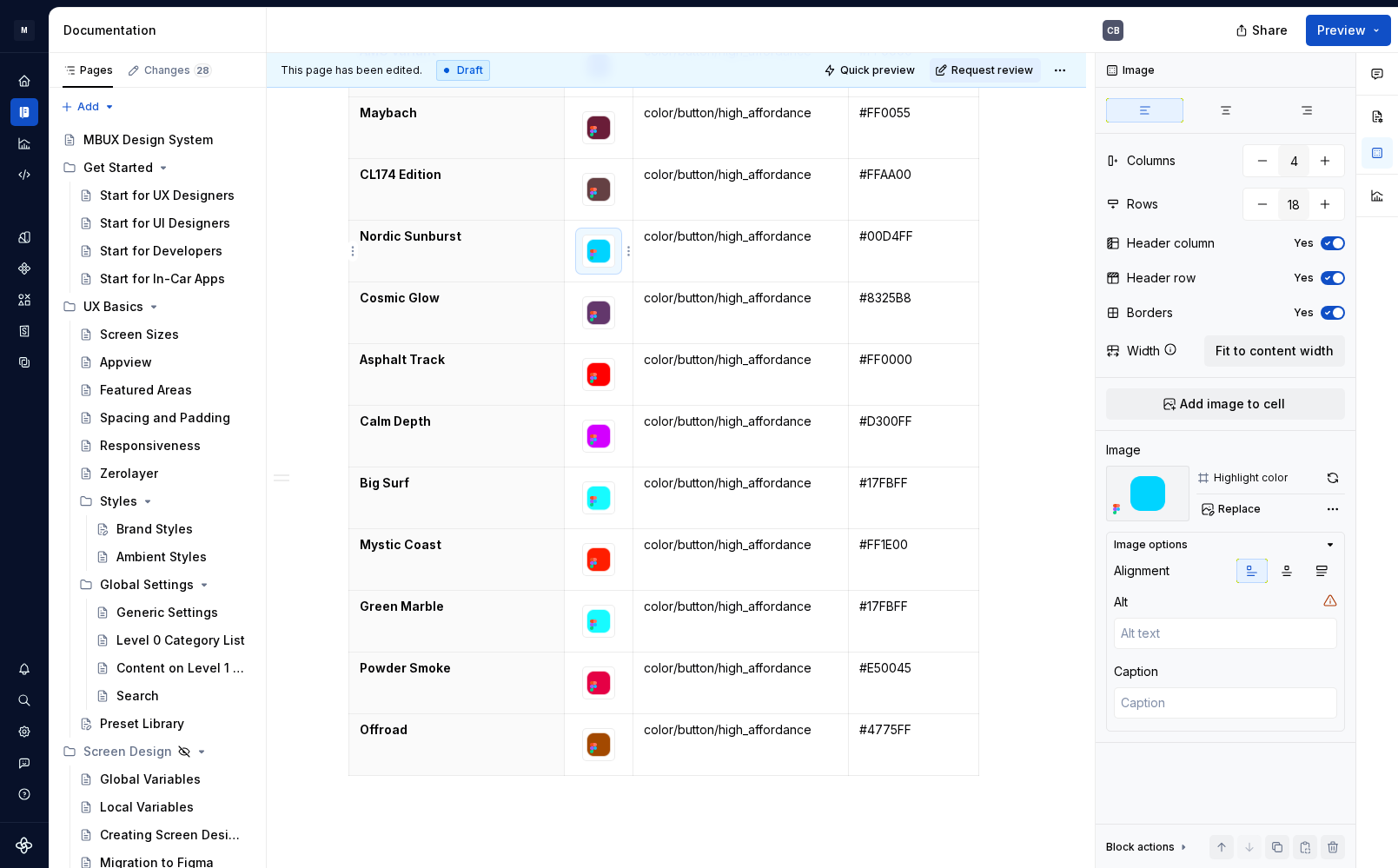
click at [615, 265] on img at bounding box center [599, 251] width 31 height 31
click at [1229, 512] on span "Replace" at bounding box center [1240, 509] width 43 height 14
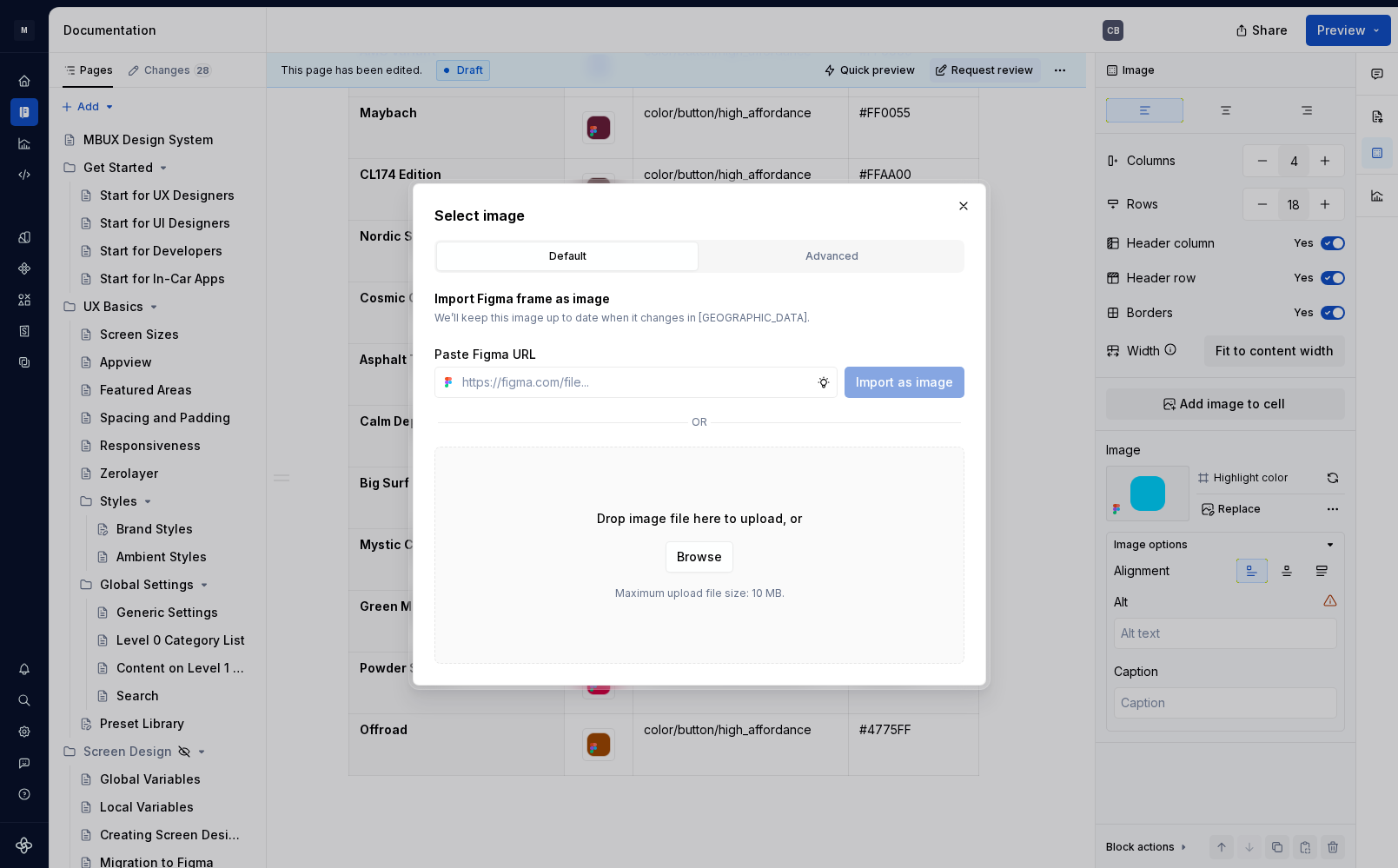
type textarea "*"
type input "[URL][DOMAIN_NAME]"
click at [875, 378] on span "Import as image" at bounding box center [905, 383] width 97 height 17
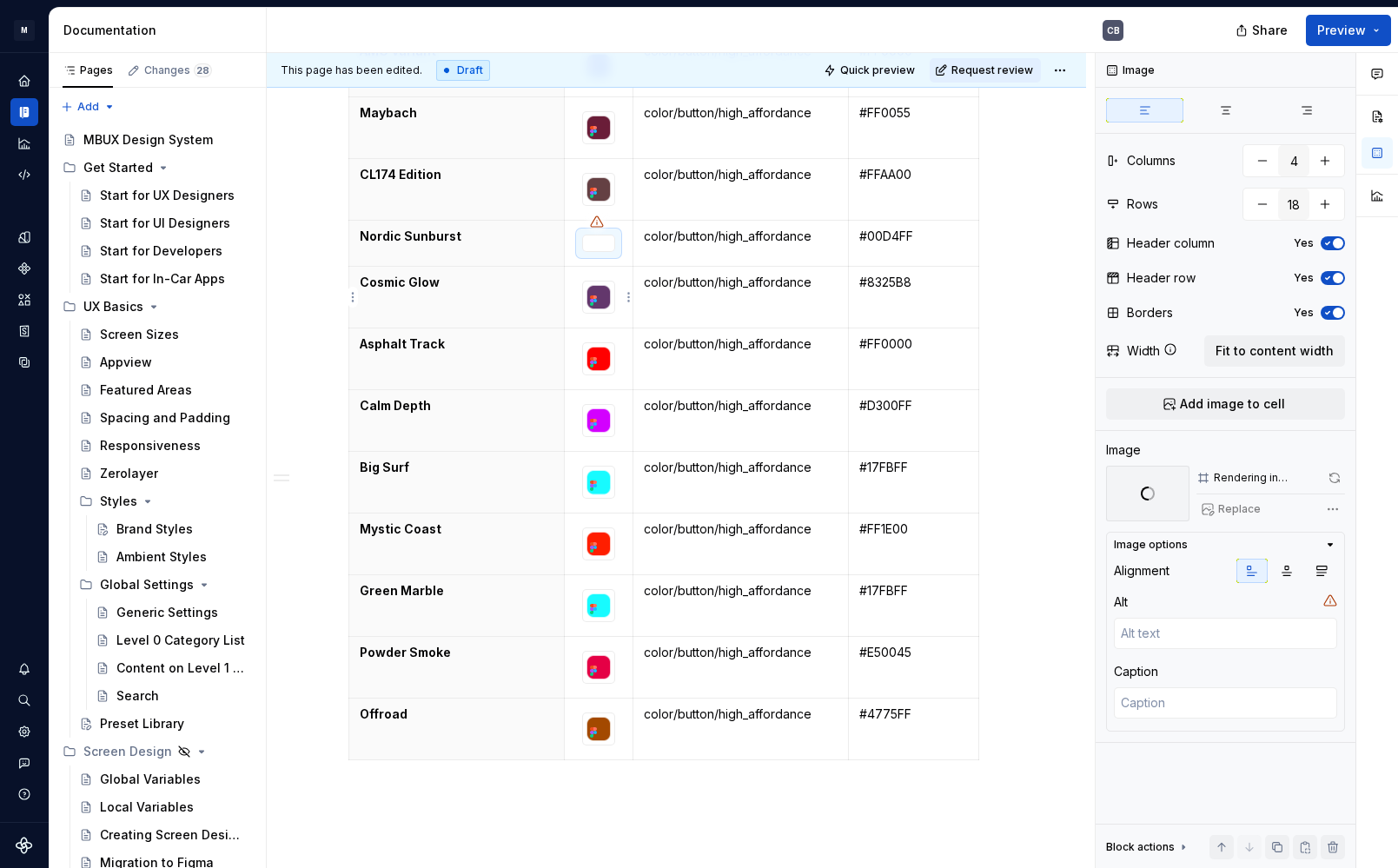
click at [615, 312] on img at bounding box center [599, 297] width 31 height 31
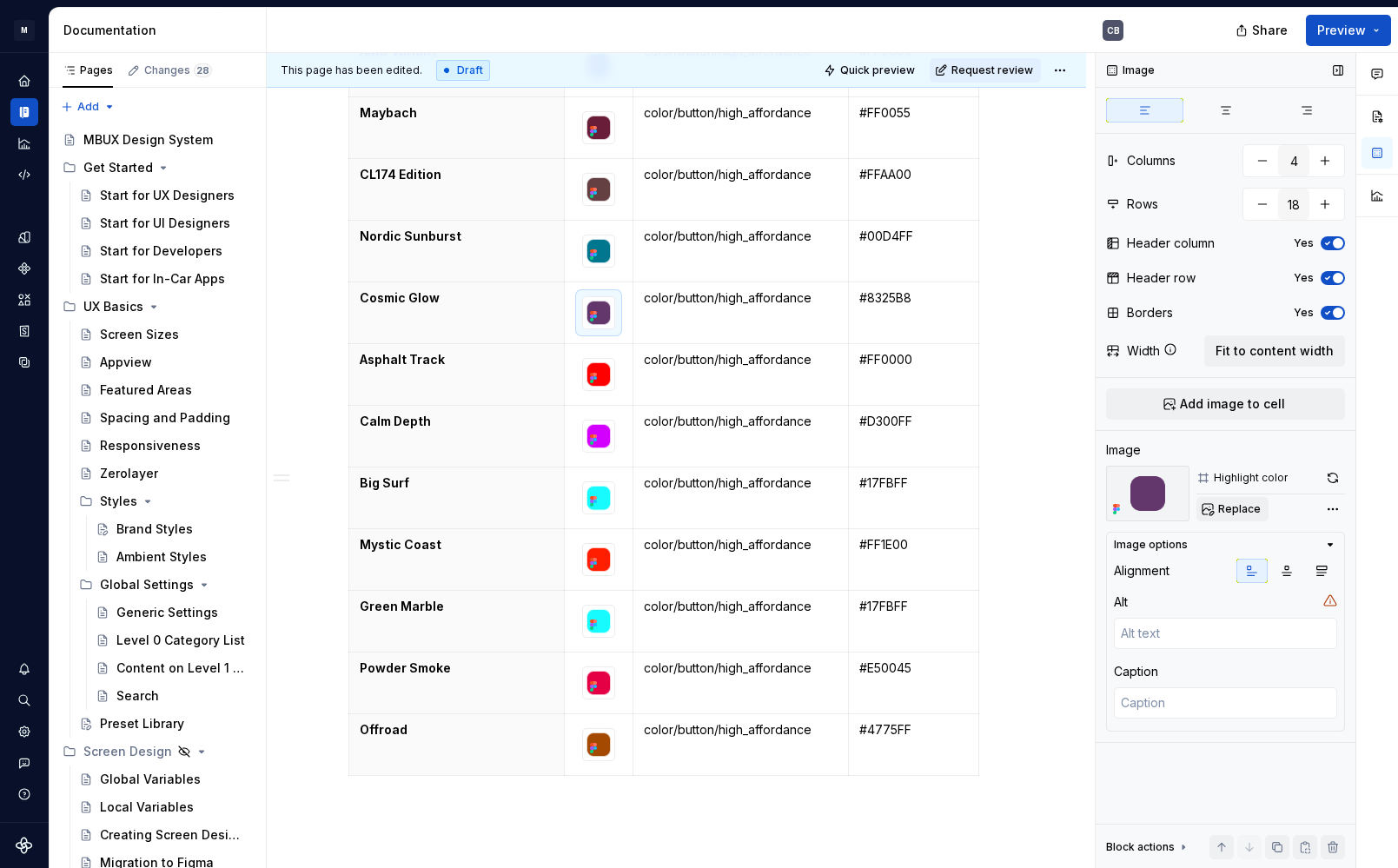
click at [1220, 503] on span "Replace" at bounding box center [1240, 509] width 43 height 14
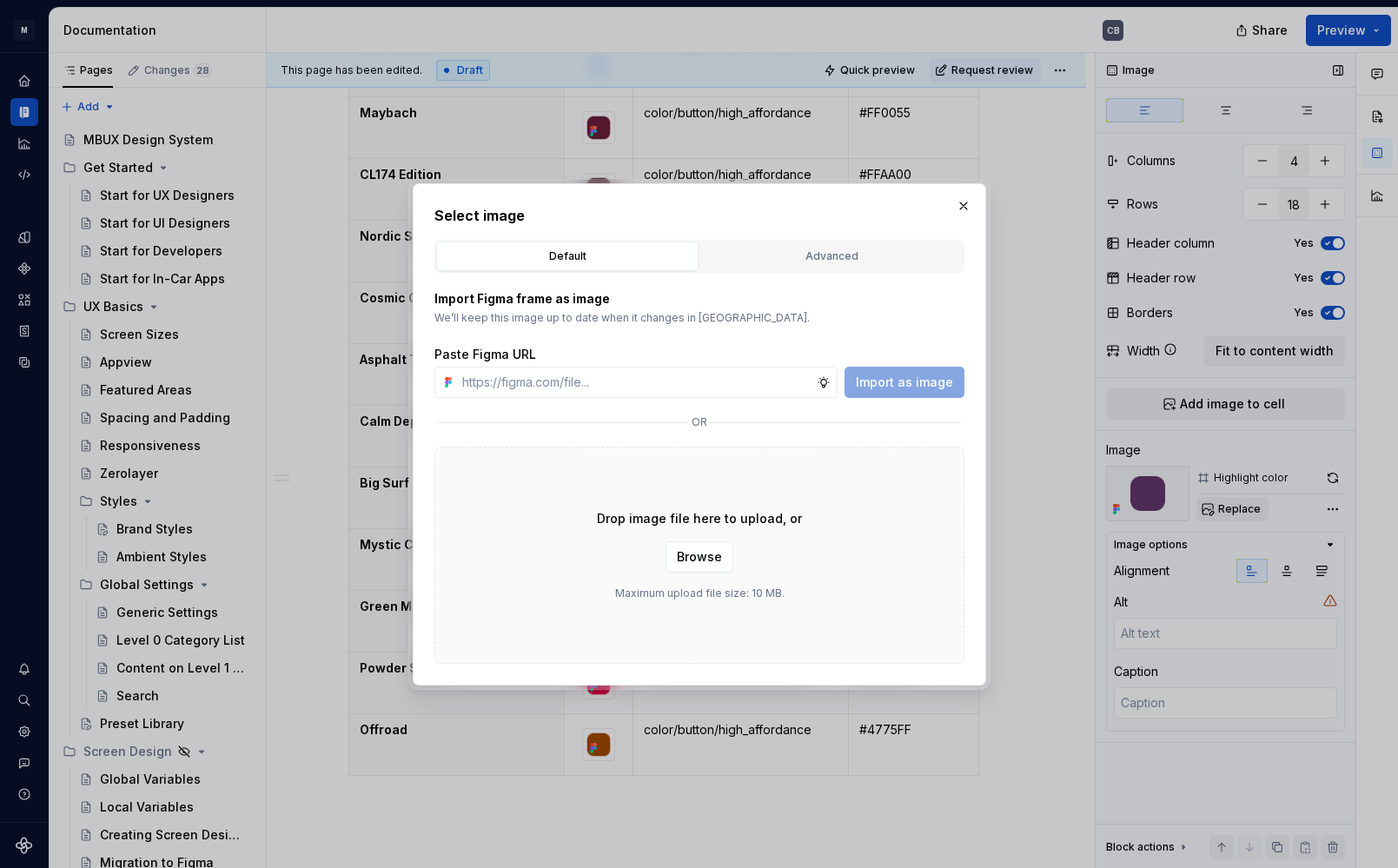
type textarea "*"
type input "[URL][DOMAIN_NAME]"
click at [911, 383] on span "Import as image" at bounding box center [905, 383] width 97 height 17
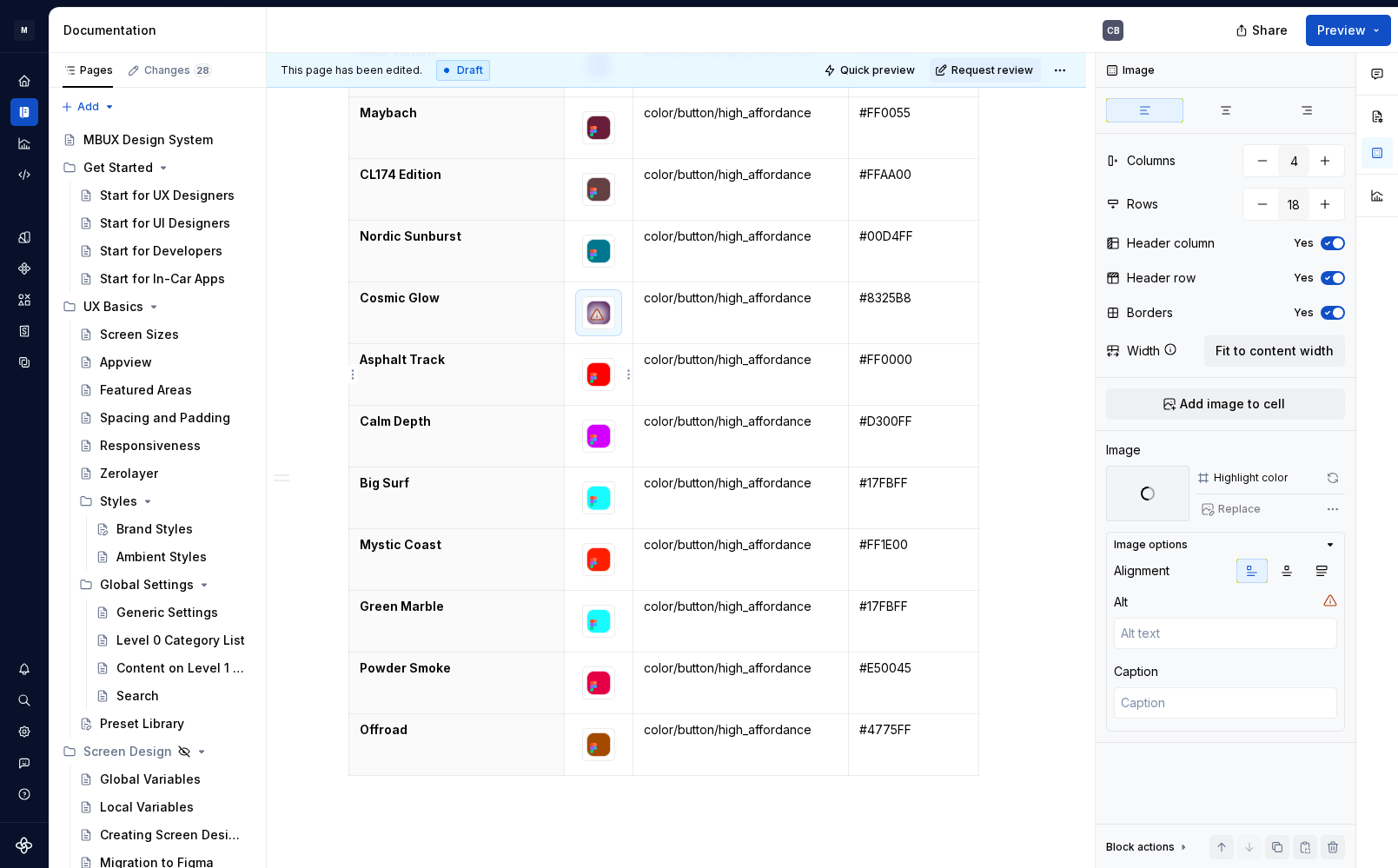
click at [616, 391] on div at bounding box center [599, 375] width 33 height 33
click at [1221, 512] on span "Replace" at bounding box center [1240, 509] width 43 height 14
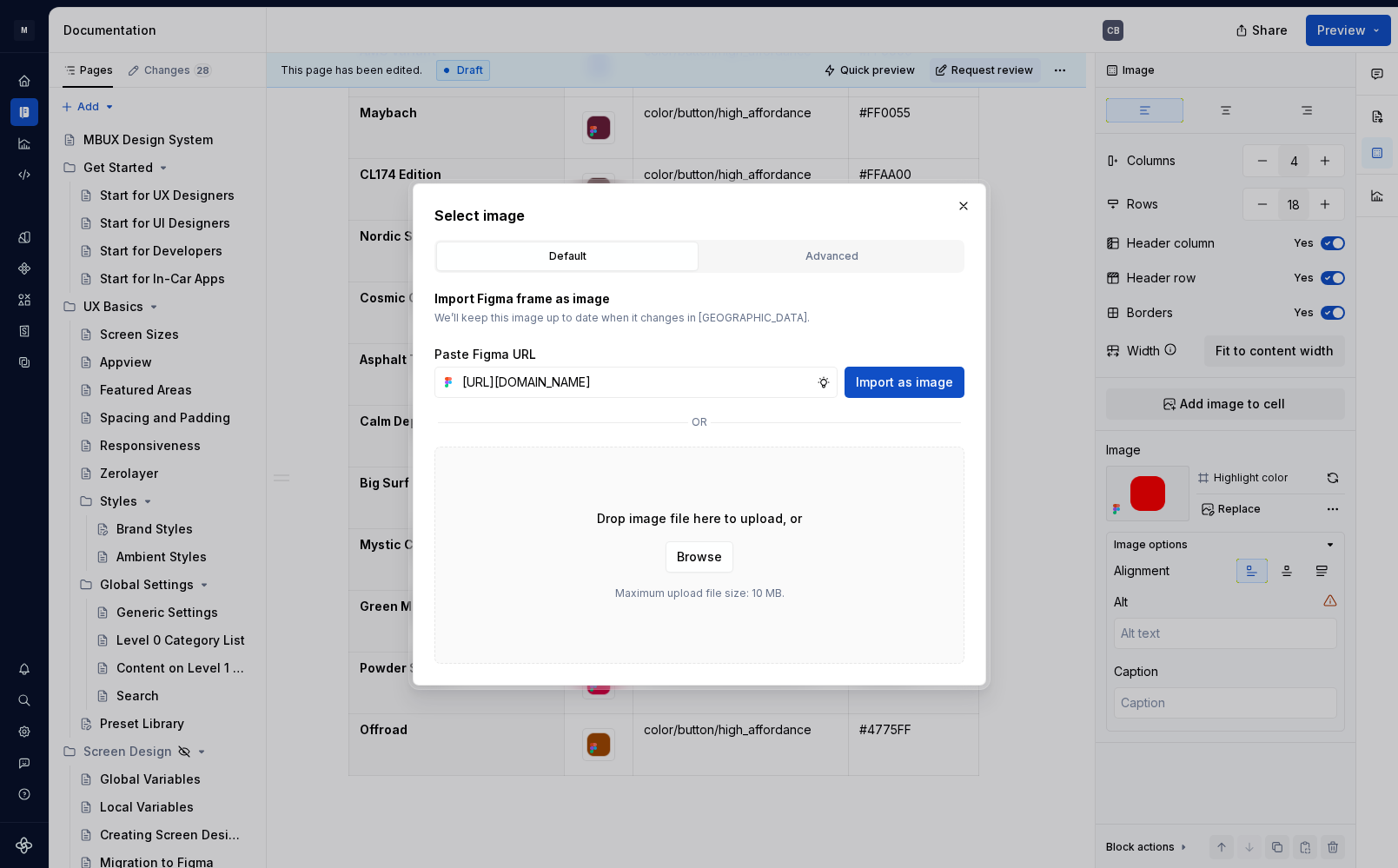
type textarea "*"
type input "[URL][DOMAIN_NAME]"
click at [904, 378] on span "Import as image" at bounding box center [905, 383] width 97 height 17
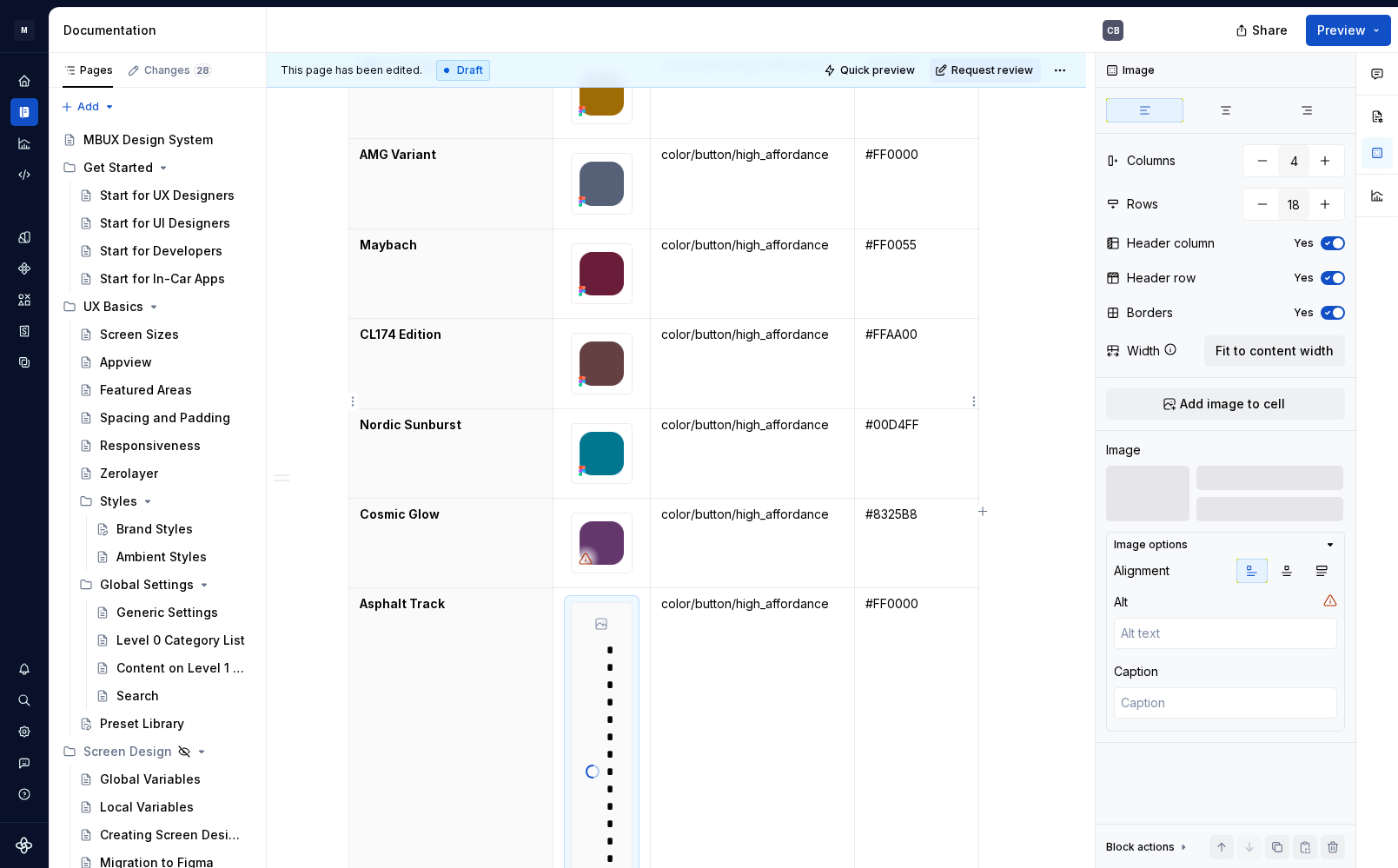
scroll to position [2161, 0]
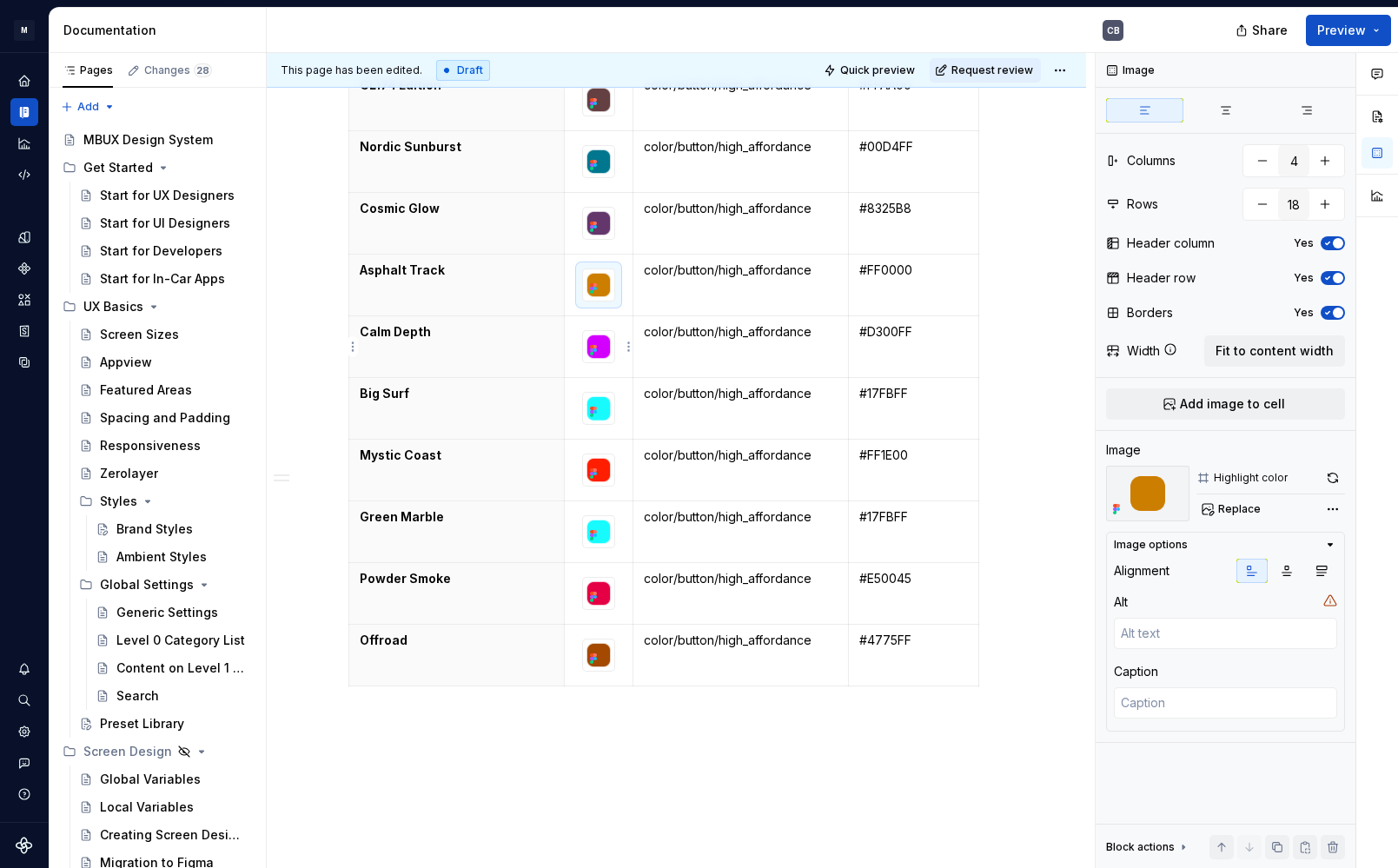
click at [616, 363] on div at bounding box center [599, 347] width 33 height 33
click at [1235, 509] on span "Replace" at bounding box center [1240, 509] width 43 height 14
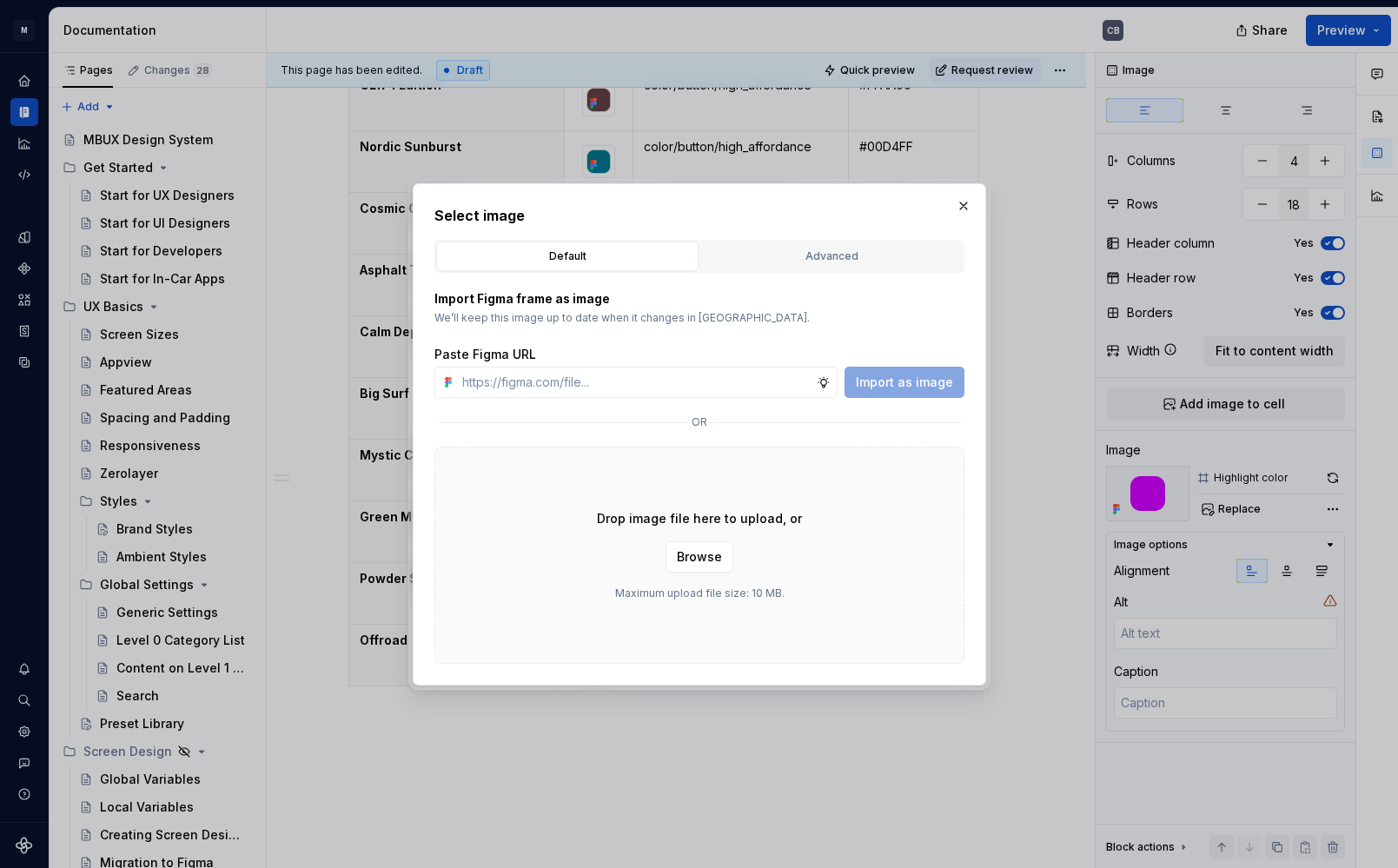
type textarea "*"
type input "[URL][DOMAIN_NAME]"
click at [925, 380] on span "Import as image" at bounding box center [905, 383] width 97 height 17
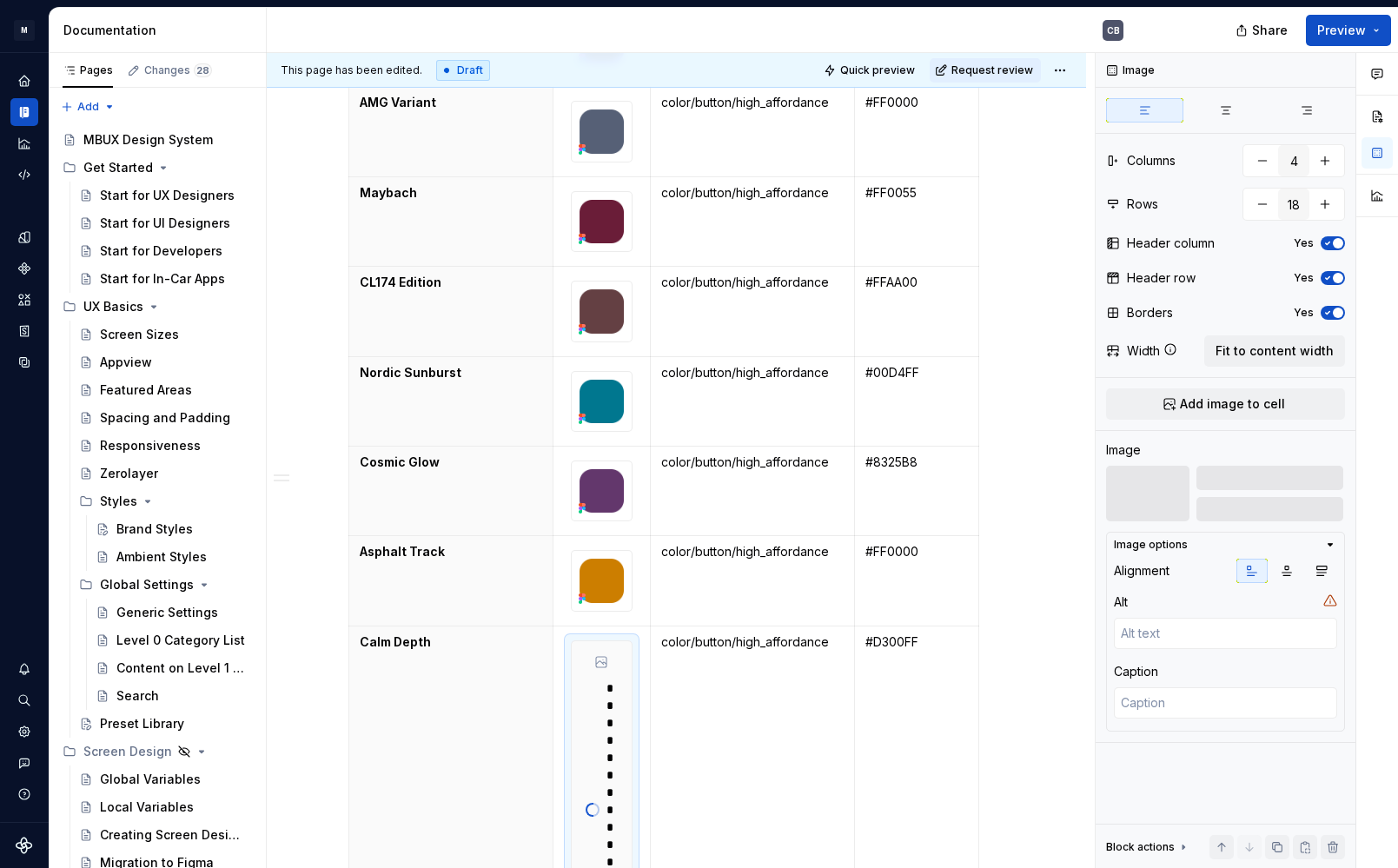
scroll to position [2251, 0]
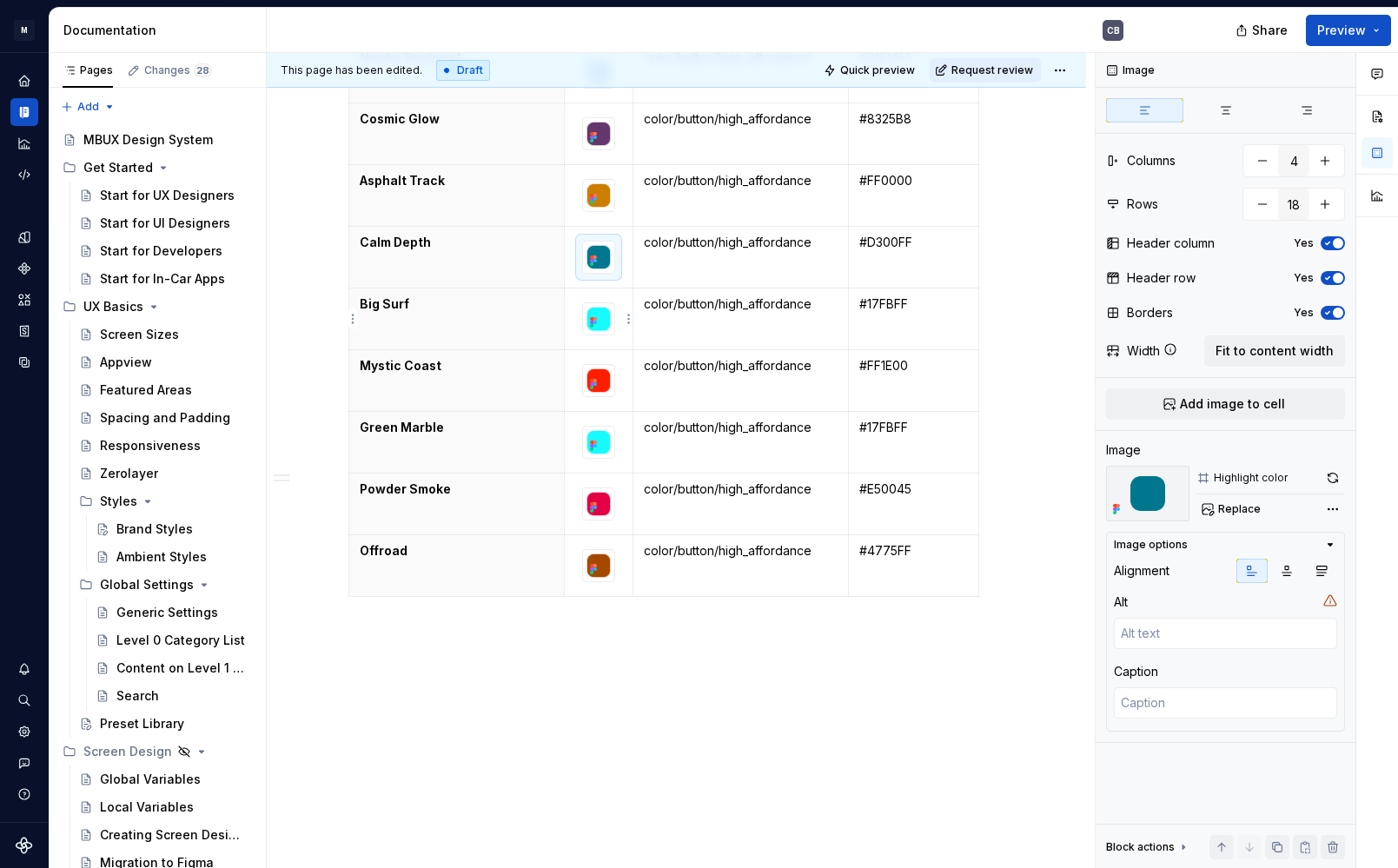
click at [610, 327] on img at bounding box center [599, 318] width 31 height 31
click at [1216, 518] on button "Replace" at bounding box center [1233, 509] width 72 height 24
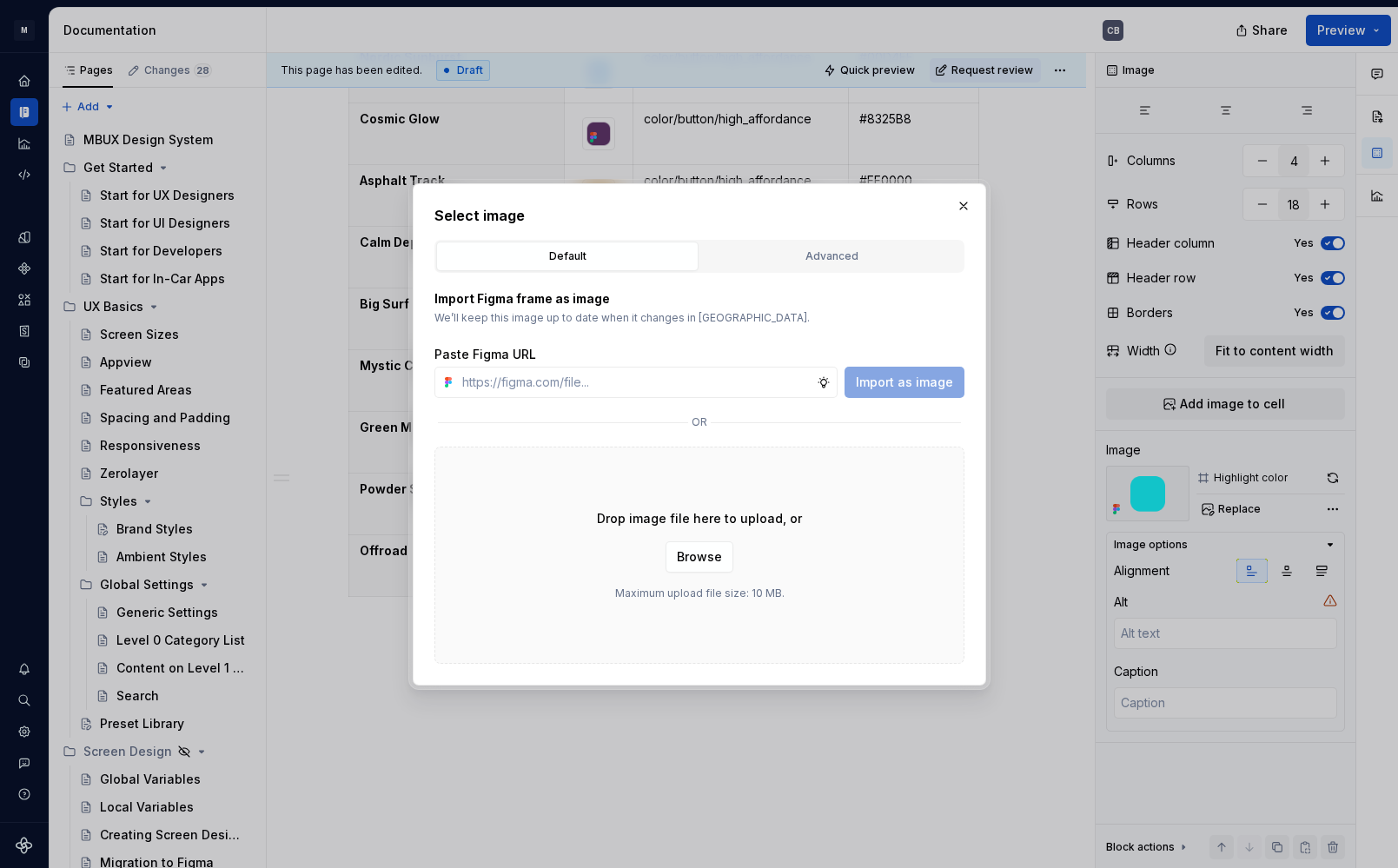
type textarea "*"
type input "[URL][DOMAIN_NAME]"
click at [916, 377] on span "Import as image" at bounding box center [905, 383] width 97 height 17
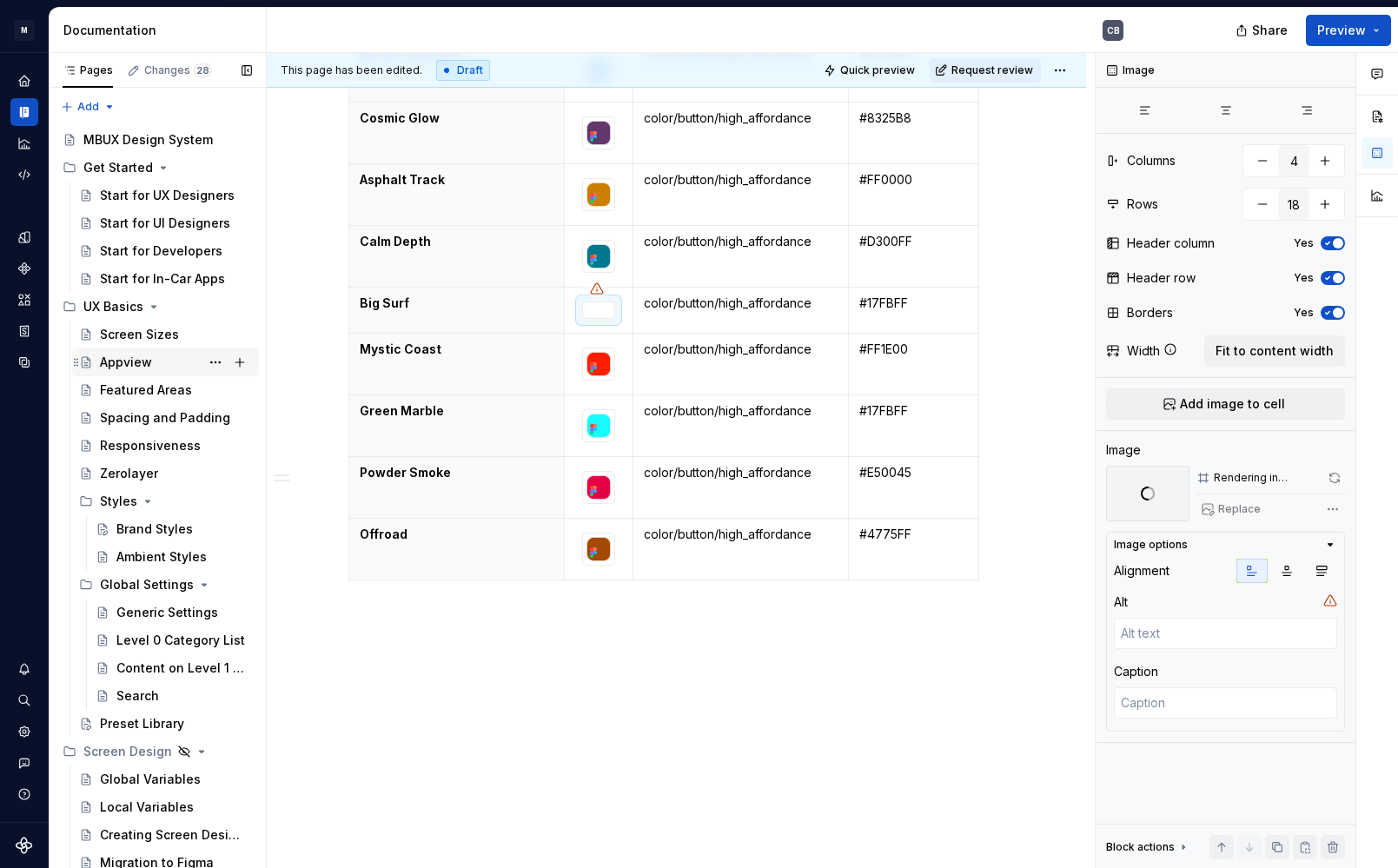
scroll to position [2252, 0]
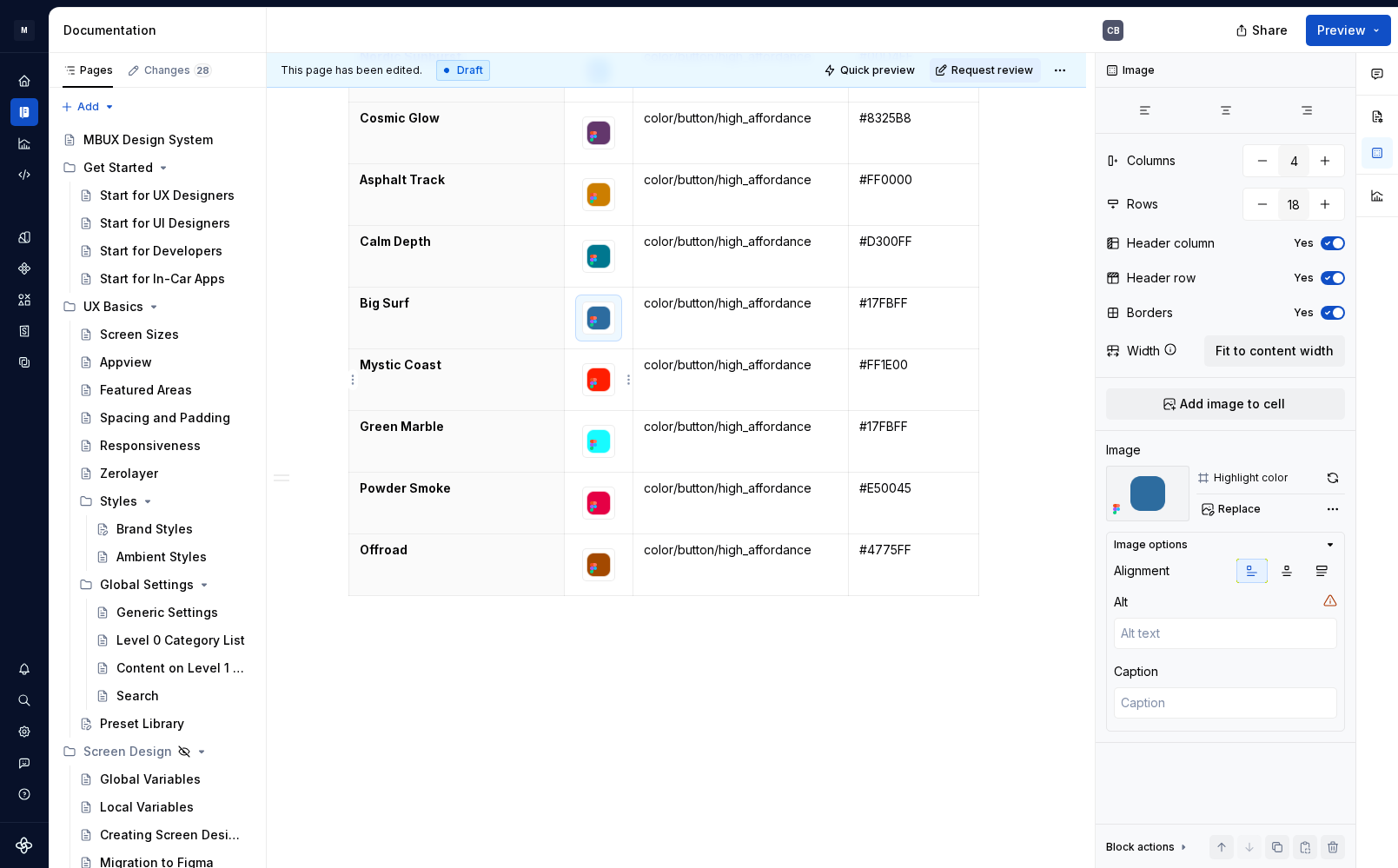
click at [616, 396] on div at bounding box center [599, 380] width 33 height 33
click at [1194, 503] on div "Highlight color Replace" at bounding box center [1226, 493] width 239 height 55
click at [1210, 515] on button "Replace" at bounding box center [1233, 509] width 72 height 24
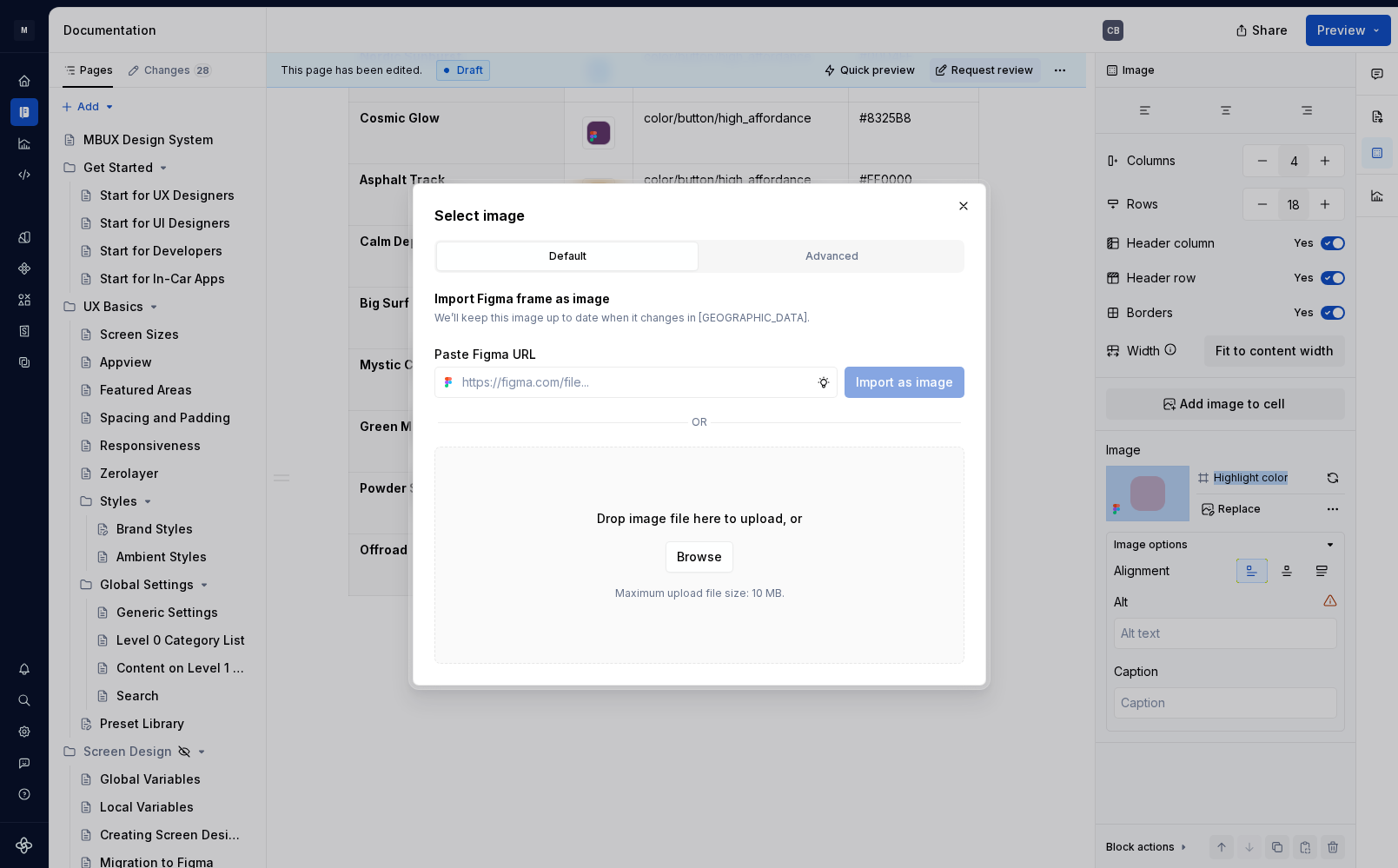
type textarea "*"
type input "[URL][DOMAIN_NAME]"
click at [900, 370] on button "Import as image" at bounding box center [905, 383] width 120 height 31
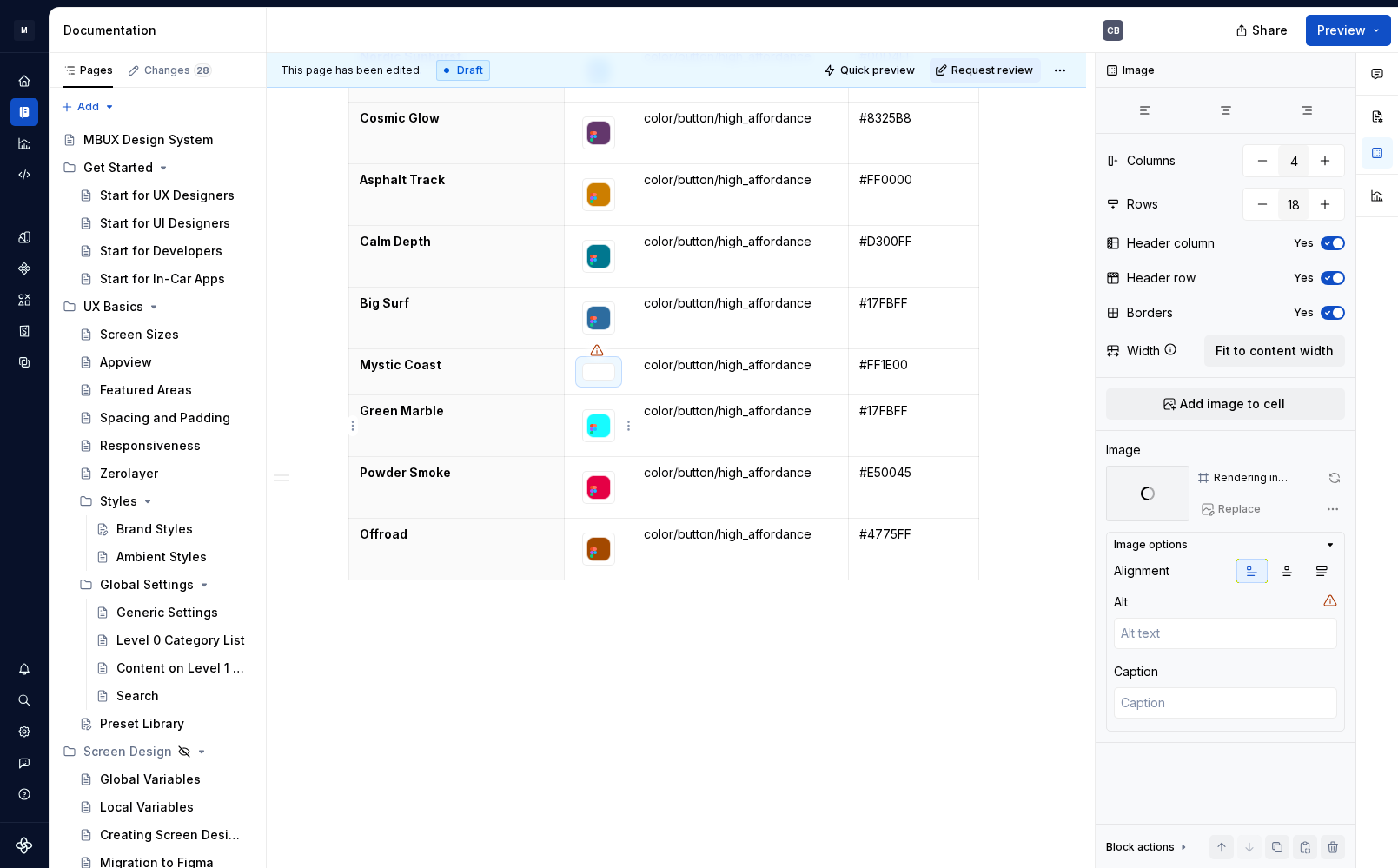
click at [616, 443] on div at bounding box center [599, 426] width 33 height 33
click at [1241, 517] on button "Replace" at bounding box center [1233, 509] width 72 height 24
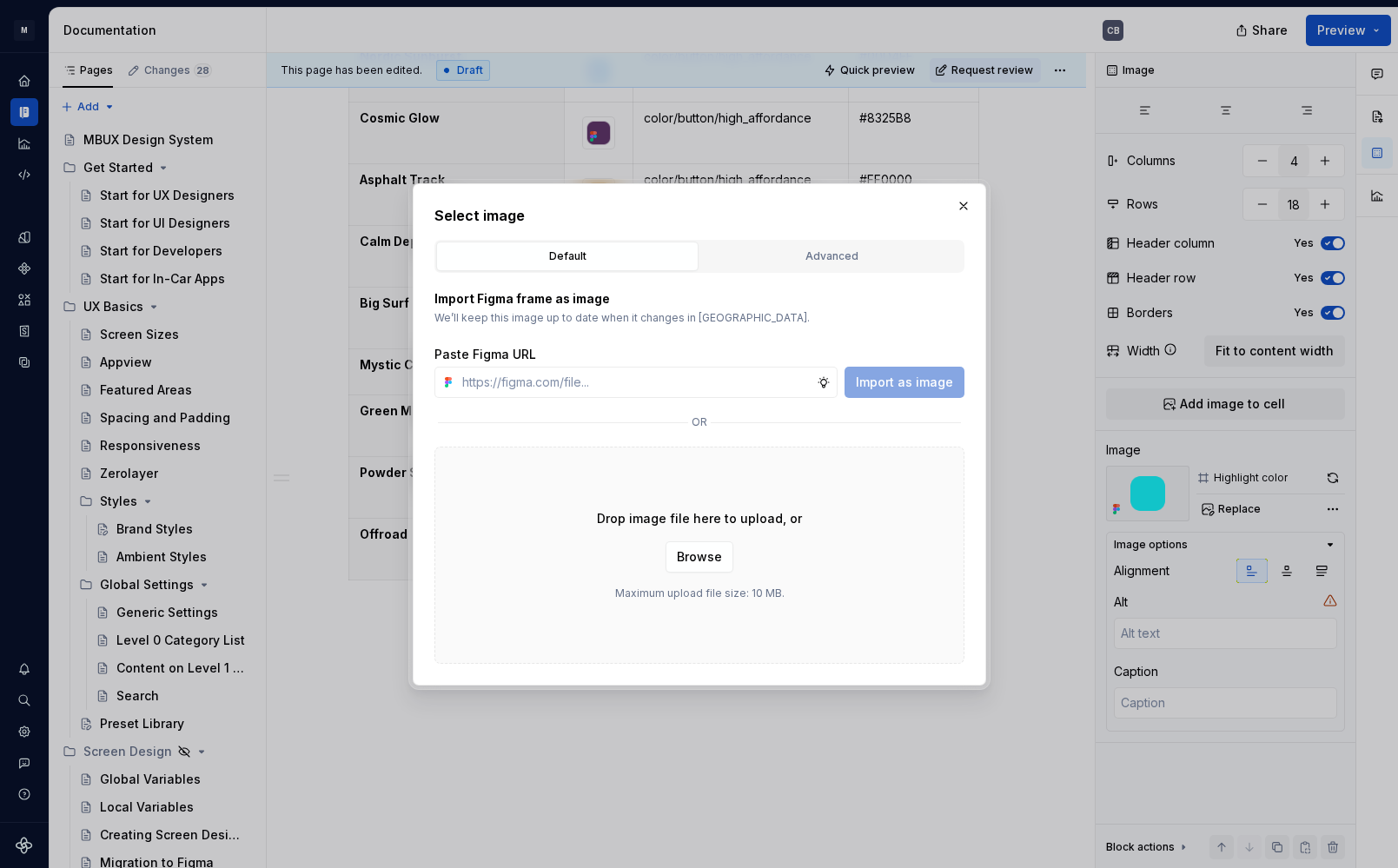
type textarea "*"
type input "[URL][DOMAIN_NAME]"
click at [934, 384] on span "Import as image" at bounding box center [905, 383] width 97 height 17
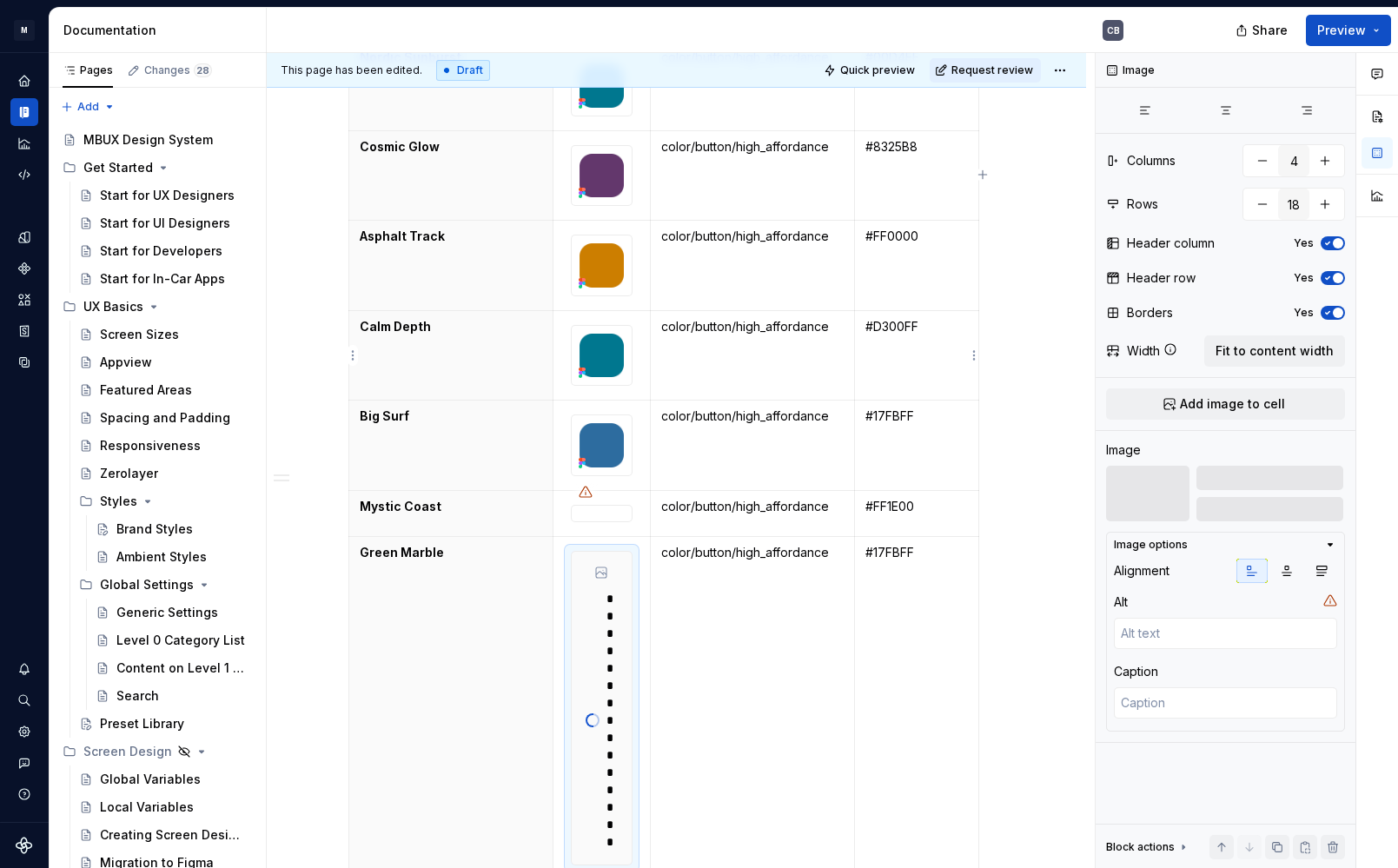
scroll to position [2236, 0]
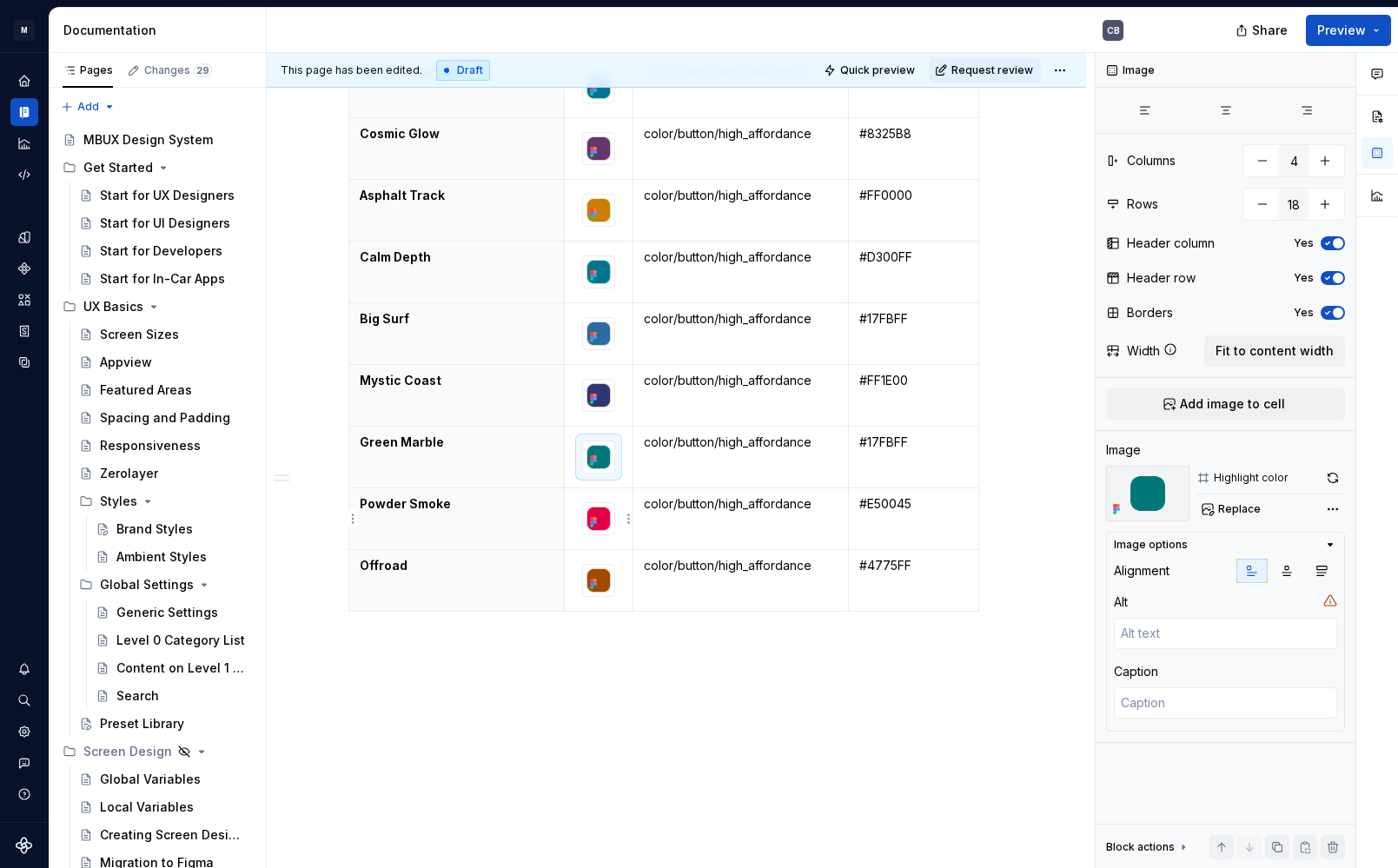
click at [616, 535] on div at bounding box center [599, 518] width 33 height 33
click at [1202, 508] on button "Replace" at bounding box center [1233, 509] width 72 height 24
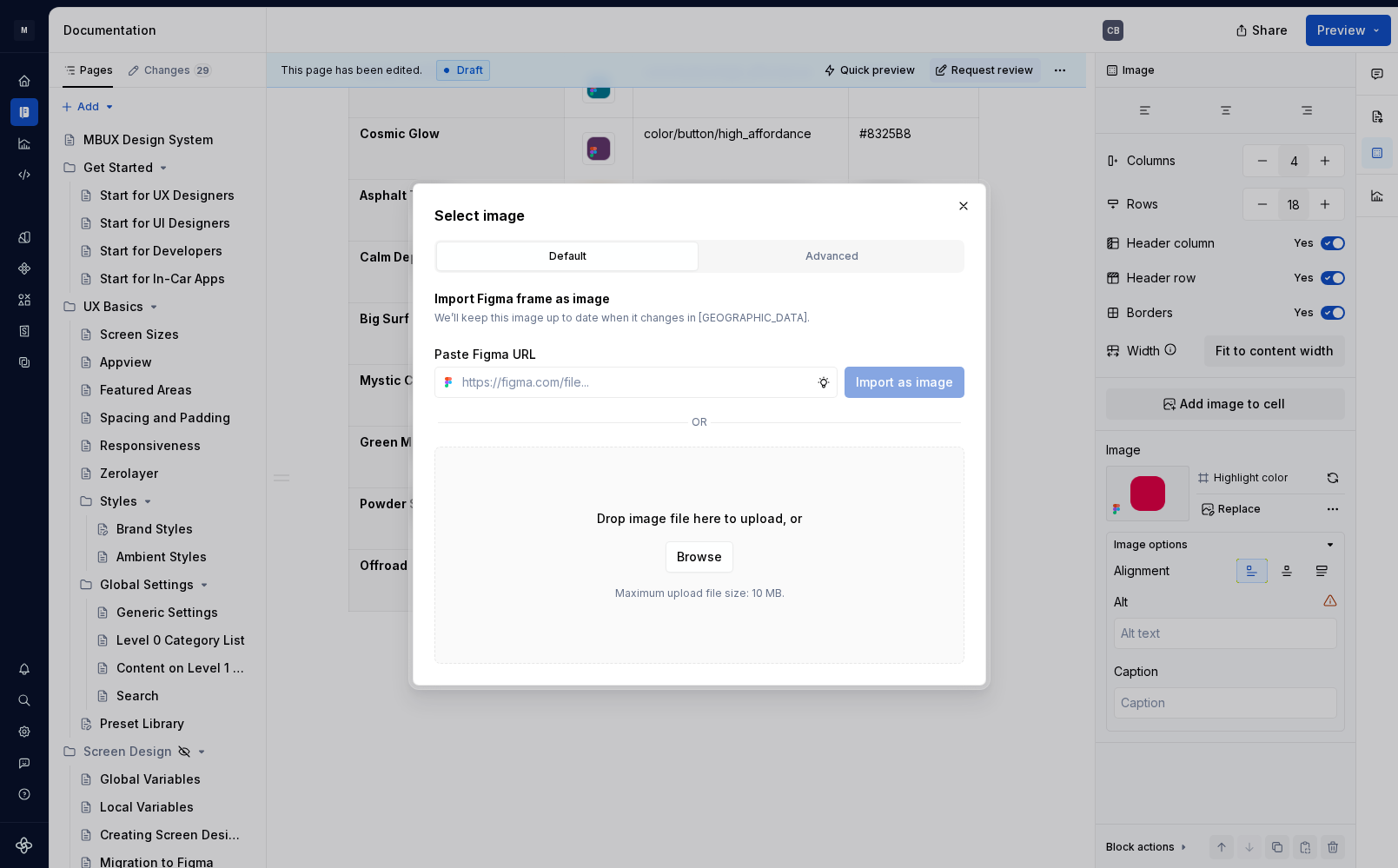
type textarea "*"
type input "[URL][DOMAIN_NAME]"
drag, startPoint x: 886, startPoint y: 377, endPoint x: 289, endPoint y: 199, distance: 623.0
click at [886, 377] on span "Import as image" at bounding box center [905, 383] width 97 height 17
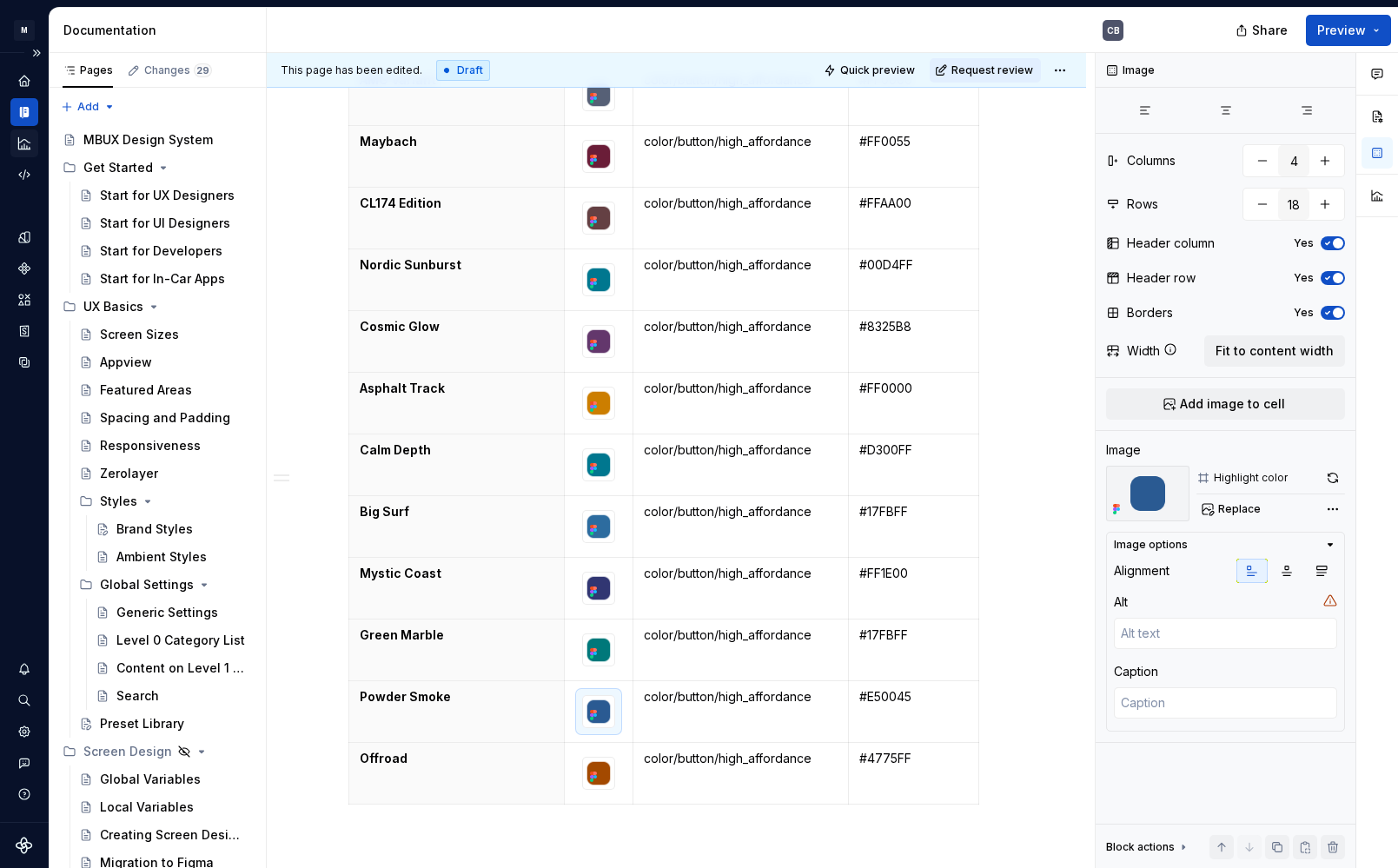
scroll to position [2044, 0]
click at [613, 475] on img at bounding box center [599, 464] width 31 height 31
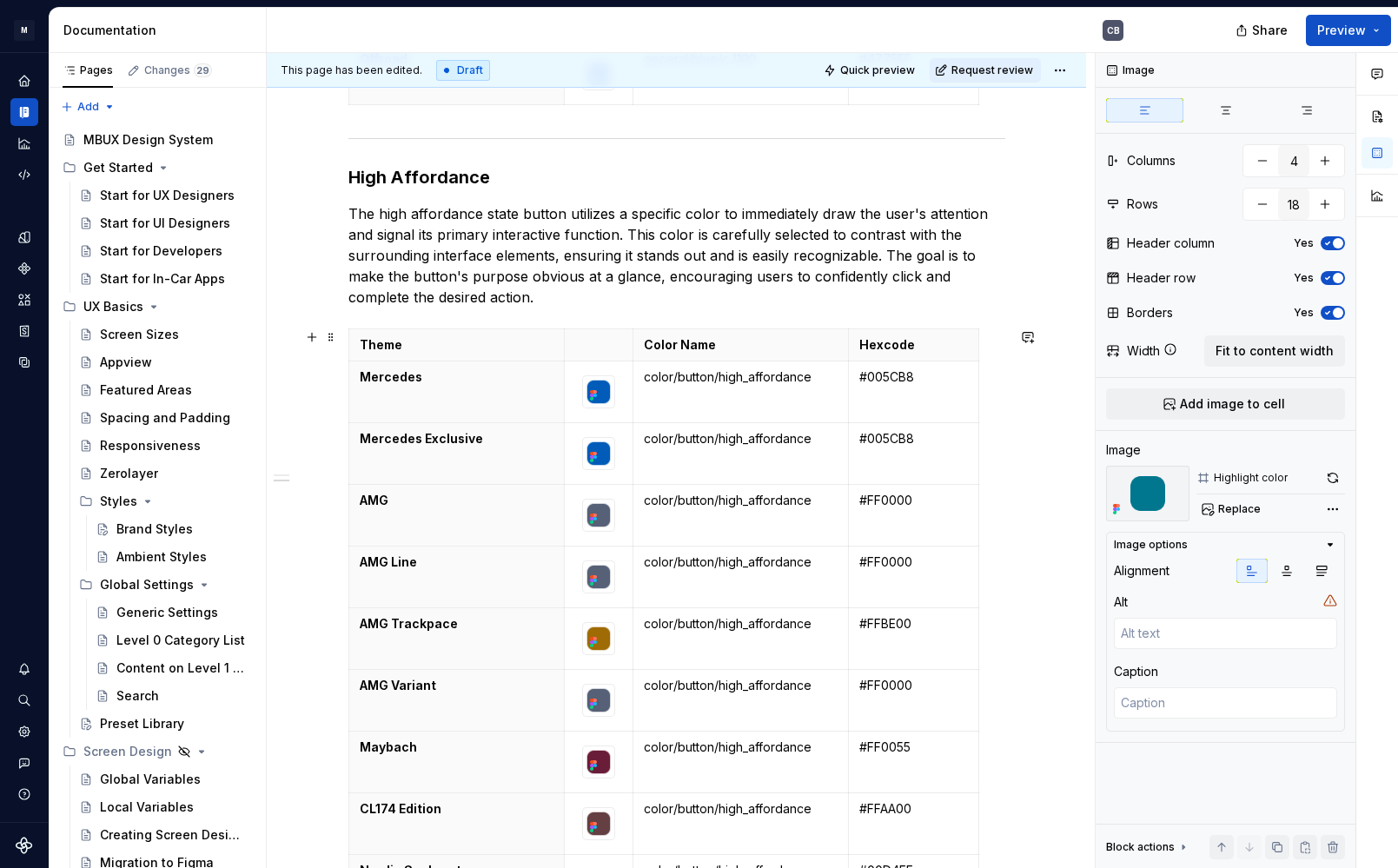
scroll to position [1344, 0]
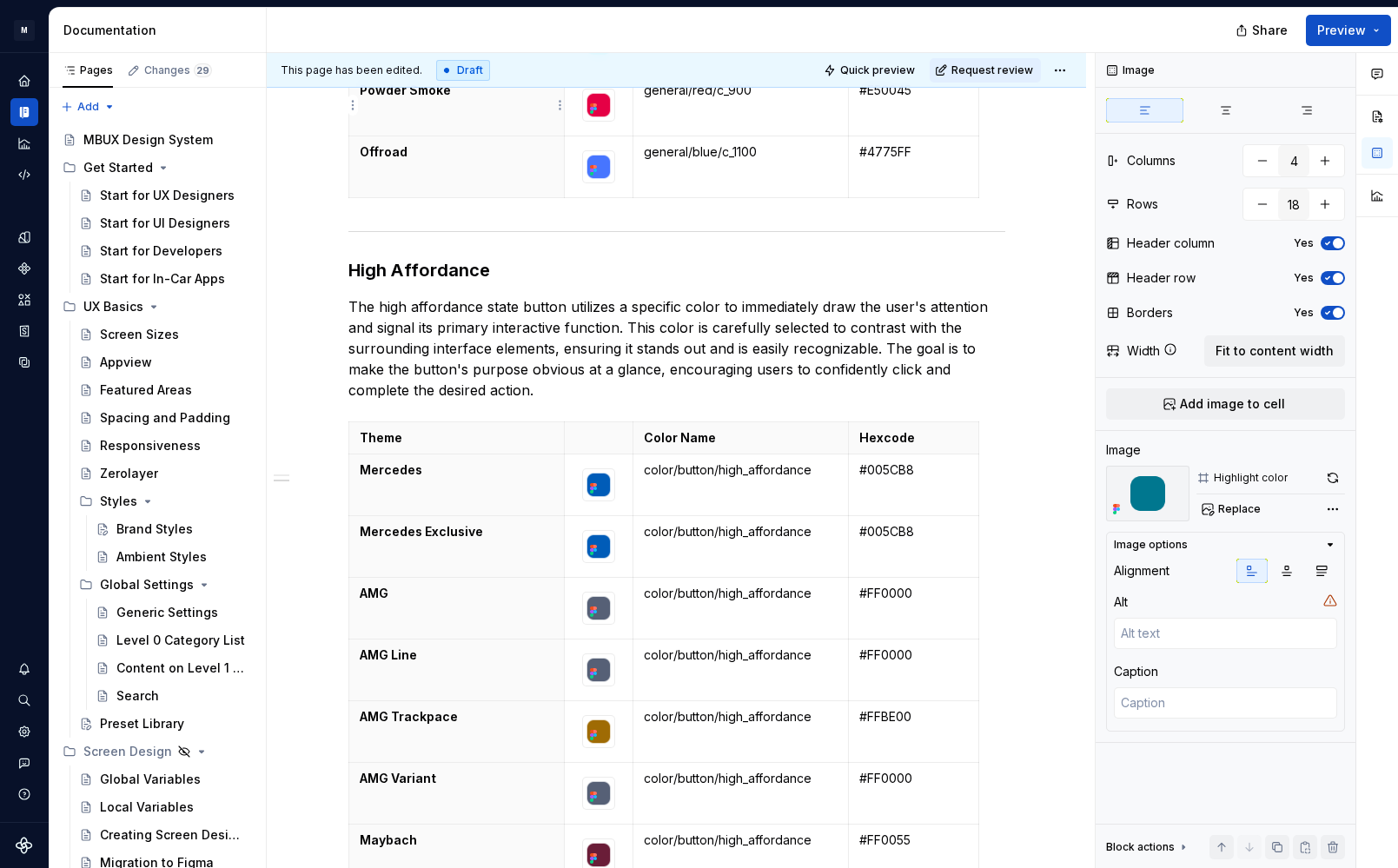
type textarea "*"
